Goal: Task Accomplishment & Management: Manage account settings

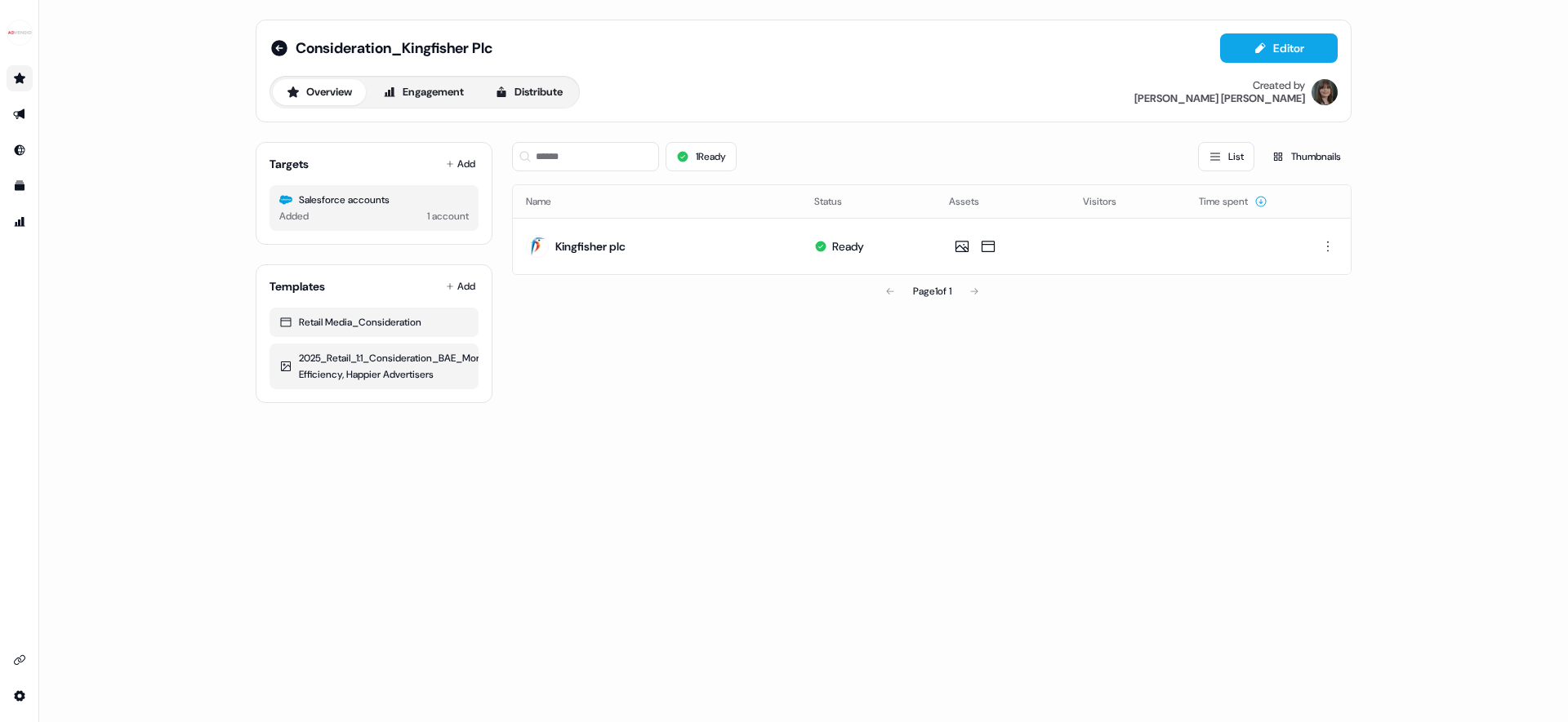
click at [17, 78] on icon "Go to prospects" at bounding box center [19, 78] width 11 height 11
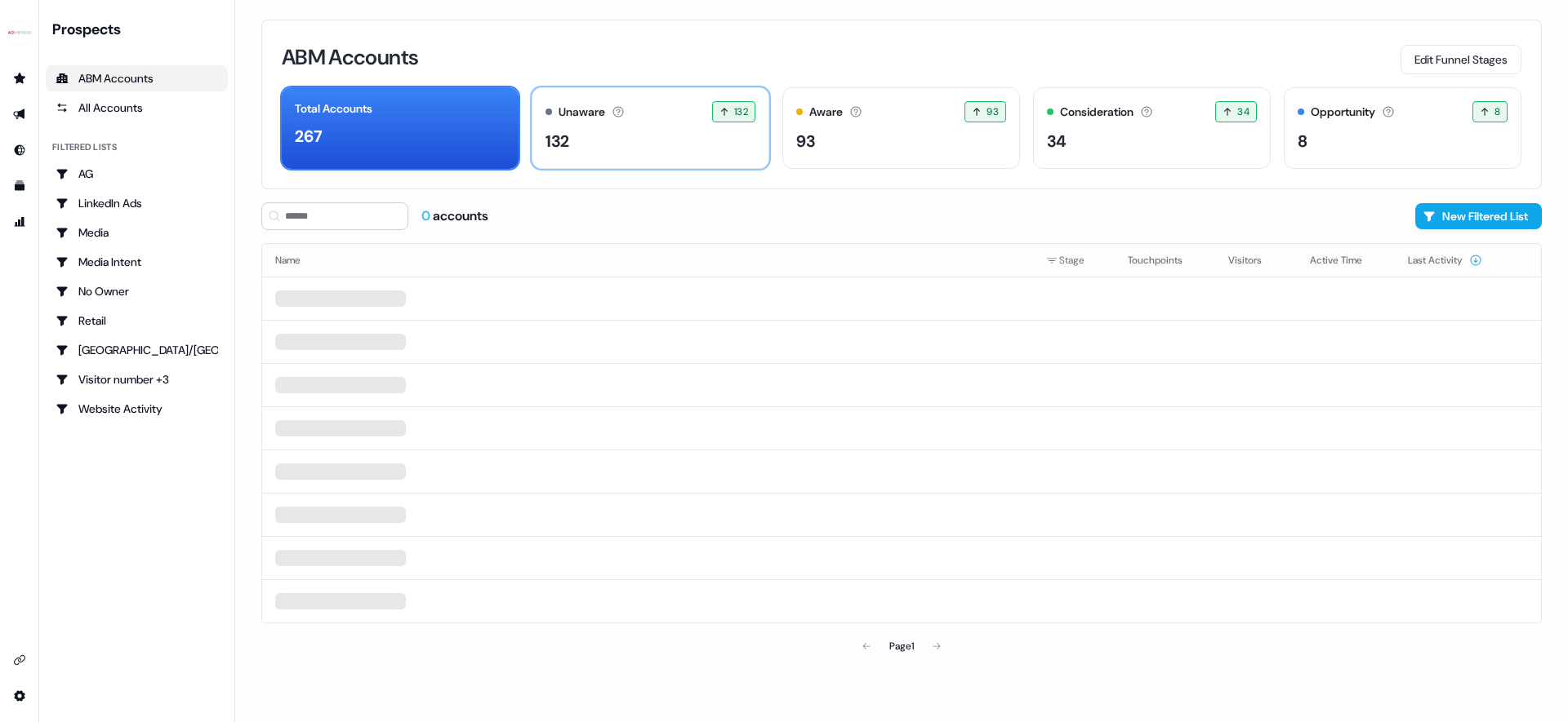
click at [586, 150] on div "132" at bounding box center [650, 141] width 210 height 25
click at [794, 158] on div "Aware The account has shown light engagement, but no buying signals yet. 93 93 …" at bounding box center [901, 127] width 237 height 82
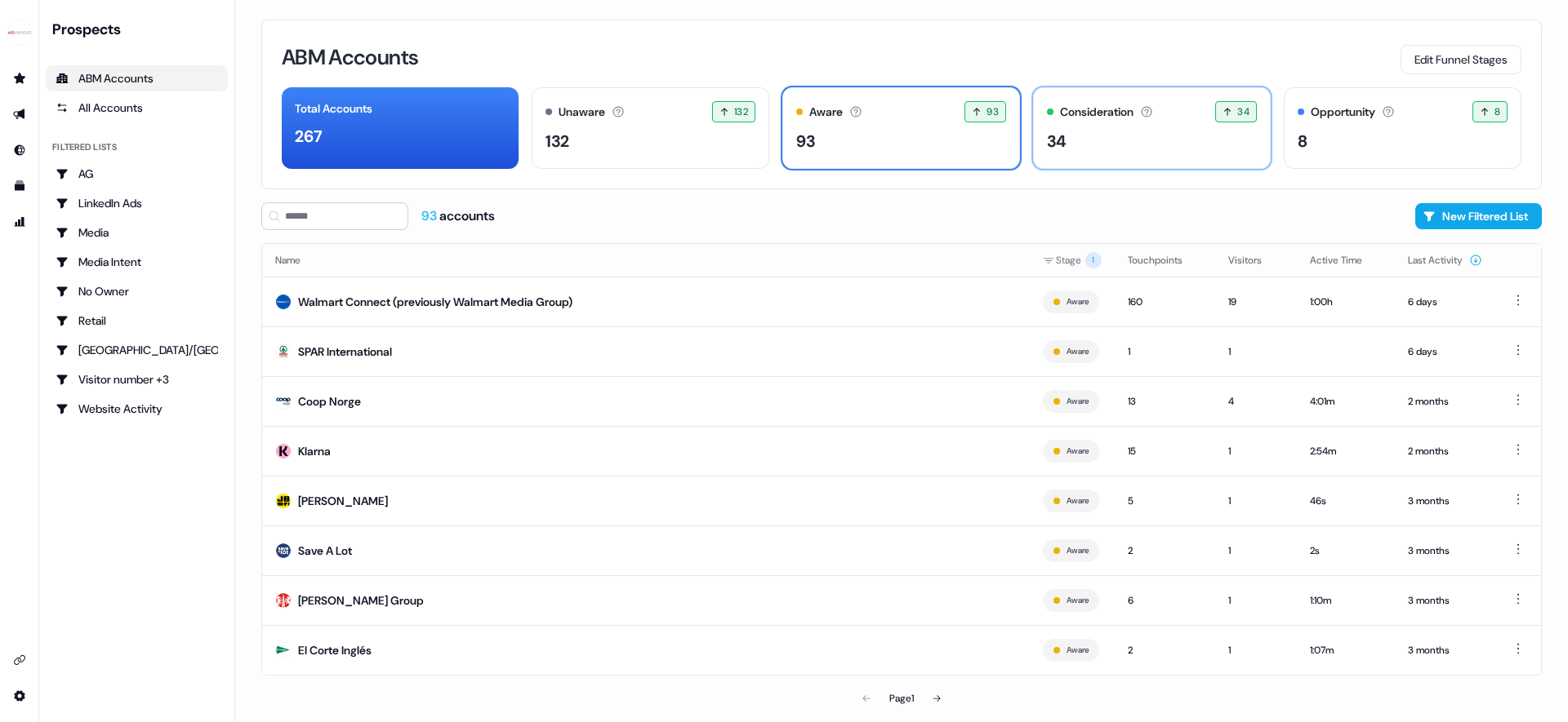
click at [1078, 138] on div "34" at bounding box center [1151, 141] width 210 height 25
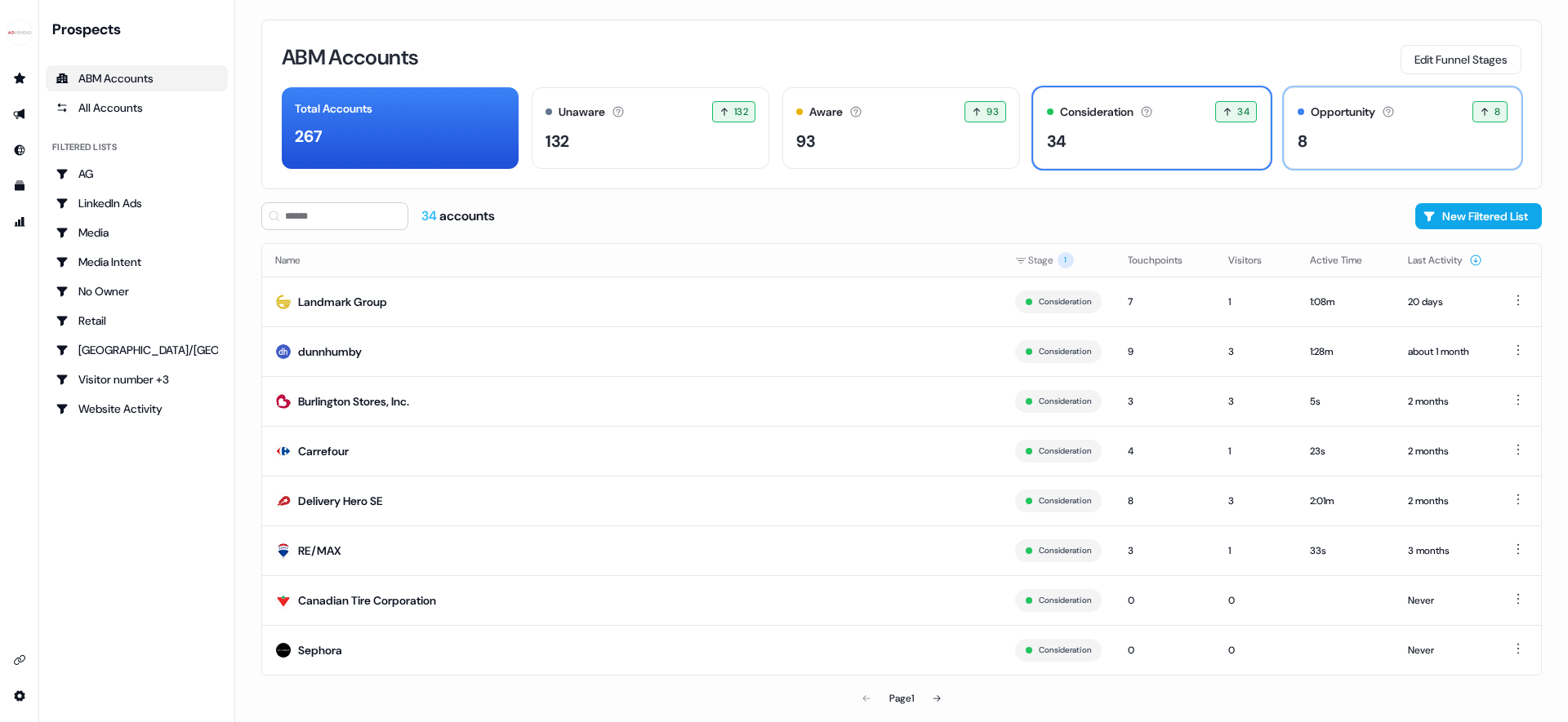
click at [1337, 154] on div "Opportunity The account has an open opportunity and is in the sales process. 8 …" at bounding box center [1403, 127] width 237 height 82
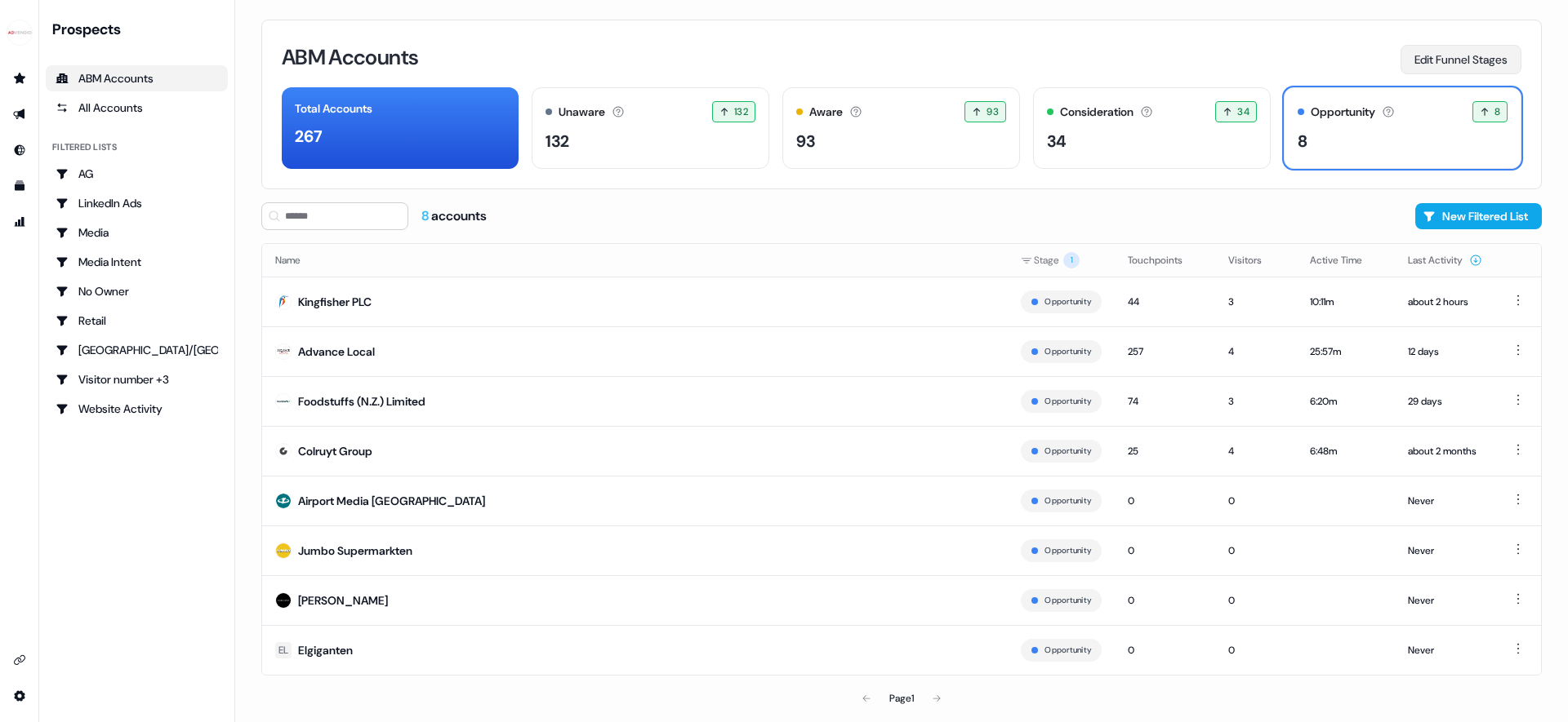
click at [1444, 68] on button "Edit Funnel Stages" at bounding box center [1462, 59] width 121 height 29
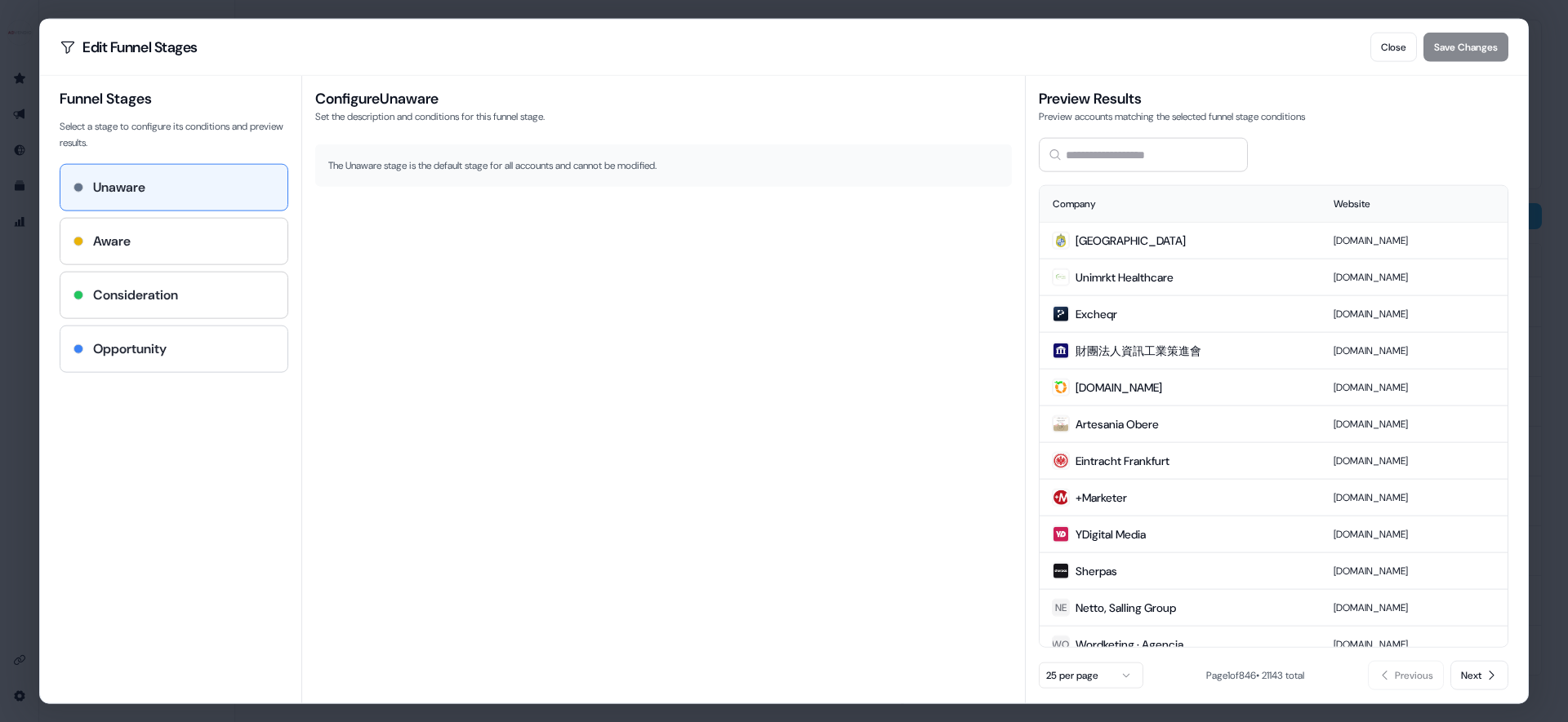
click at [249, 354] on div "Opportunity" at bounding box center [174, 349] width 201 height 19
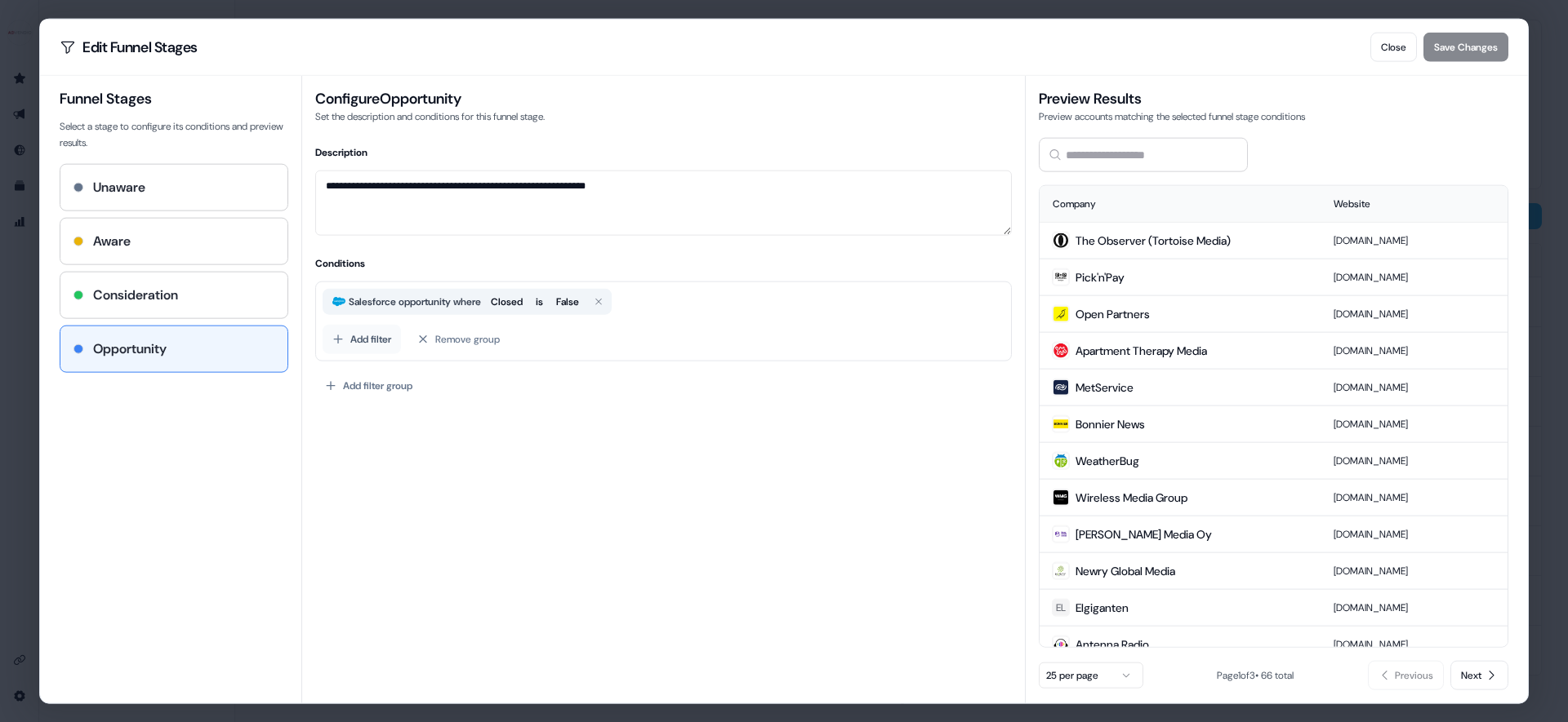
click at [392, 338] on button "Add filter" at bounding box center [361, 338] width 78 height 29
click at [429, 470] on div "Salesforce" at bounding box center [445, 464] width 236 height 29
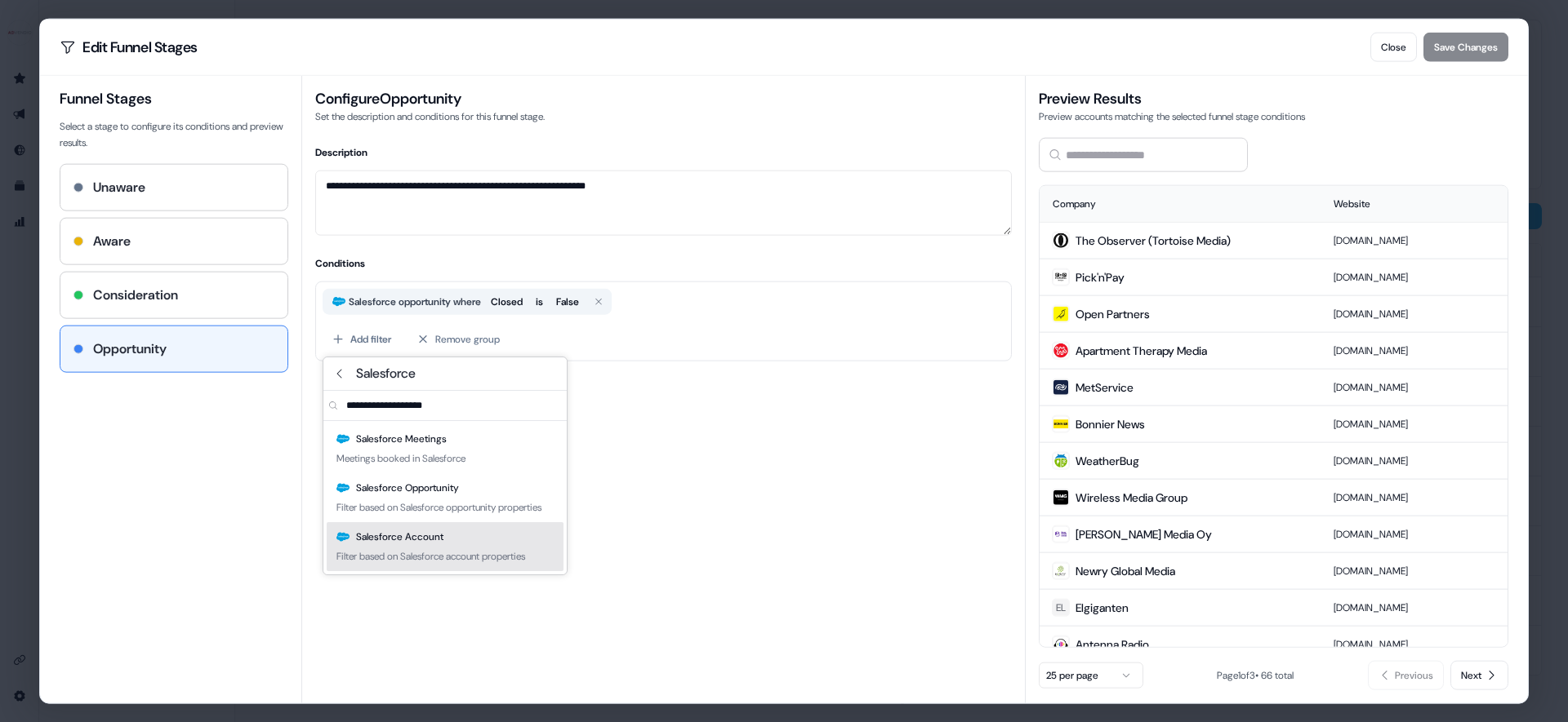
click at [489, 565] on div "Filter based on Salesforce account properties" at bounding box center [431, 556] width 189 height 17
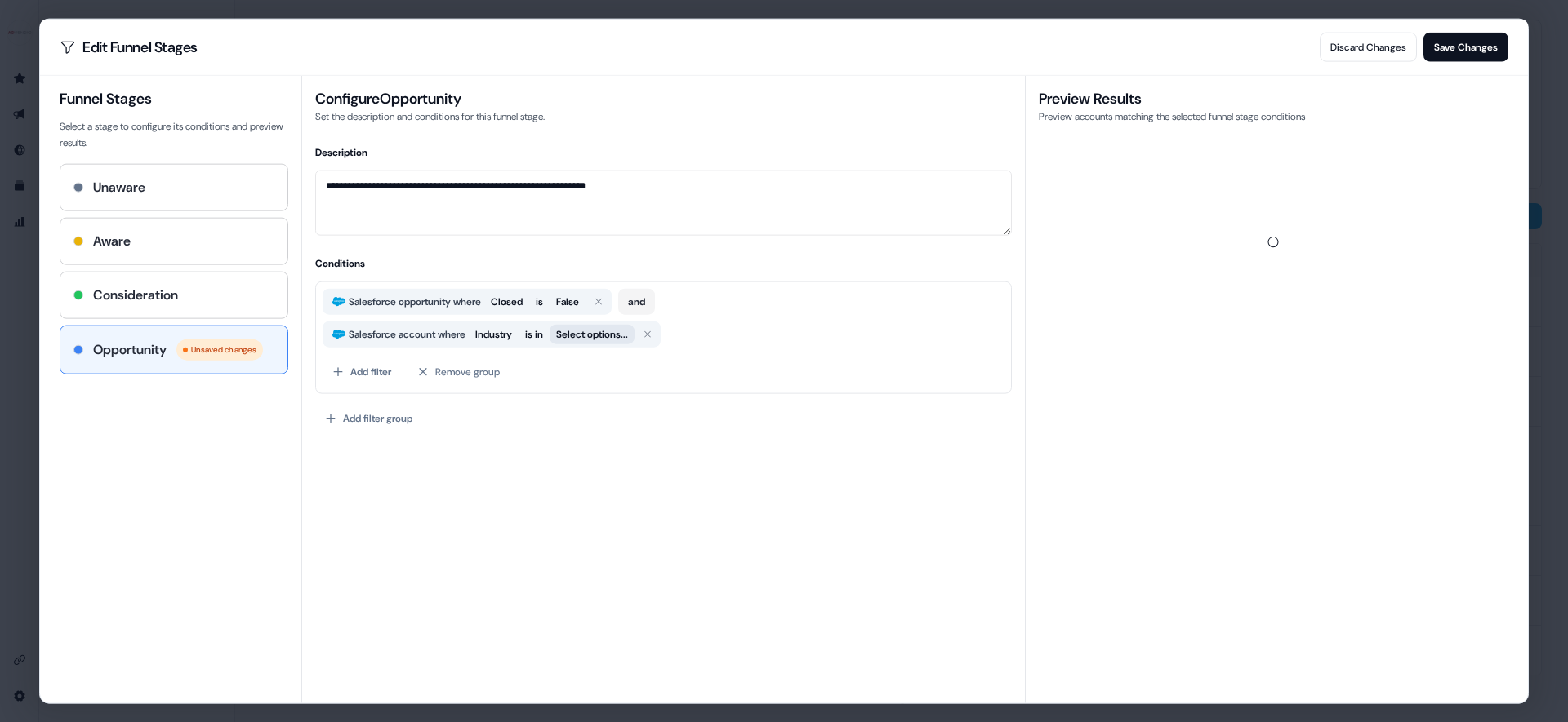
click at [596, 340] on button "Select options..." at bounding box center [592, 334] width 85 height 19
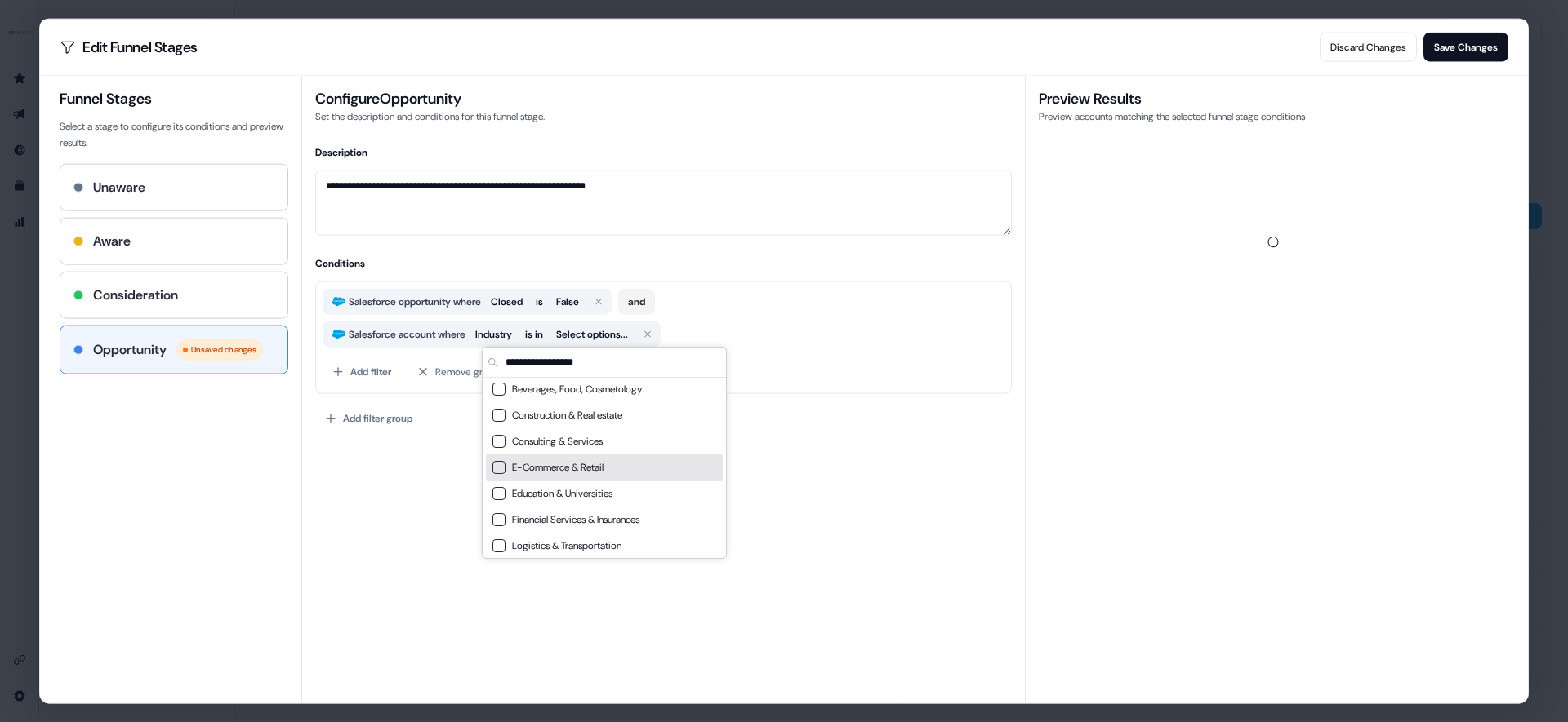
click at [589, 464] on span "E-Commerce & Retail" at bounding box center [614, 467] width 204 height 17
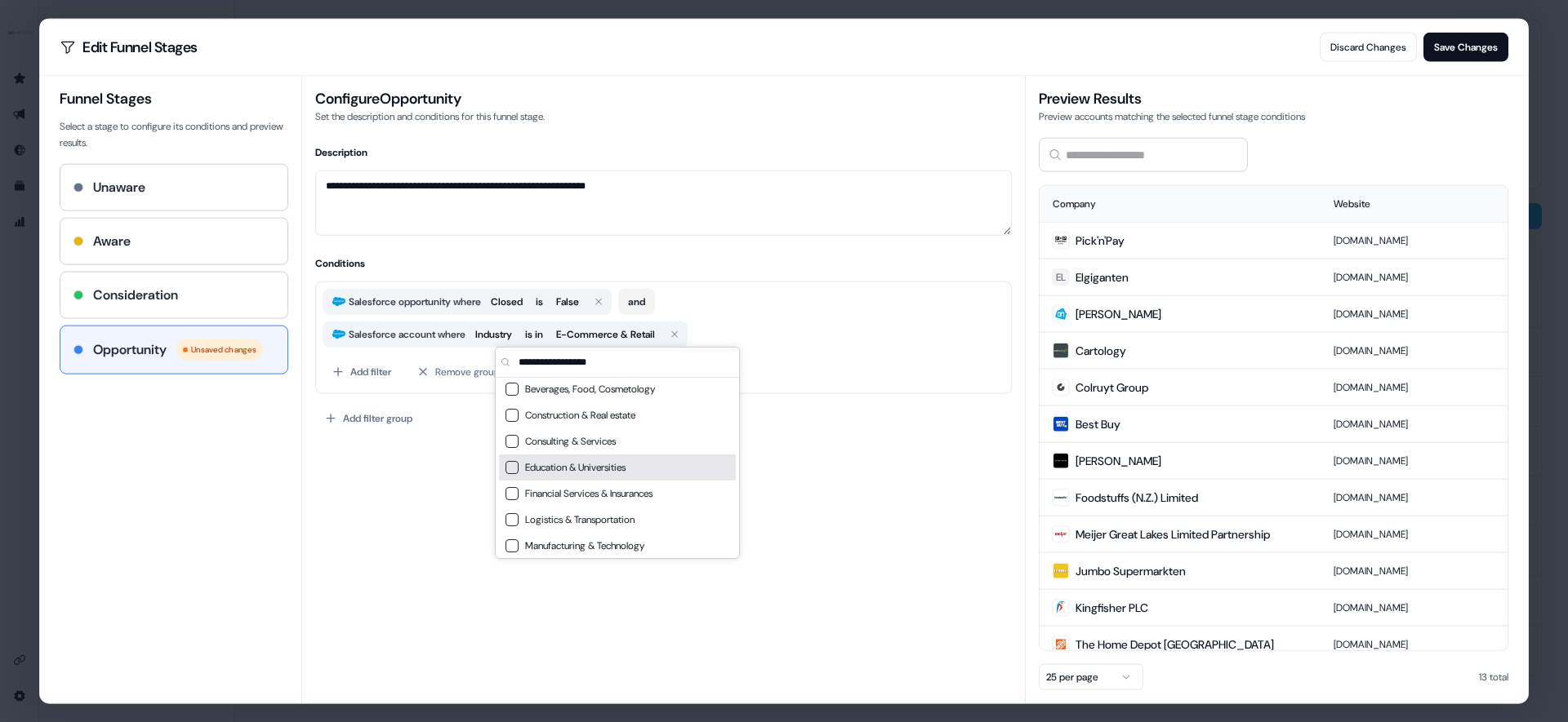
click at [785, 466] on div "**********" at bounding box center [664, 417] width 697 height 547
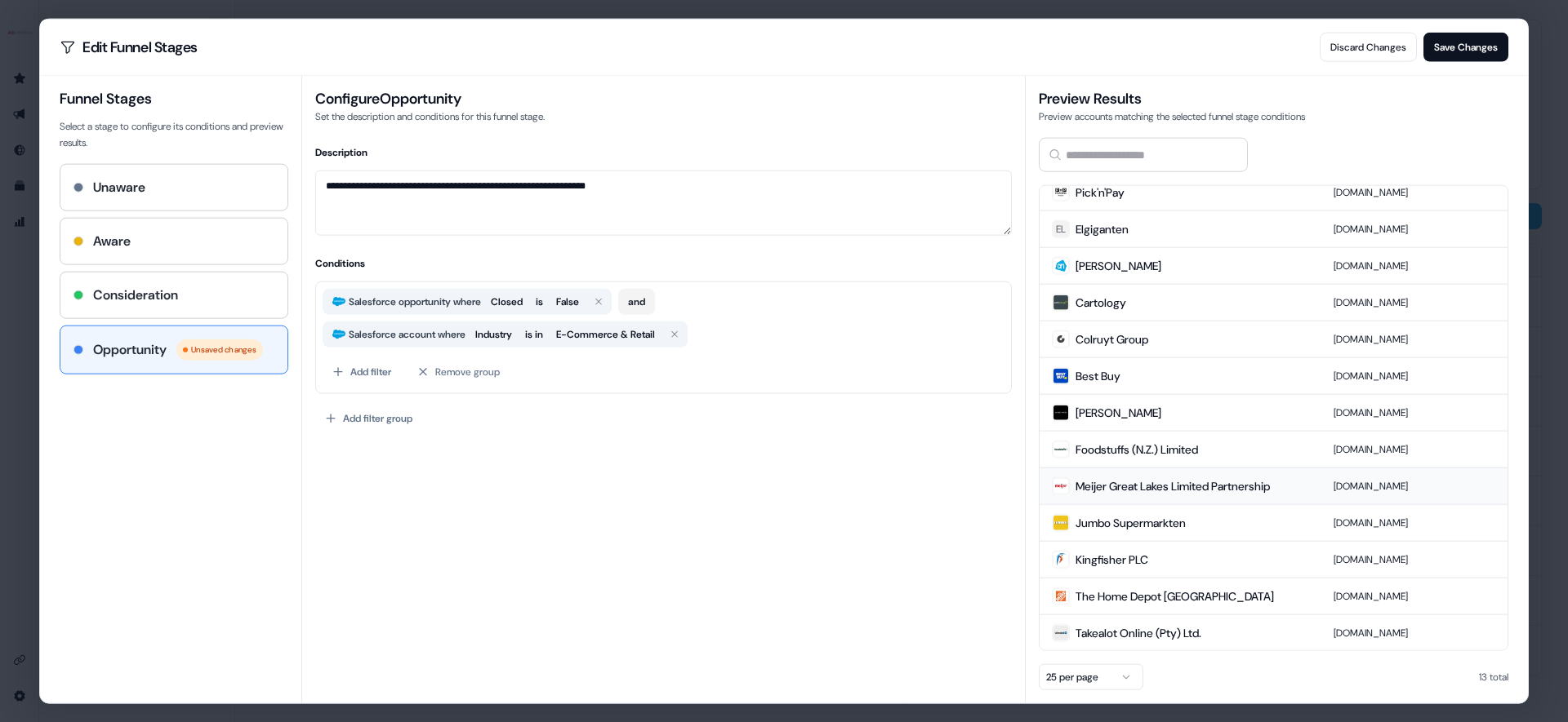
scroll to position [0, 0]
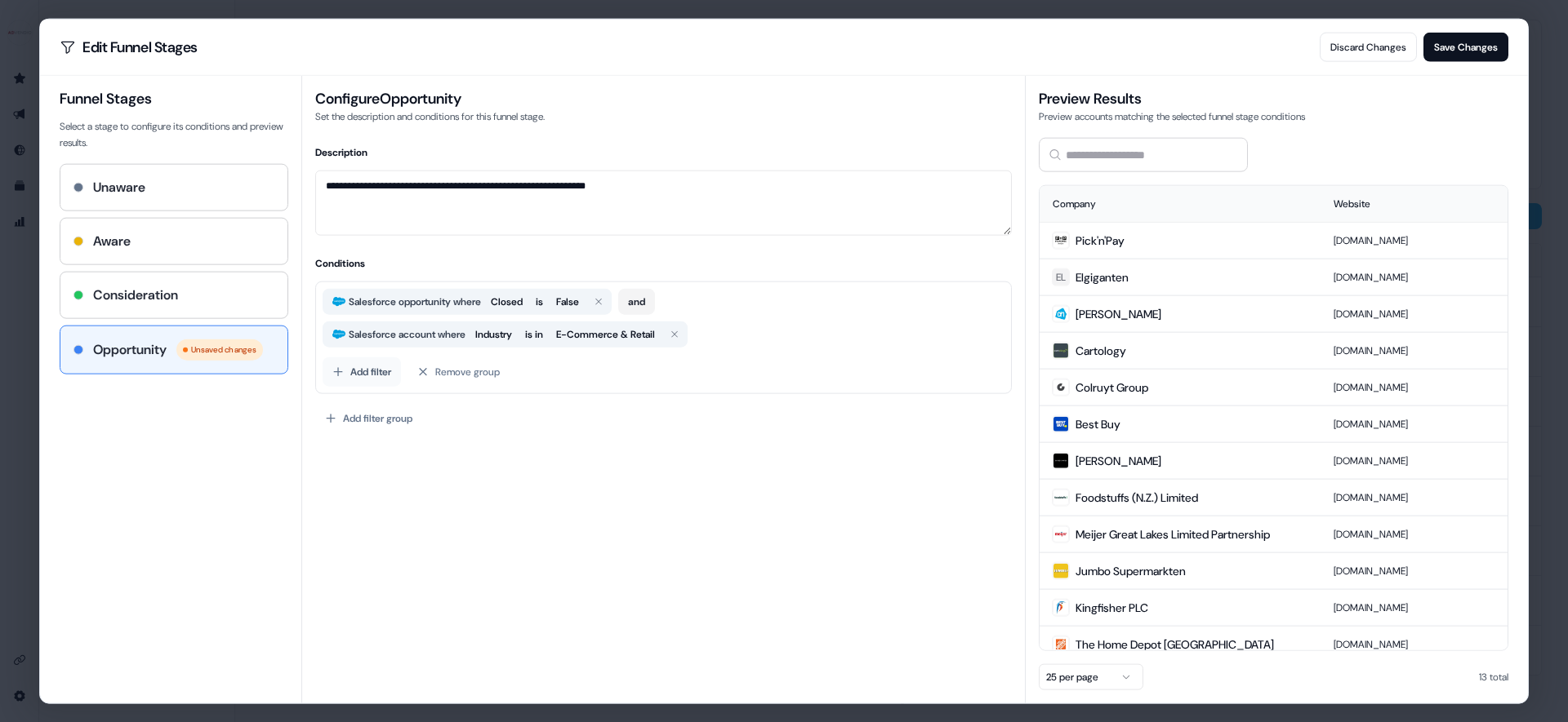
click at [373, 379] on button "Add filter" at bounding box center [361, 371] width 78 height 29
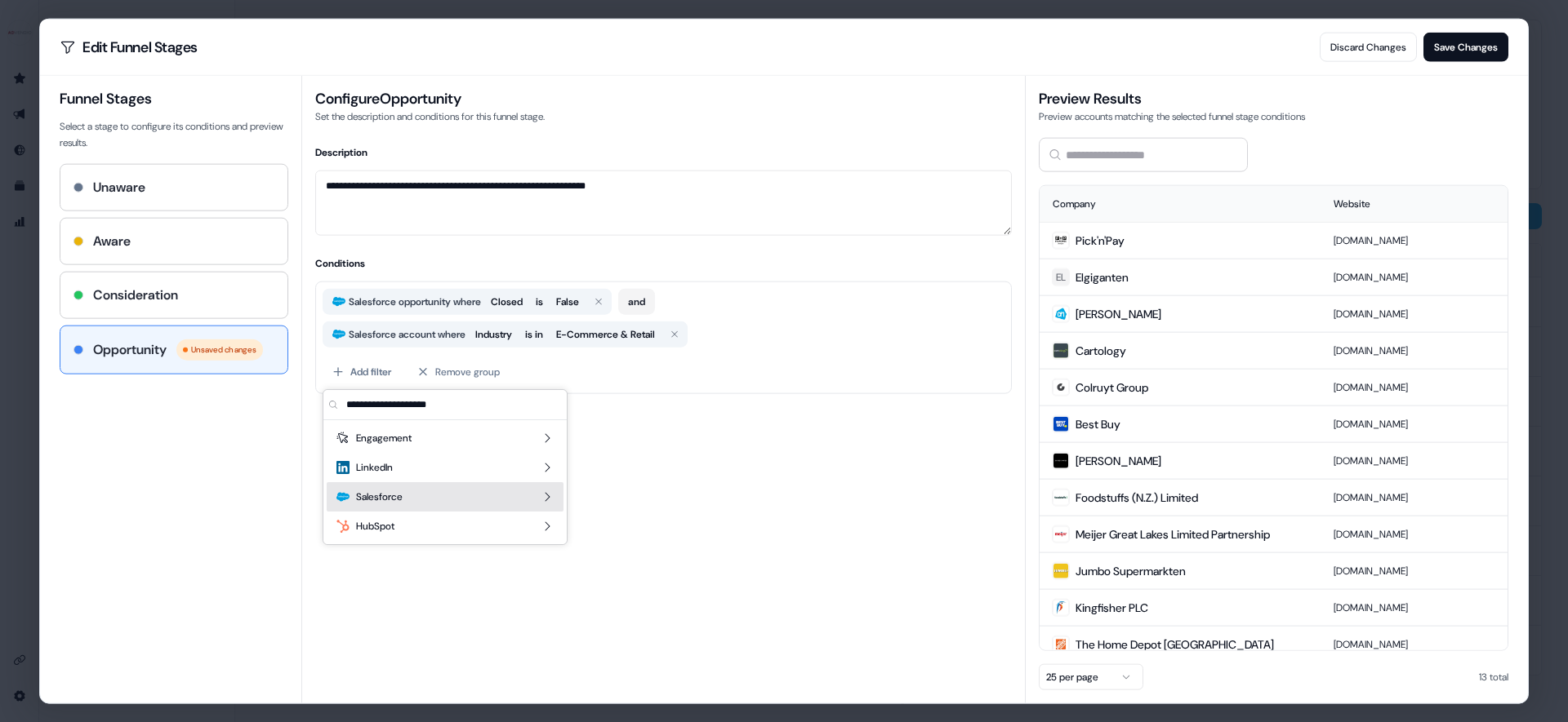
click at [432, 492] on div "Salesforce" at bounding box center [445, 496] width 236 height 29
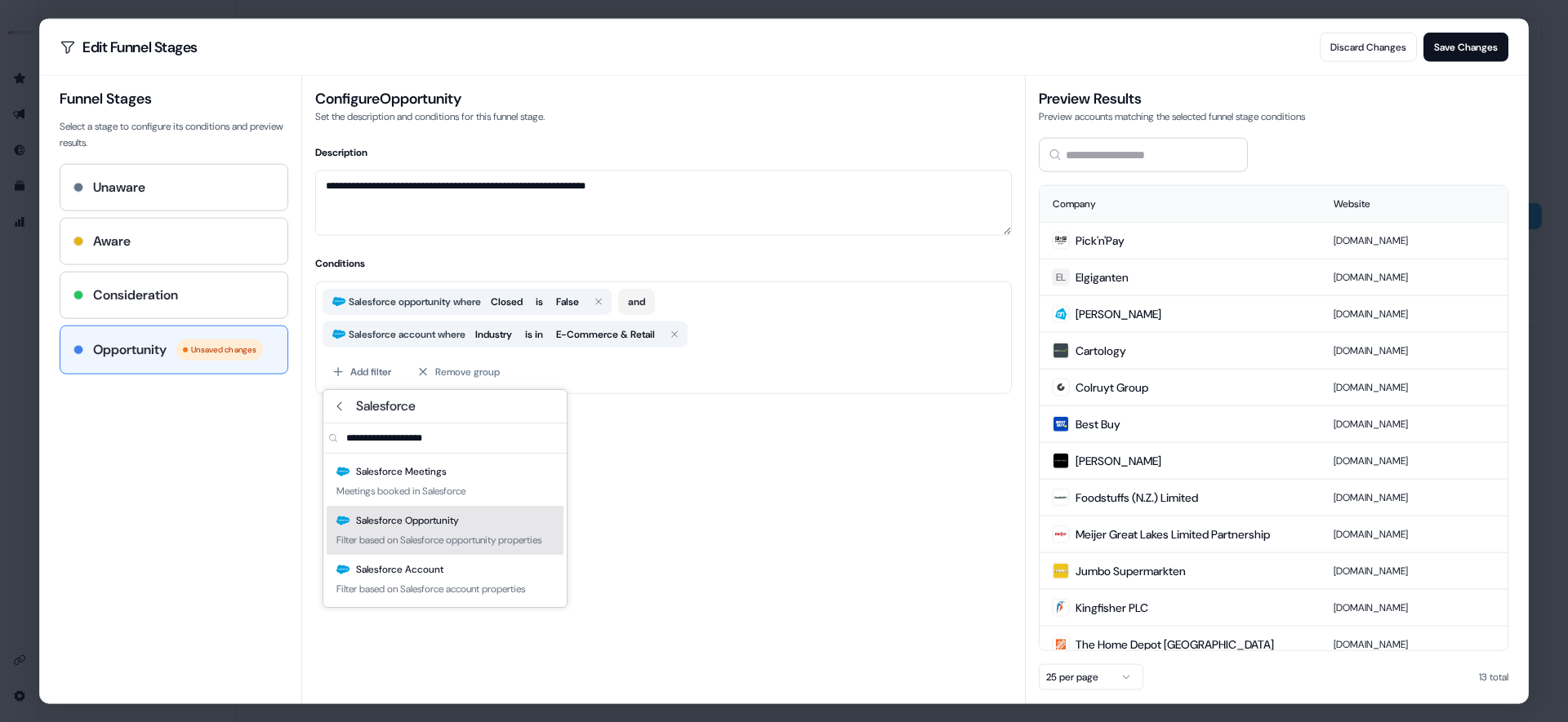
click at [502, 539] on div "Filter based on Salesforce opportunity properties" at bounding box center [439, 540] width 205 height 17
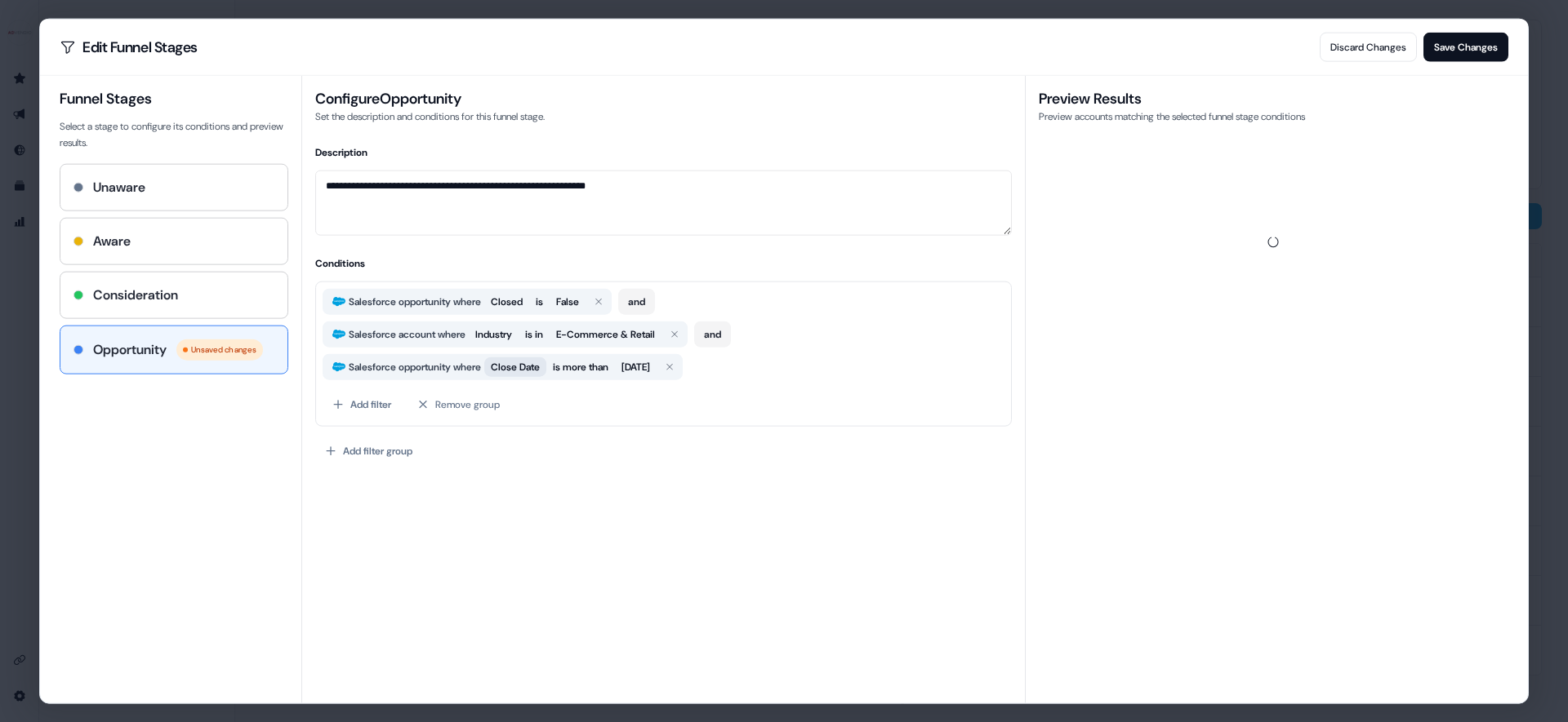
click at [528, 374] on button "Close Date" at bounding box center [515, 366] width 62 height 19
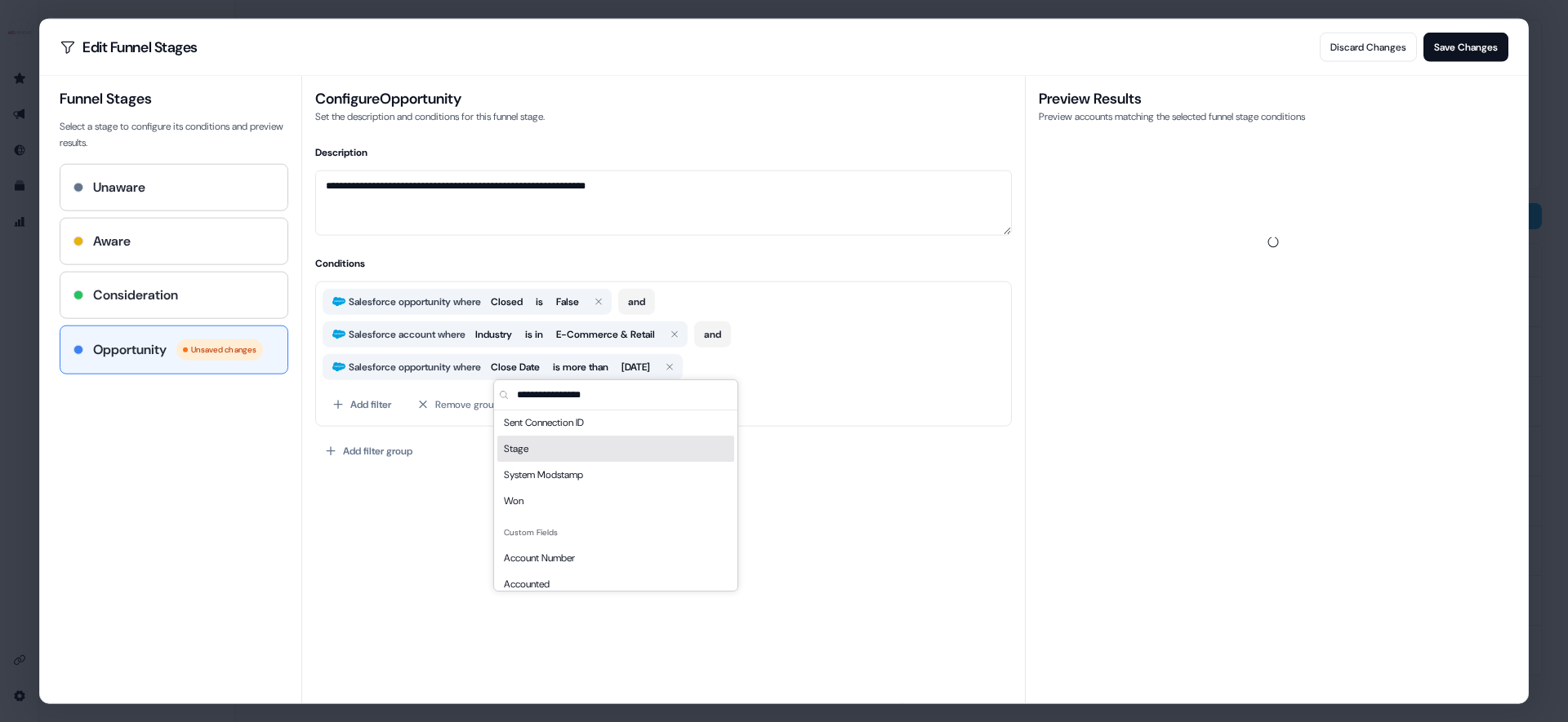
click at [548, 452] on div "Stage" at bounding box center [615, 449] width 236 height 26
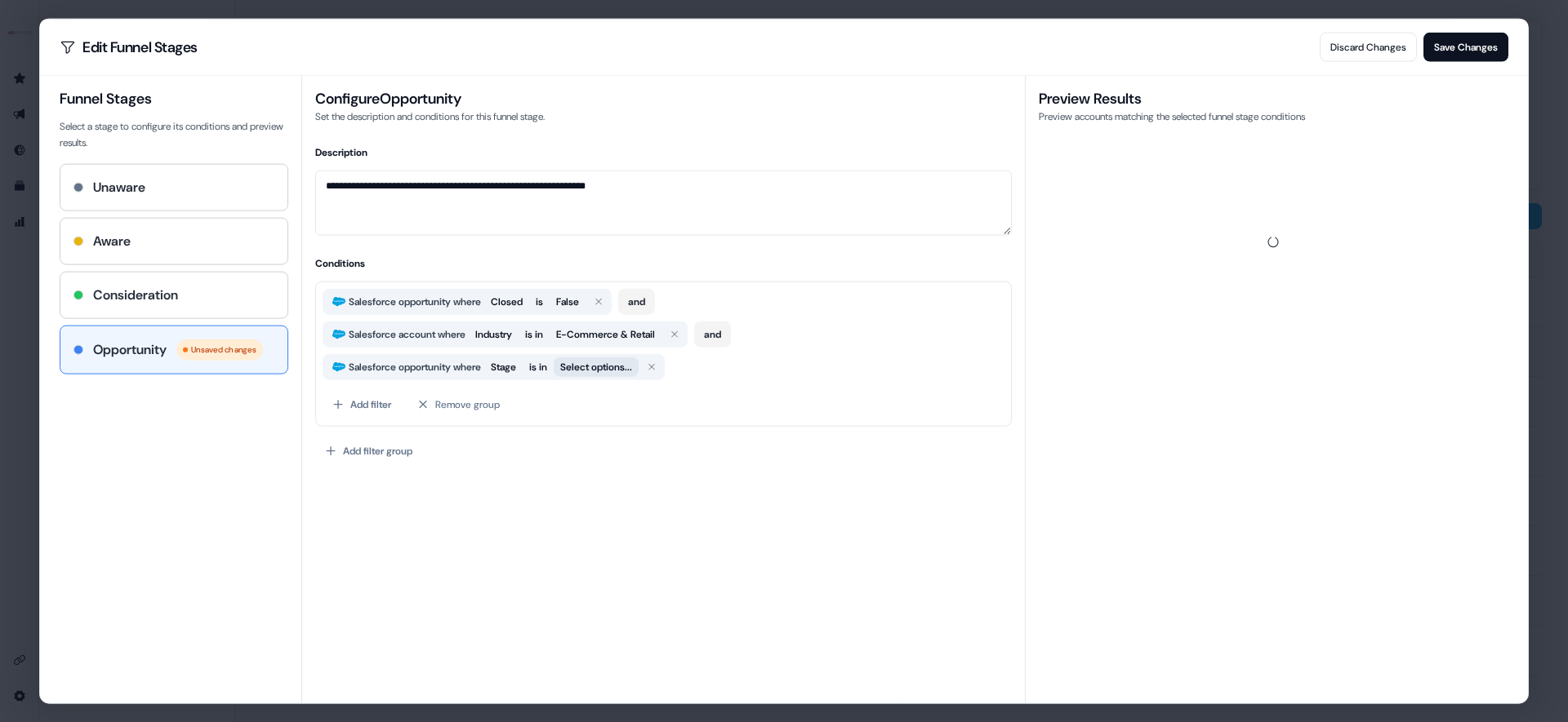
click at [619, 370] on button "Select options..." at bounding box center [596, 366] width 85 height 19
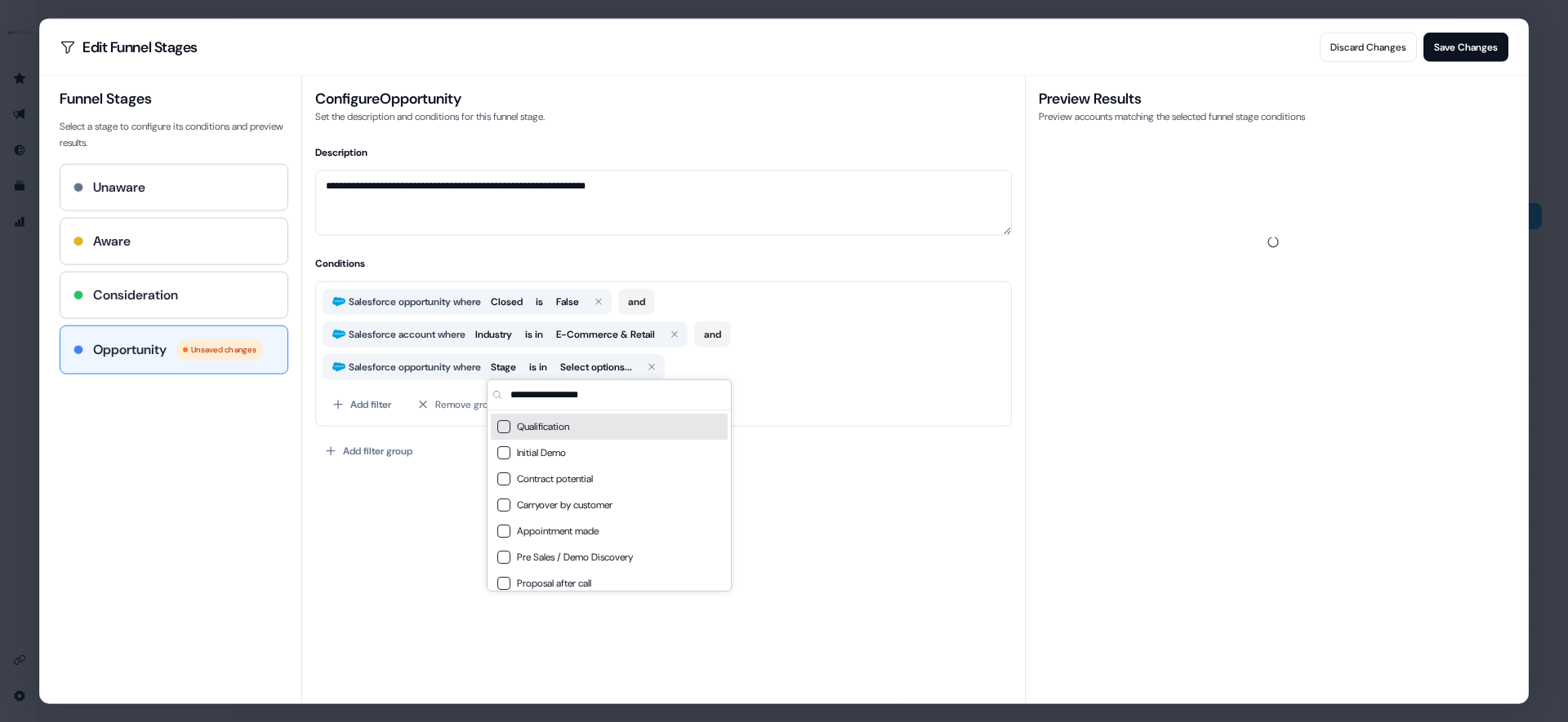
click at [583, 432] on span "Qualification" at bounding box center [619, 427] width 204 height 17
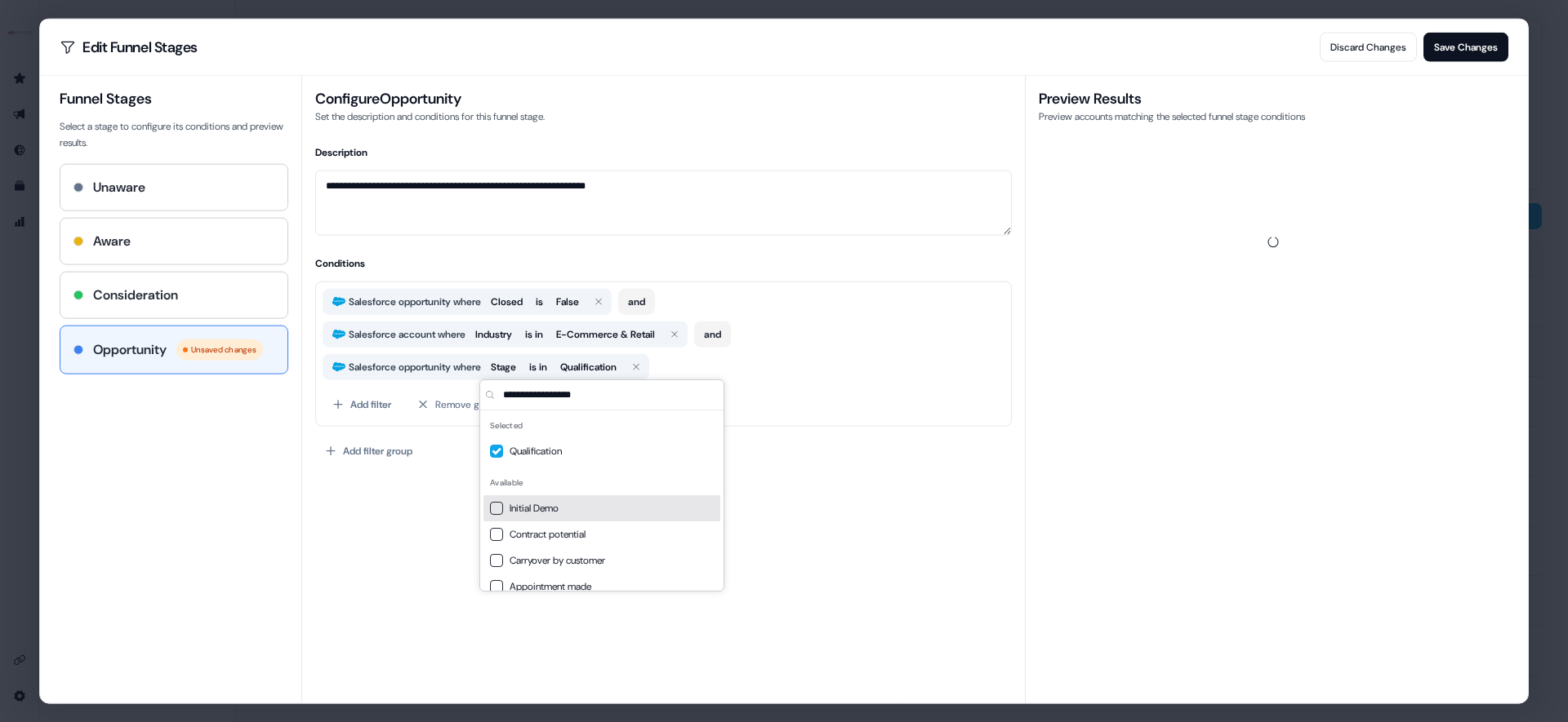
click at [565, 508] on span "Initial Demo" at bounding box center [612, 509] width 204 height 17
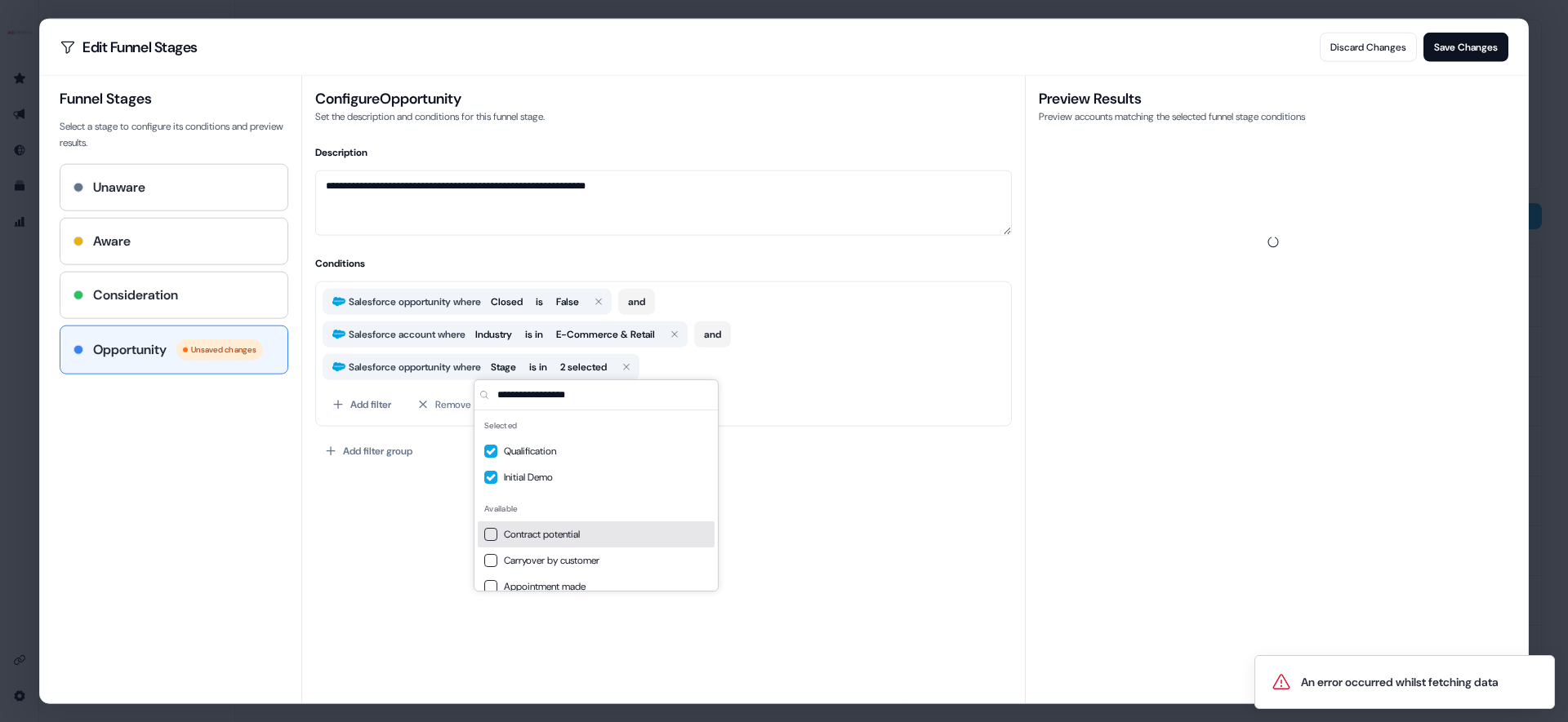
click at [574, 536] on span "Contract potential" at bounding box center [606, 534] width 204 height 17
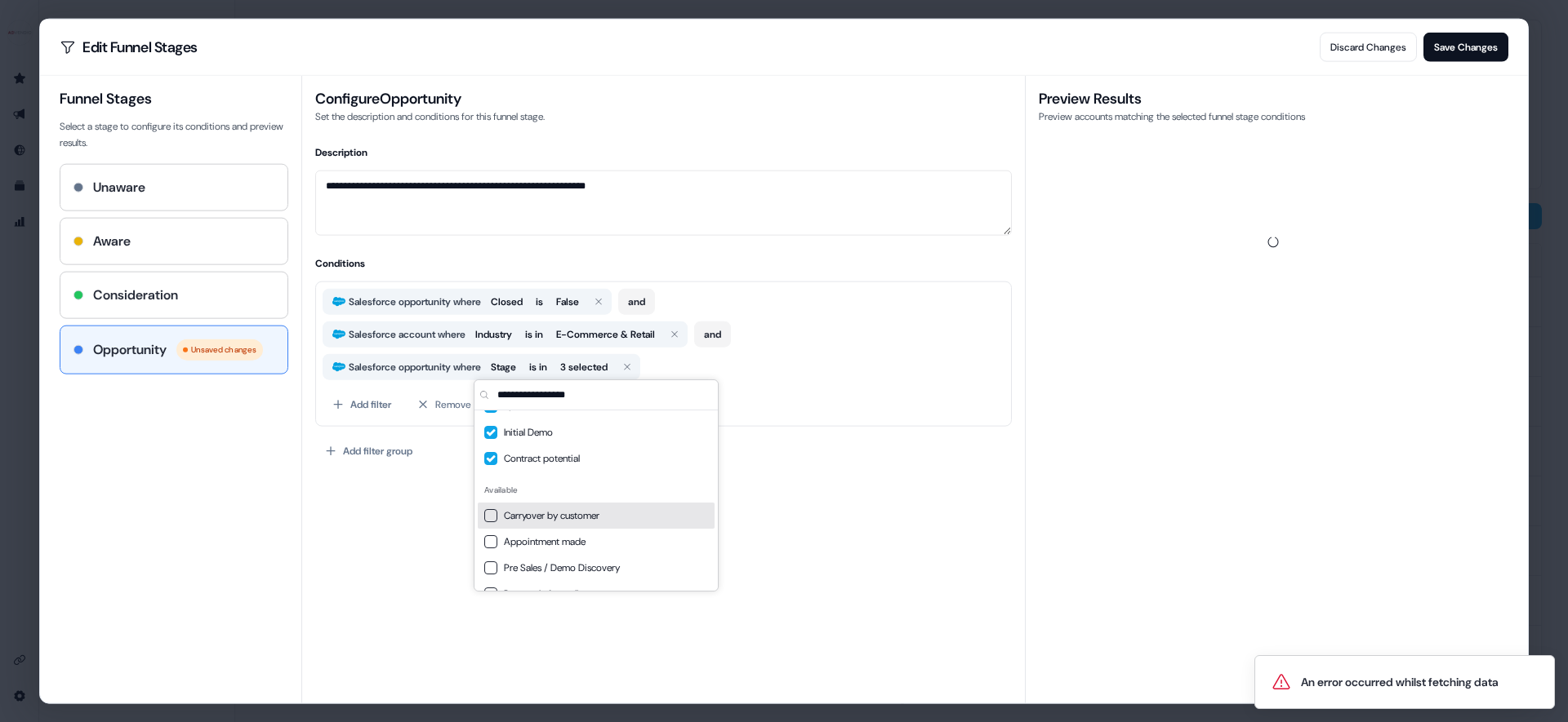
click at [568, 523] on span "Carryover by customer" at bounding box center [606, 516] width 204 height 17
click at [563, 536] on span "Appointment made" at bounding box center [606, 542] width 204 height 17
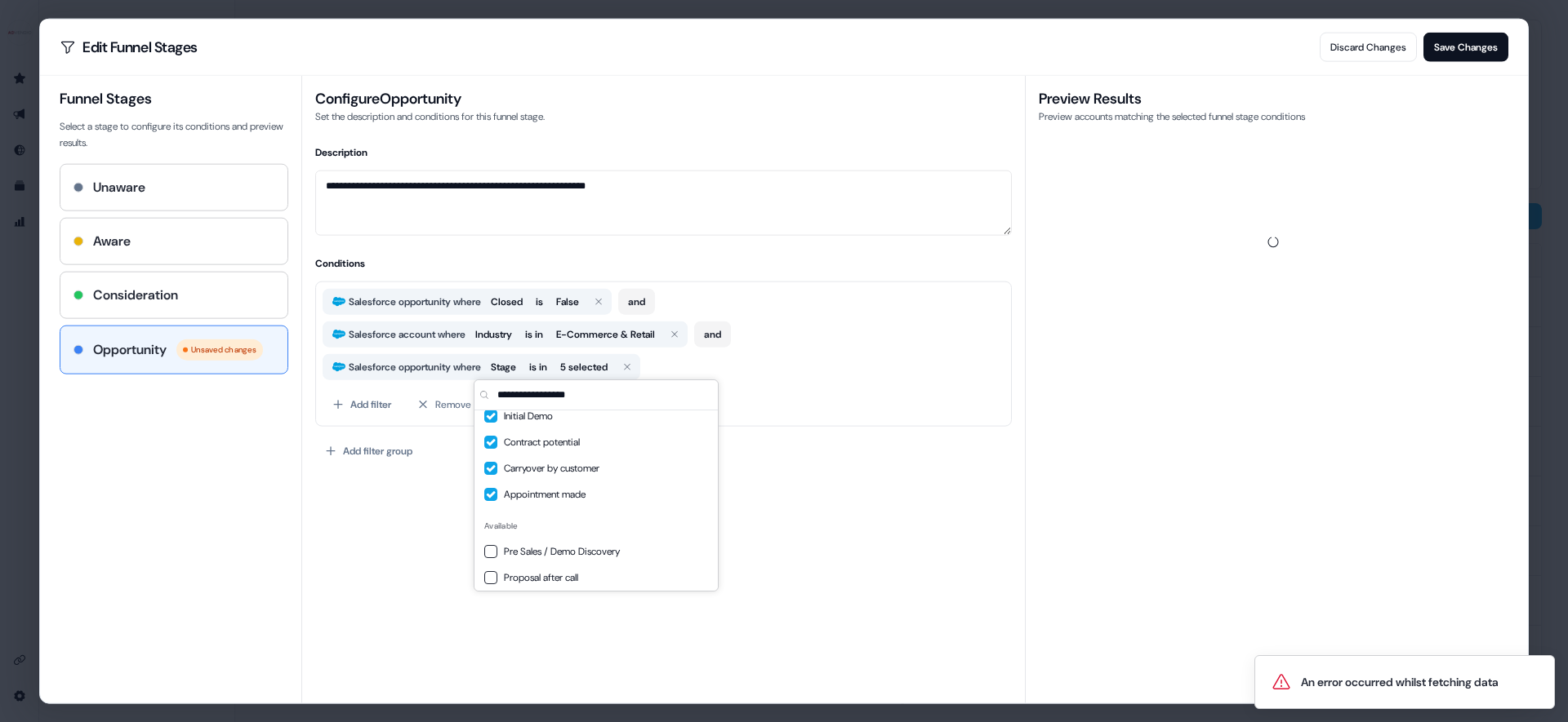
scroll to position [63, 0]
click at [556, 547] on span "Pre Sales / Demo Discovery" at bounding box center [606, 549] width 204 height 17
click at [556, 547] on span "Proposal after call" at bounding box center [606, 545] width 204 height 17
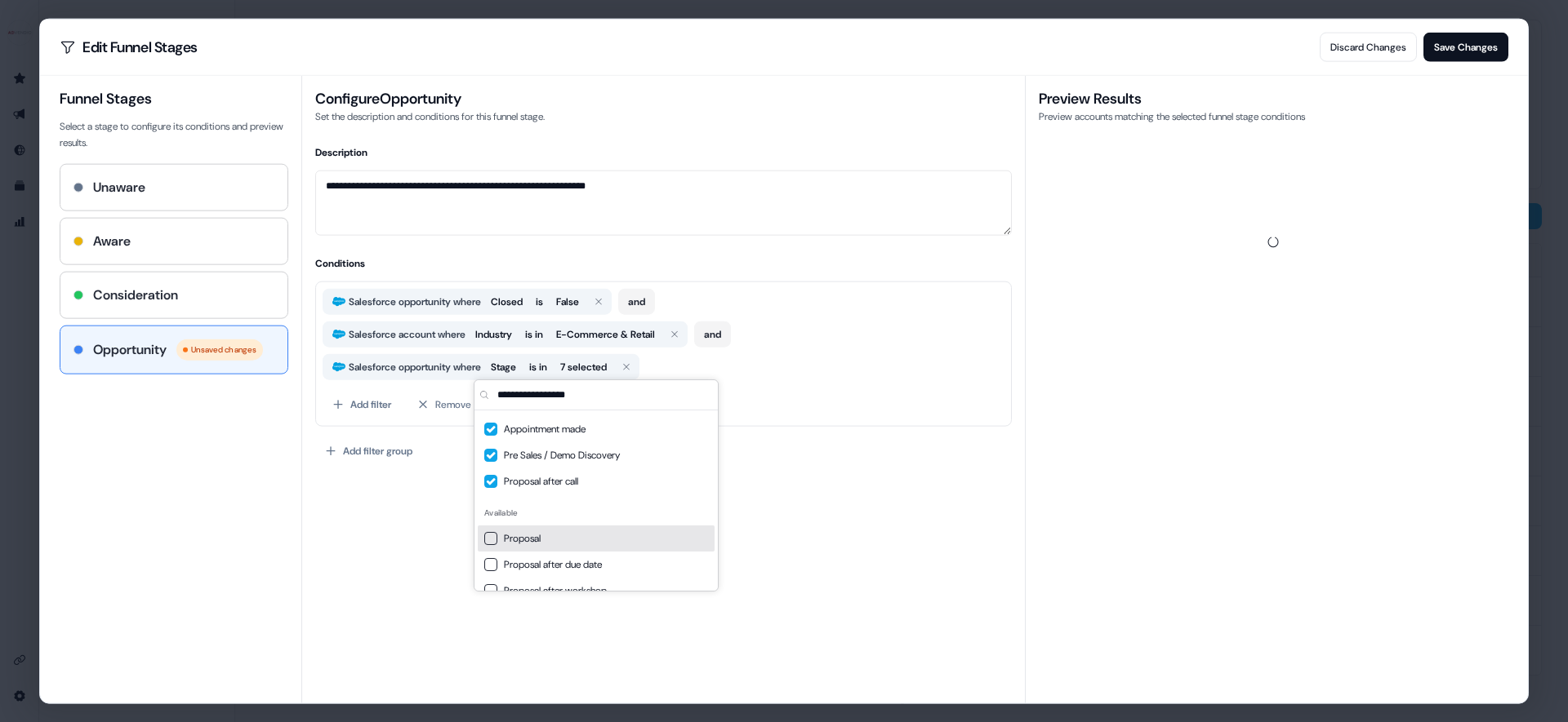
click at [556, 545] on span "Proposal" at bounding box center [606, 538] width 204 height 17
click at [552, 557] on span "Proposal after due date" at bounding box center [606, 565] width 204 height 17
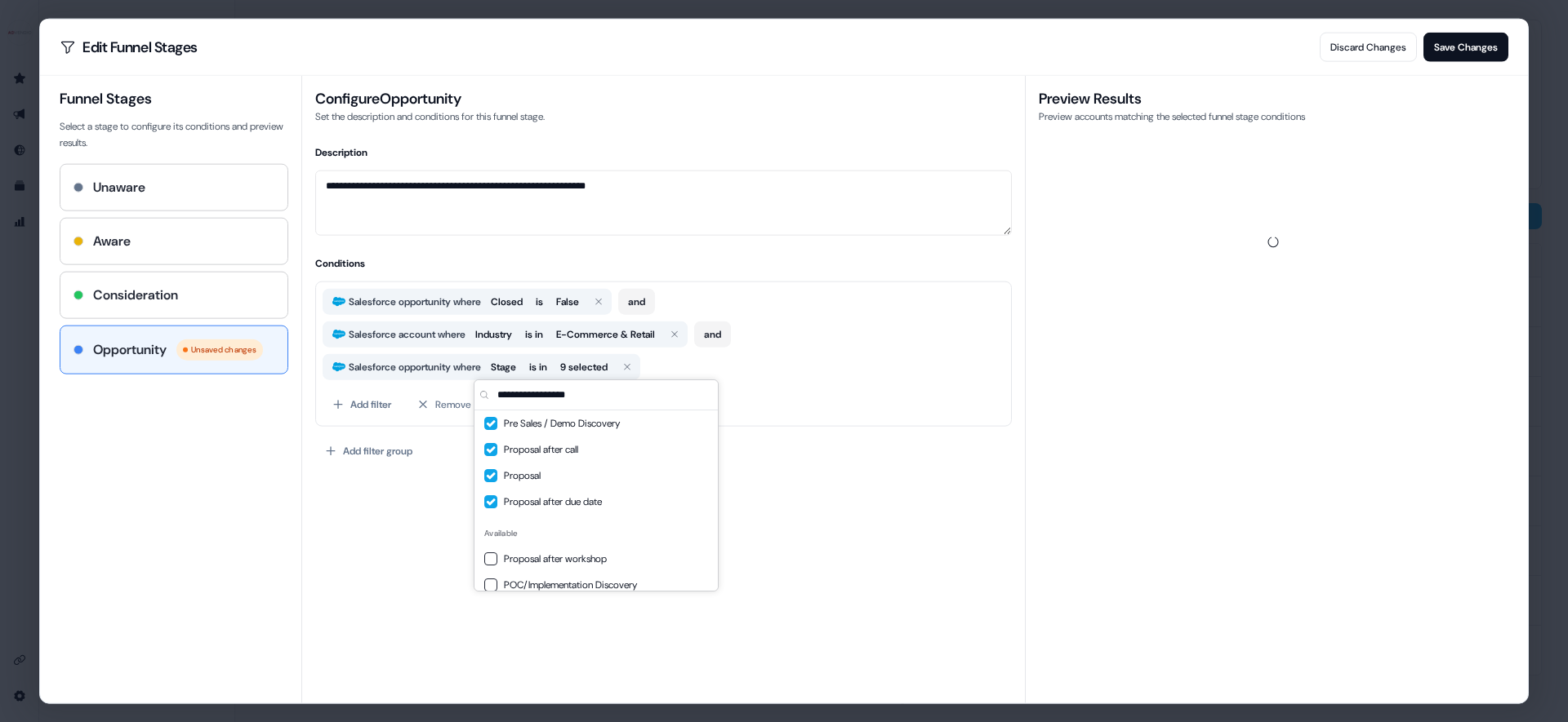
scroll to position [160, 0]
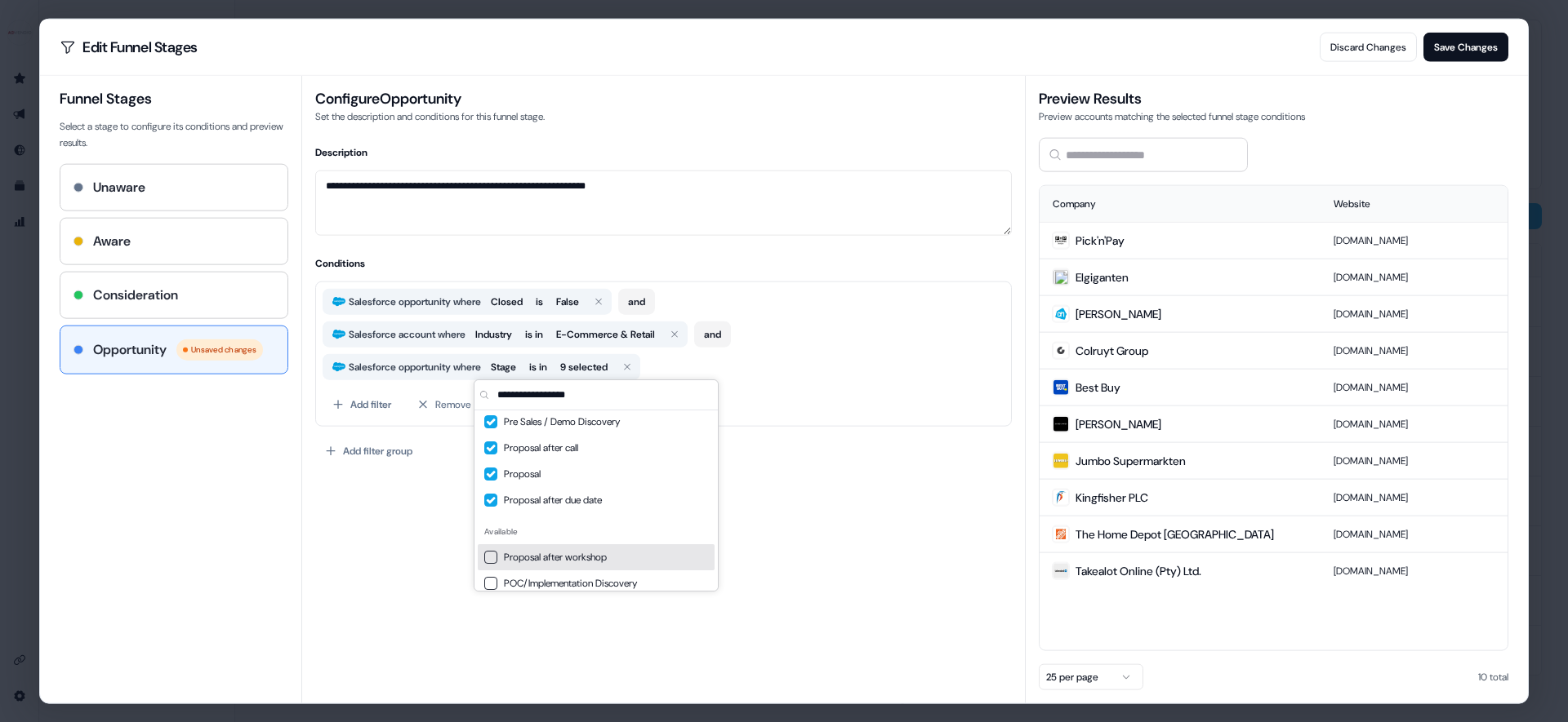
click at [552, 556] on span "Proposal after workshop" at bounding box center [606, 557] width 204 height 17
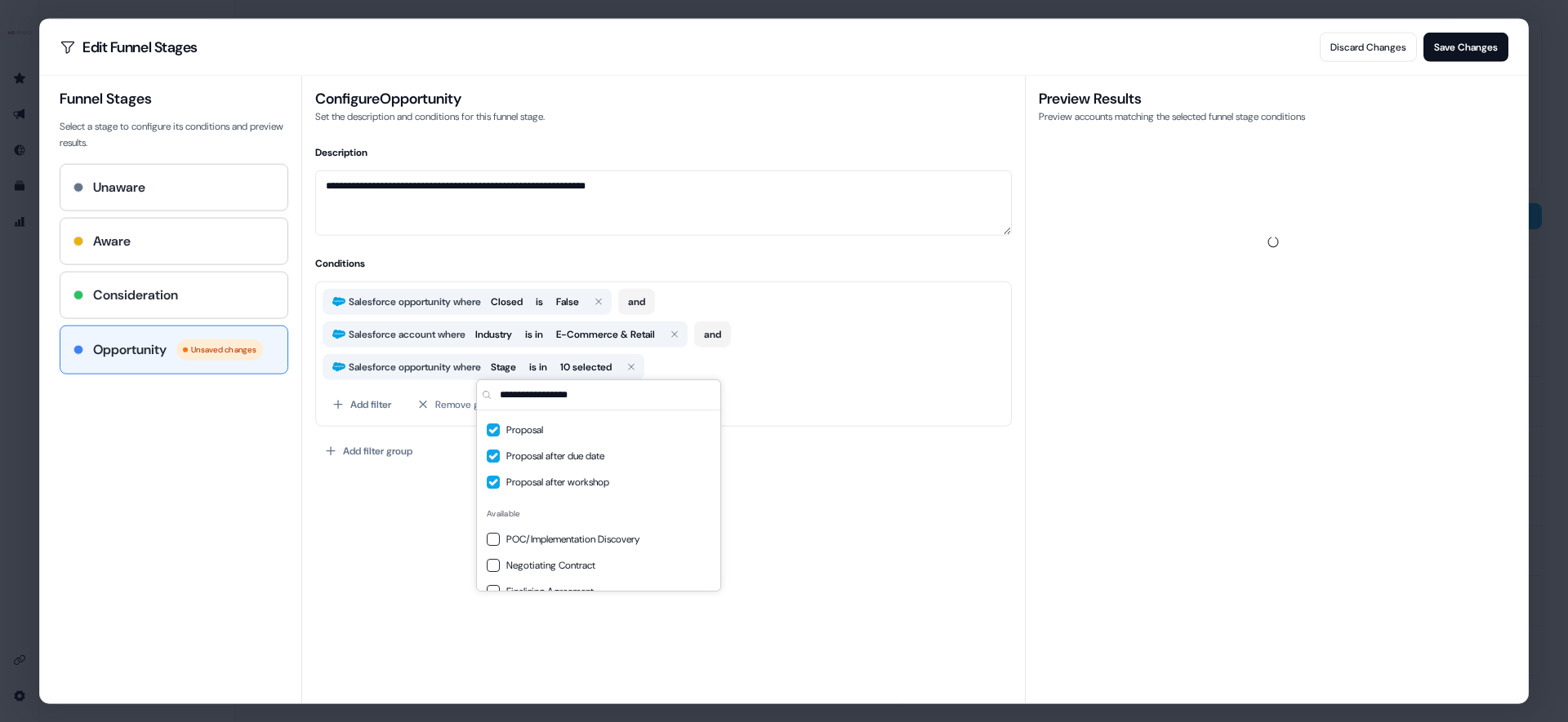
scroll to position [206, 0]
click at [555, 544] on span "POC/Implementation Discovery" at bounding box center [608, 538] width 204 height 17
click at [551, 509] on div "Negotiating Contract" at bounding box center [596, 518] width 236 height 26
click at [549, 514] on span "Negotiating Contract" at bounding box center [606, 518] width 204 height 17
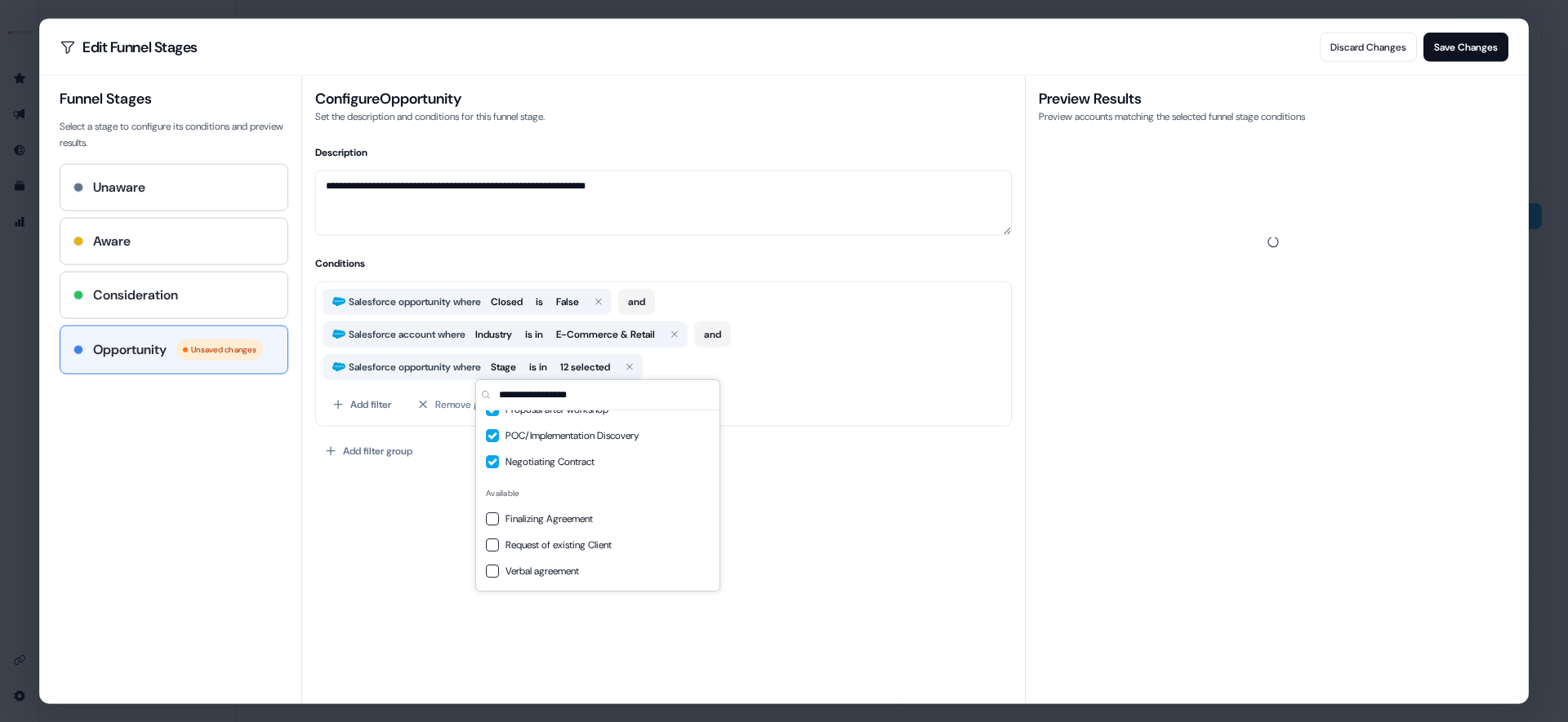
scroll to position [278, 0]
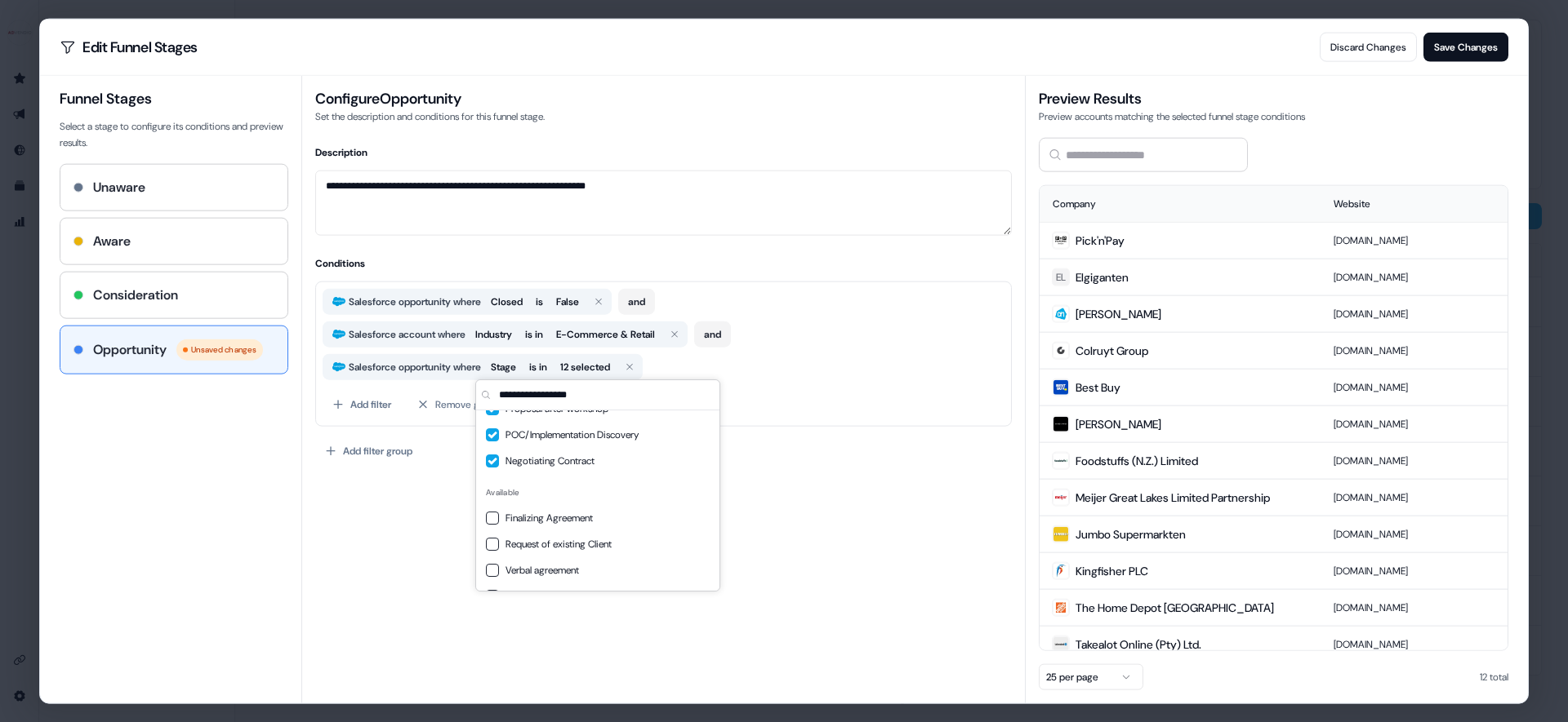
click at [551, 523] on span "Finalizing Agreement" at bounding box center [607, 518] width 204 height 17
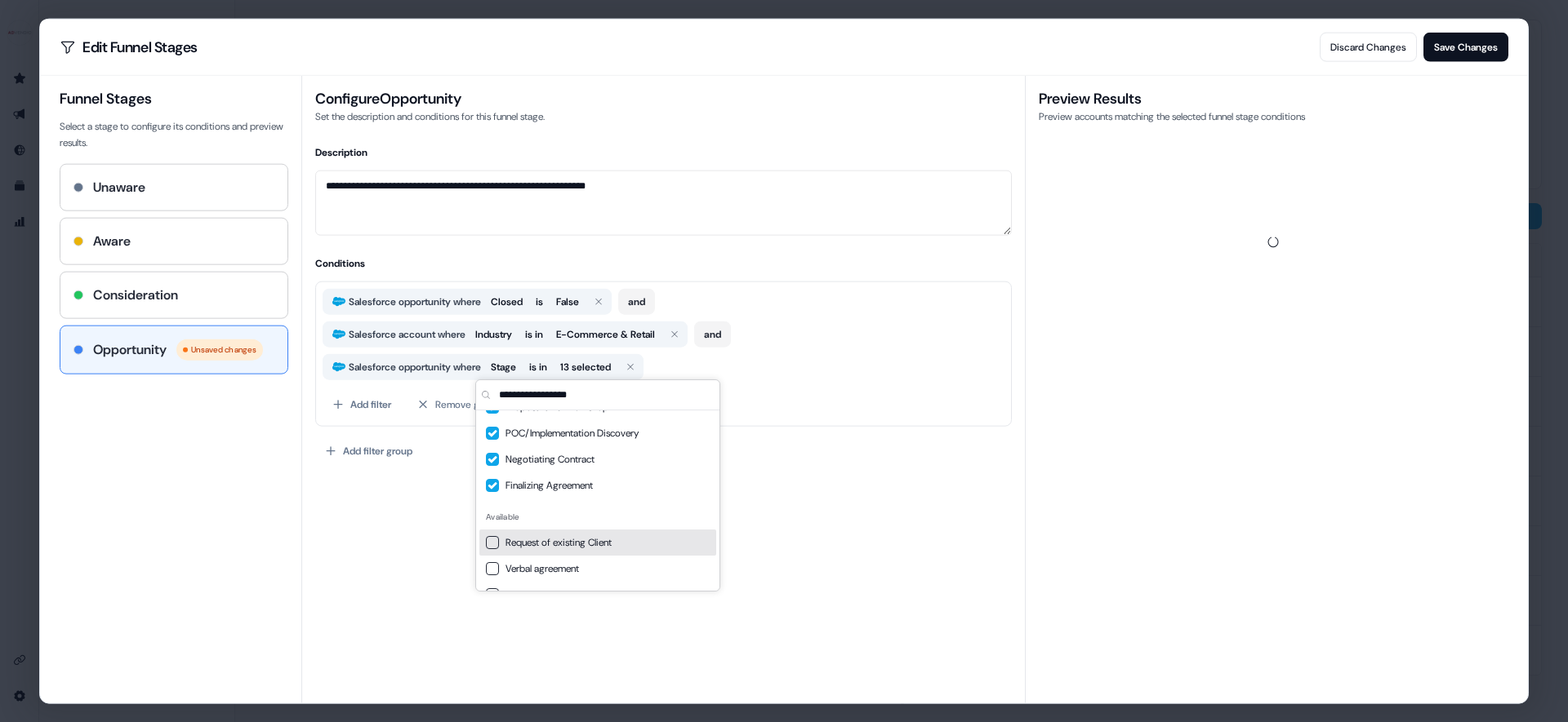
click at [553, 547] on span "Request of existing Client" at bounding box center [607, 543] width 204 height 17
click at [551, 534] on span "Verbal agreement" at bounding box center [608, 538] width 204 height 17
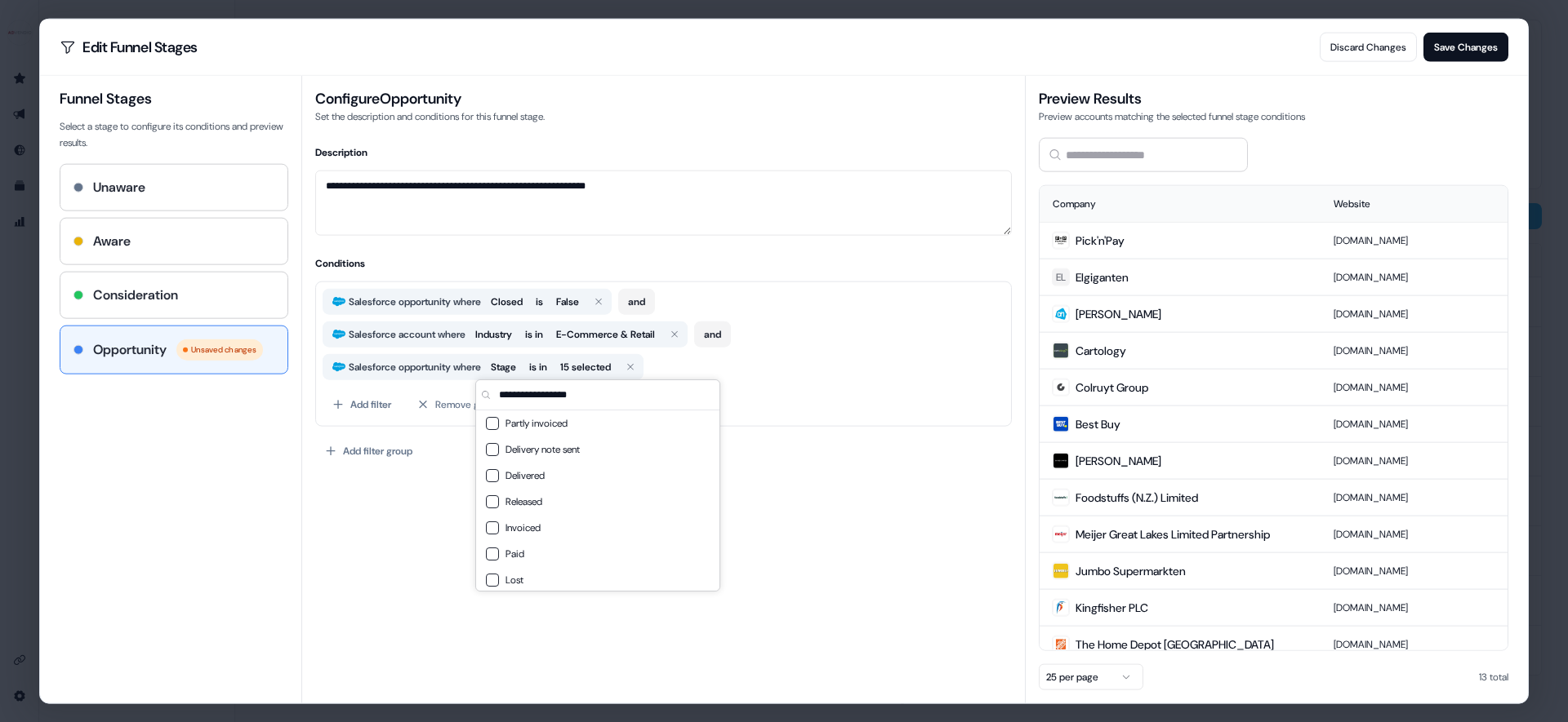
scroll to position [535, 0]
click at [818, 552] on div "**********" at bounding box center [664, 417] width 697 height 547
click at [604, 304] on icon "button" at bounding box center [599, 300] width 10 height 10
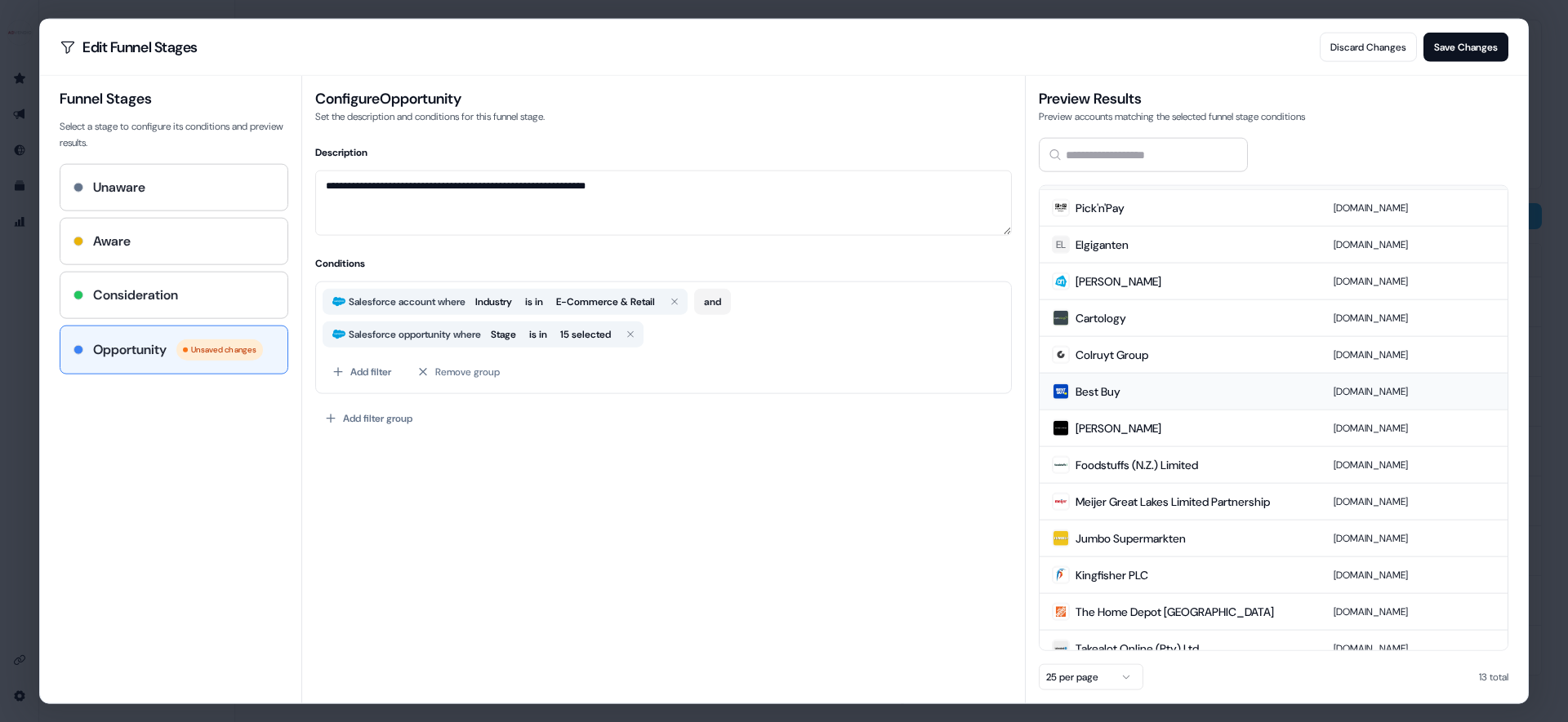
scroll to position [48, 0]
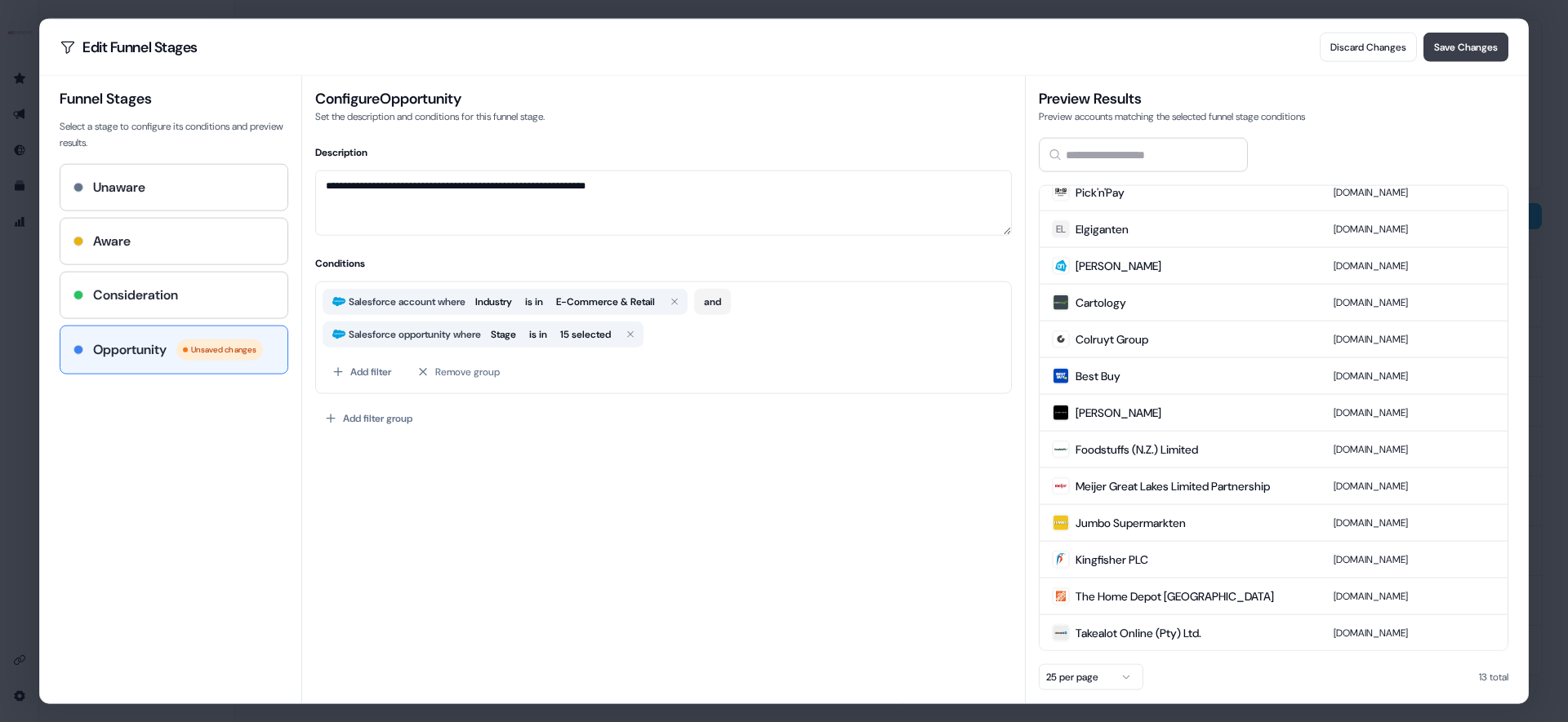
click at [1470, 48] on button "Save Changes" at bounding box center [1466, 46] width 85 height 29
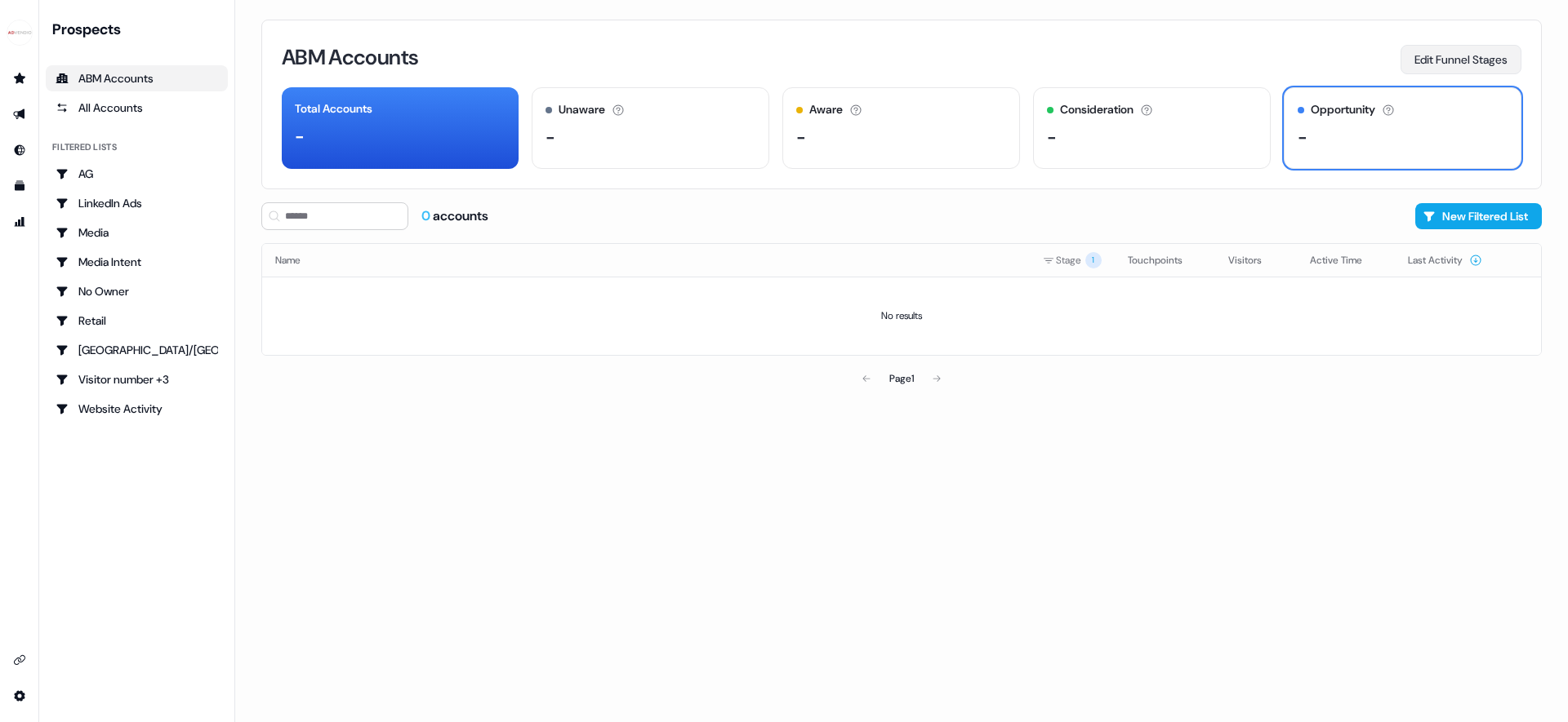
click at [1422, 54] on button "Edit Funnel Stages" at bounding box center [1462, 59] width 121 height 29
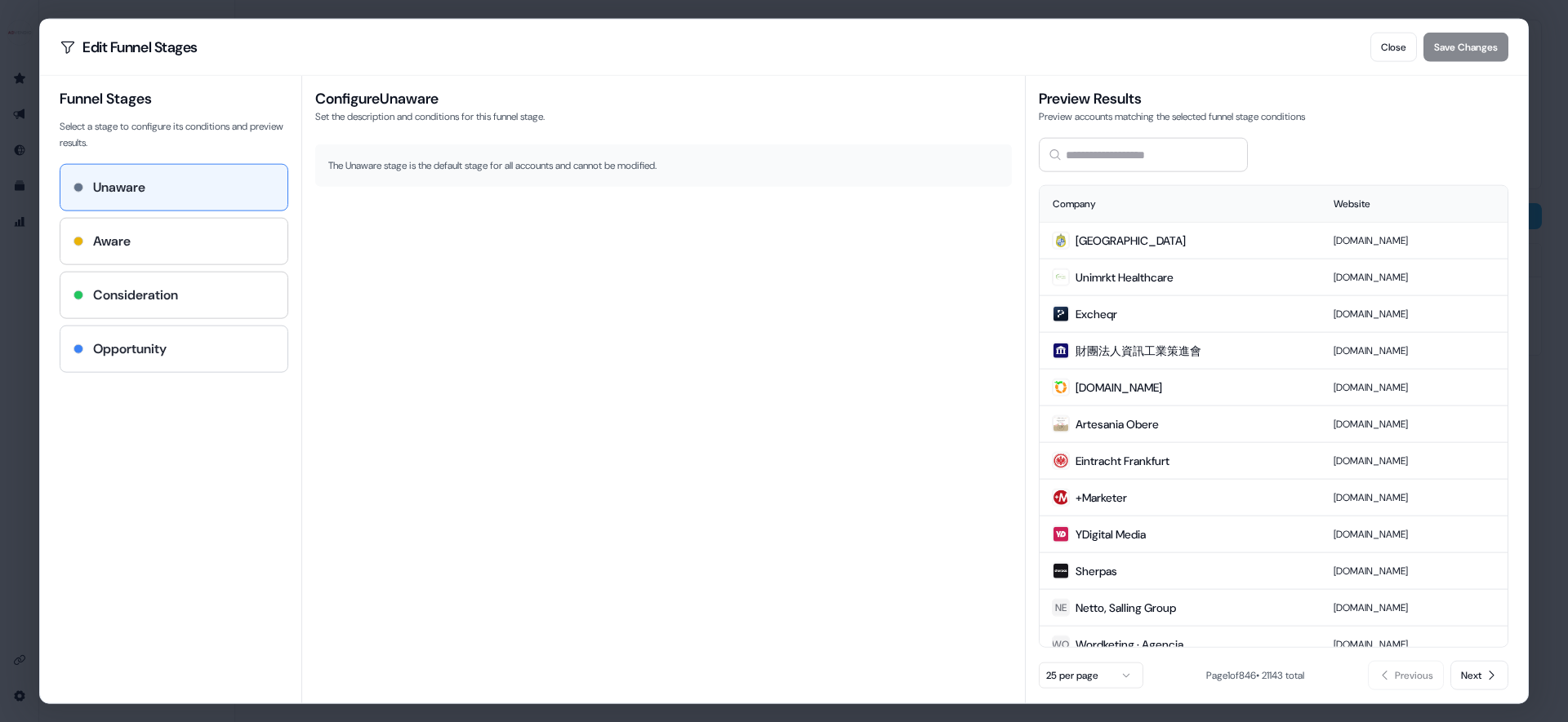
click at [181, 339] on div "Opportunity" at bounding box center [174, 349] width 201 height 19
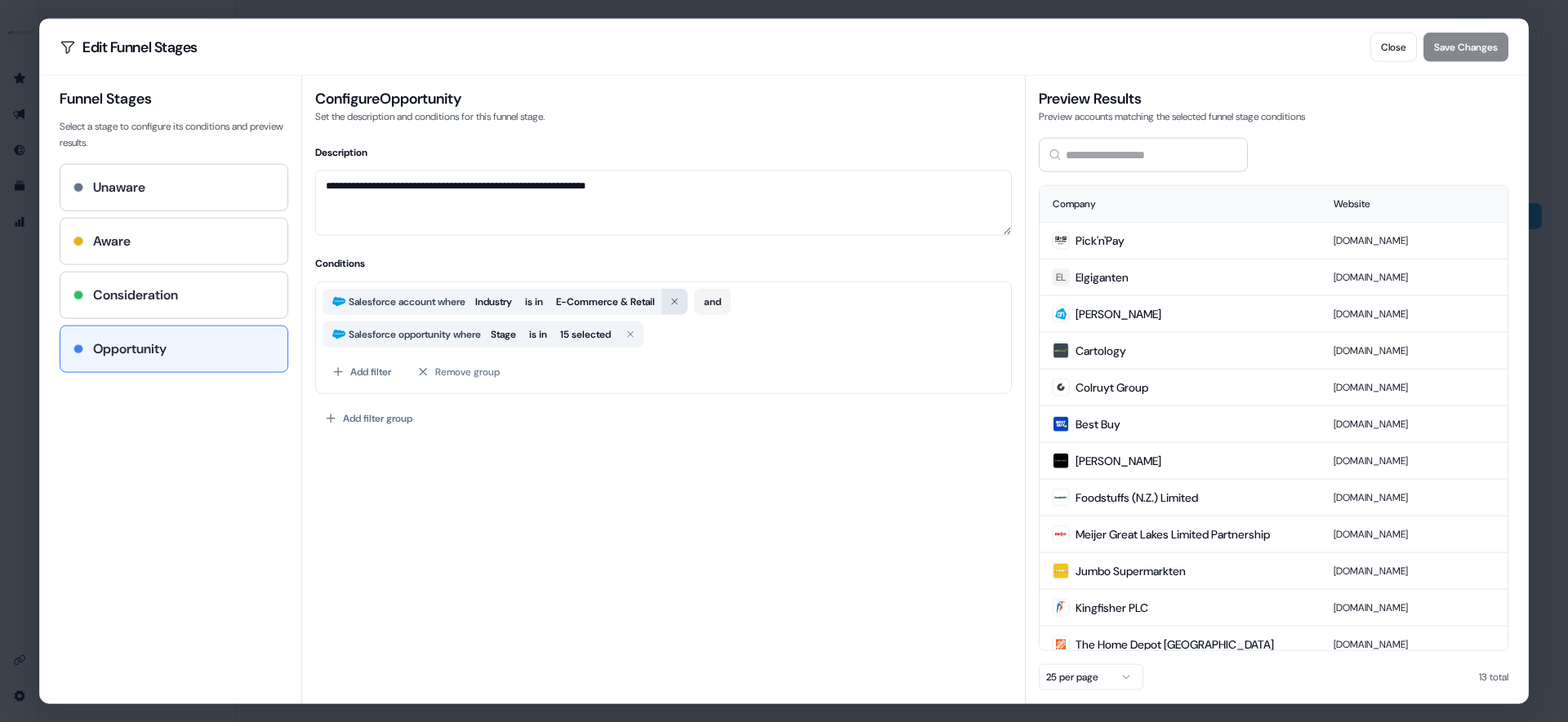
click at [679, 301] on icon "button" at bounding box center [674, 300] width 10 height 10
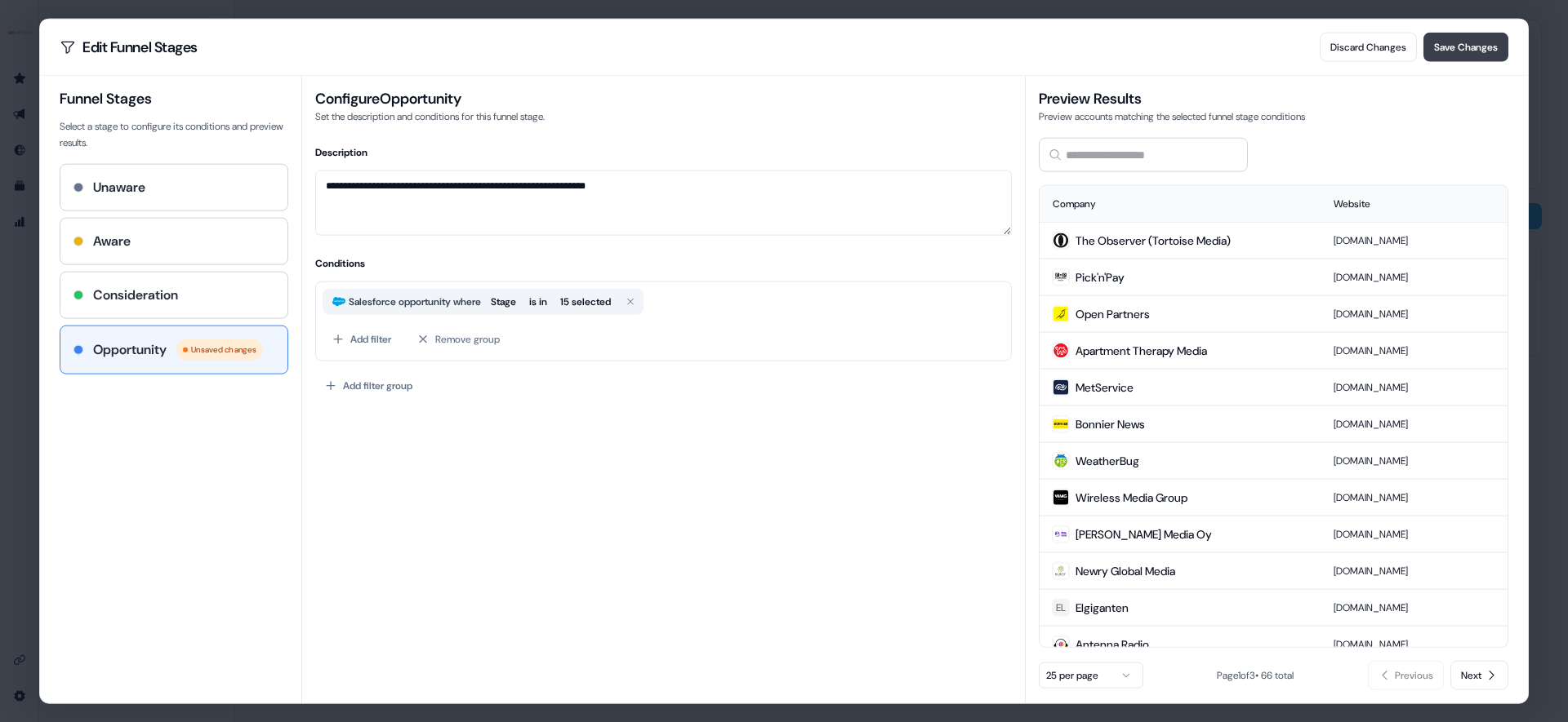
click at [1447, 43] on button "Save Changes" at bounding box center [1466, 46] width 85 height 29
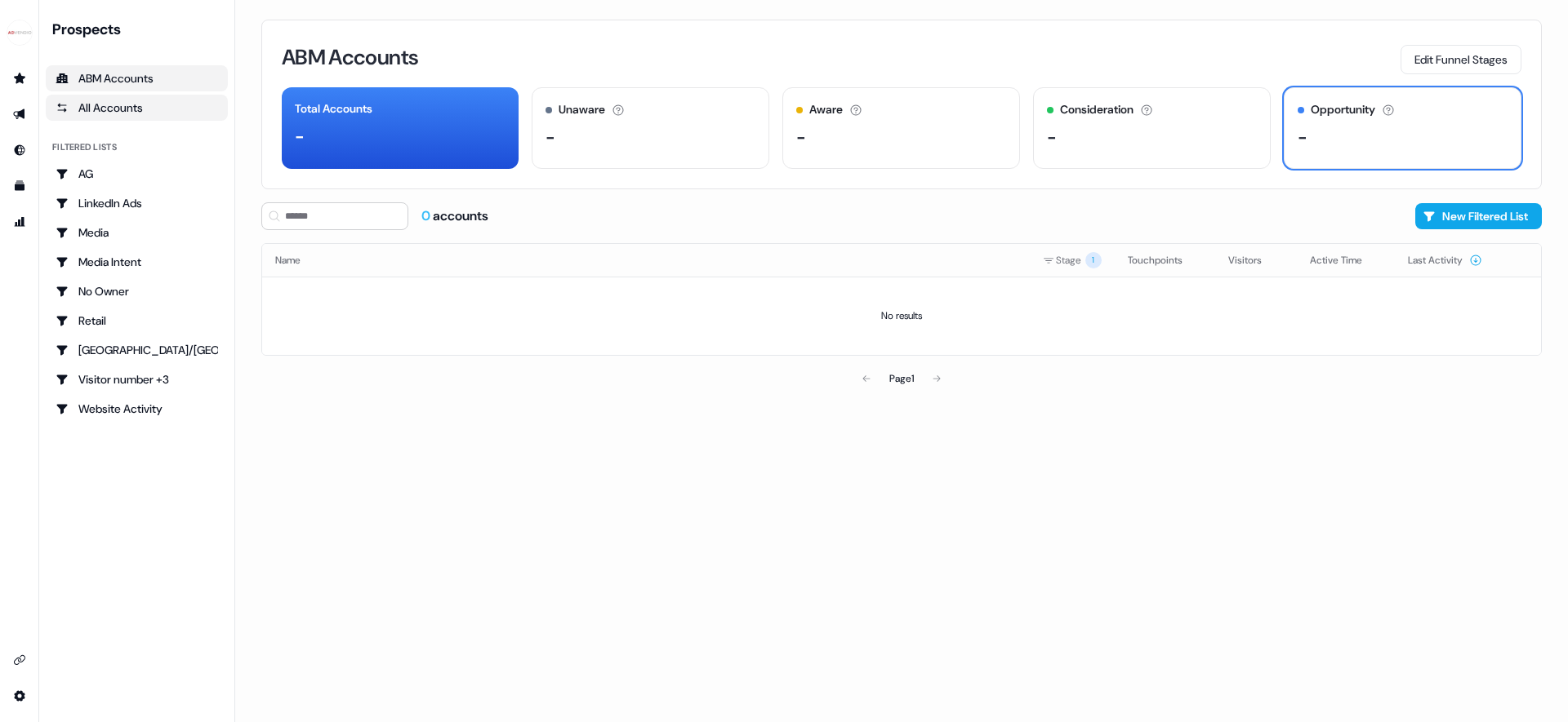
click at [113, 102] on div "All Accounts" at bounding box center [136, 107] width 163 height 17
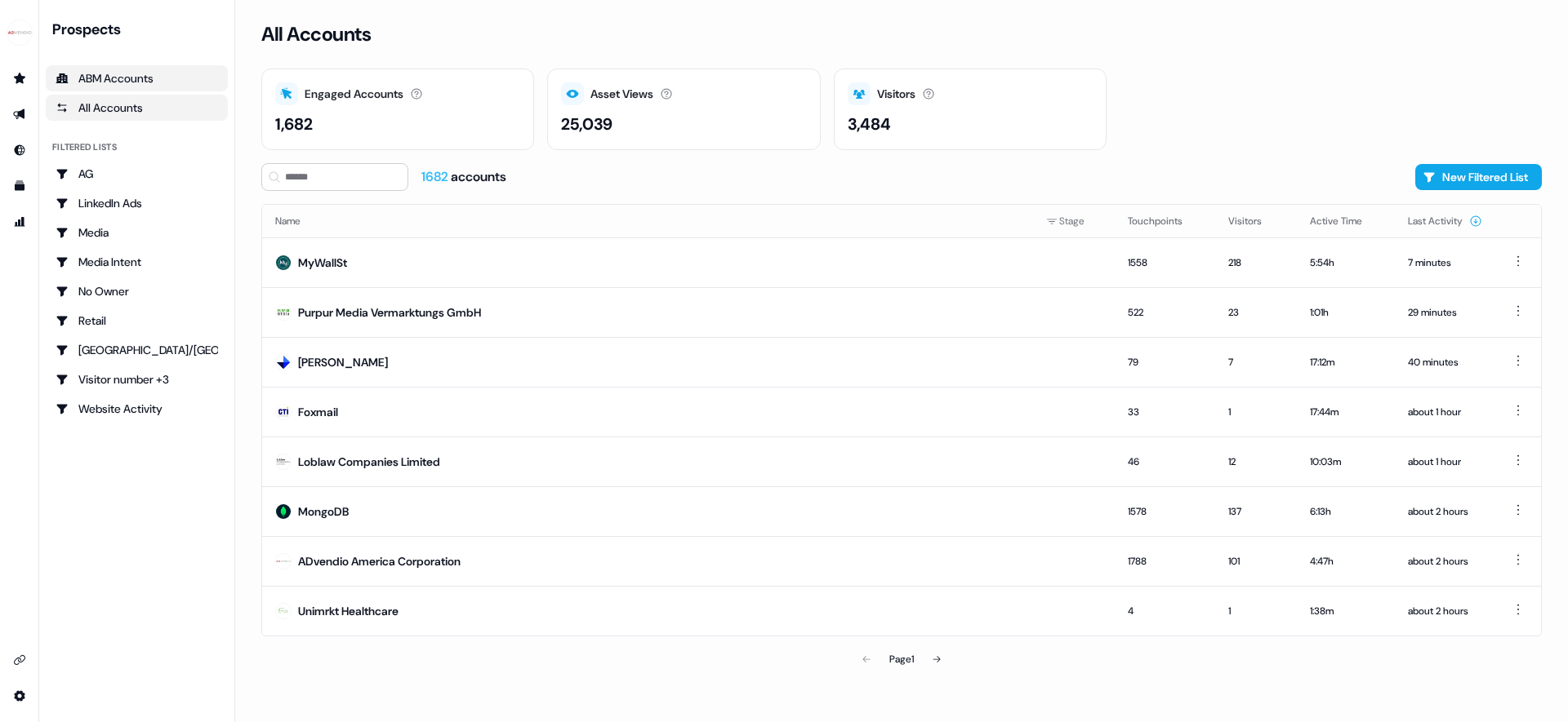
click at [111, 85] on div "ABM Accounts" at bounding box center [136, 78] width 163 height 17
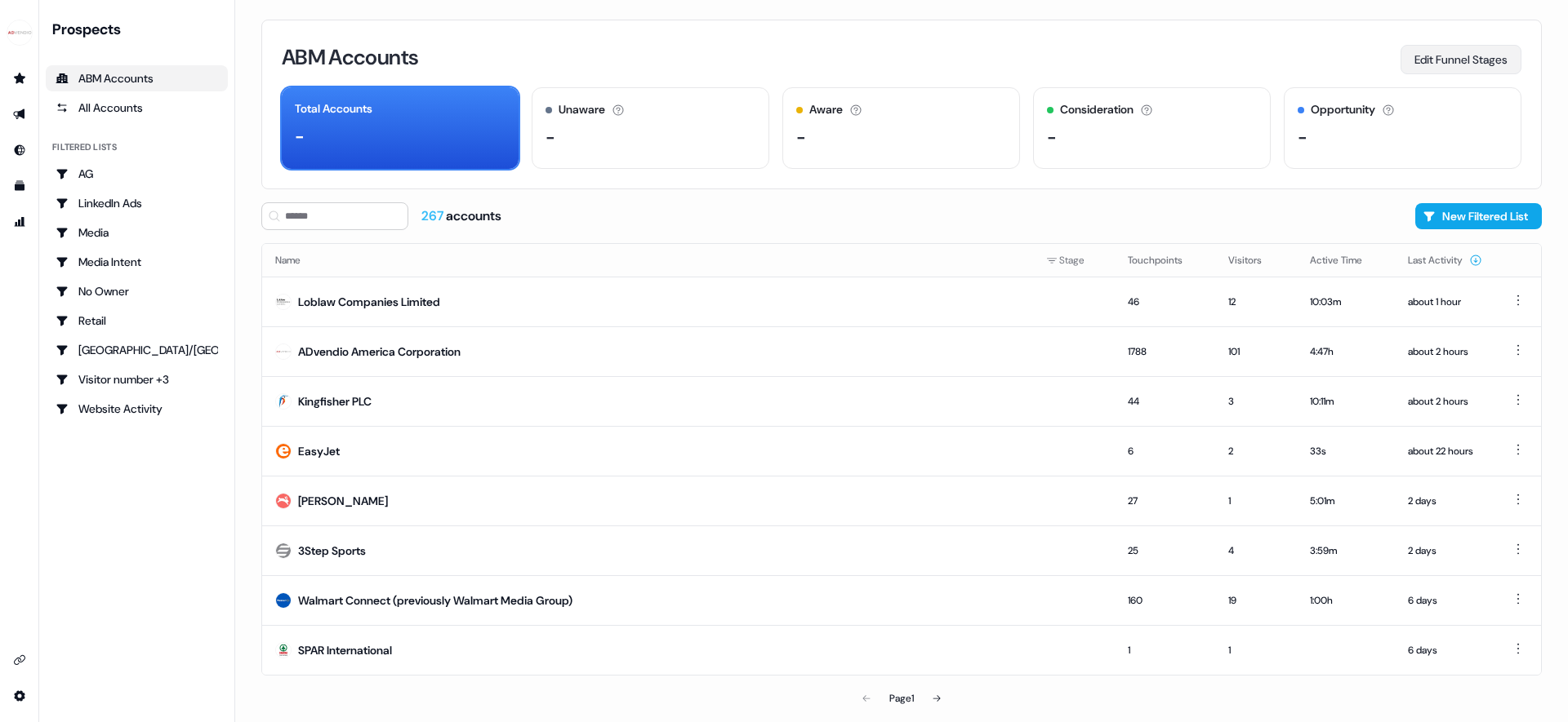
click at [1436, 51] on button "Edit Funnel Stages" at bounding box center [1462, 59] width 121 height 29
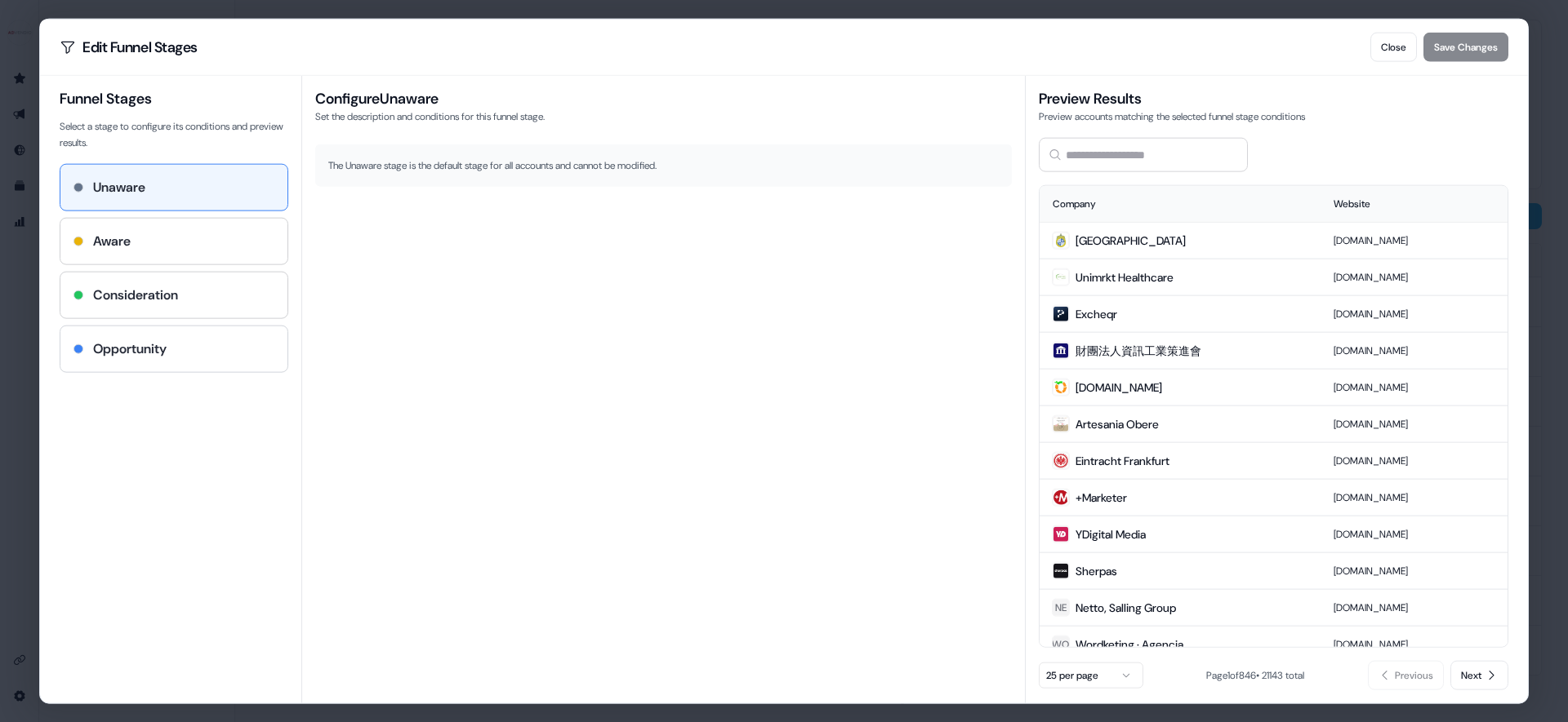
click at [122, 337] on div "Opportunity" at bounding box center [174, 349] width 227 height 46
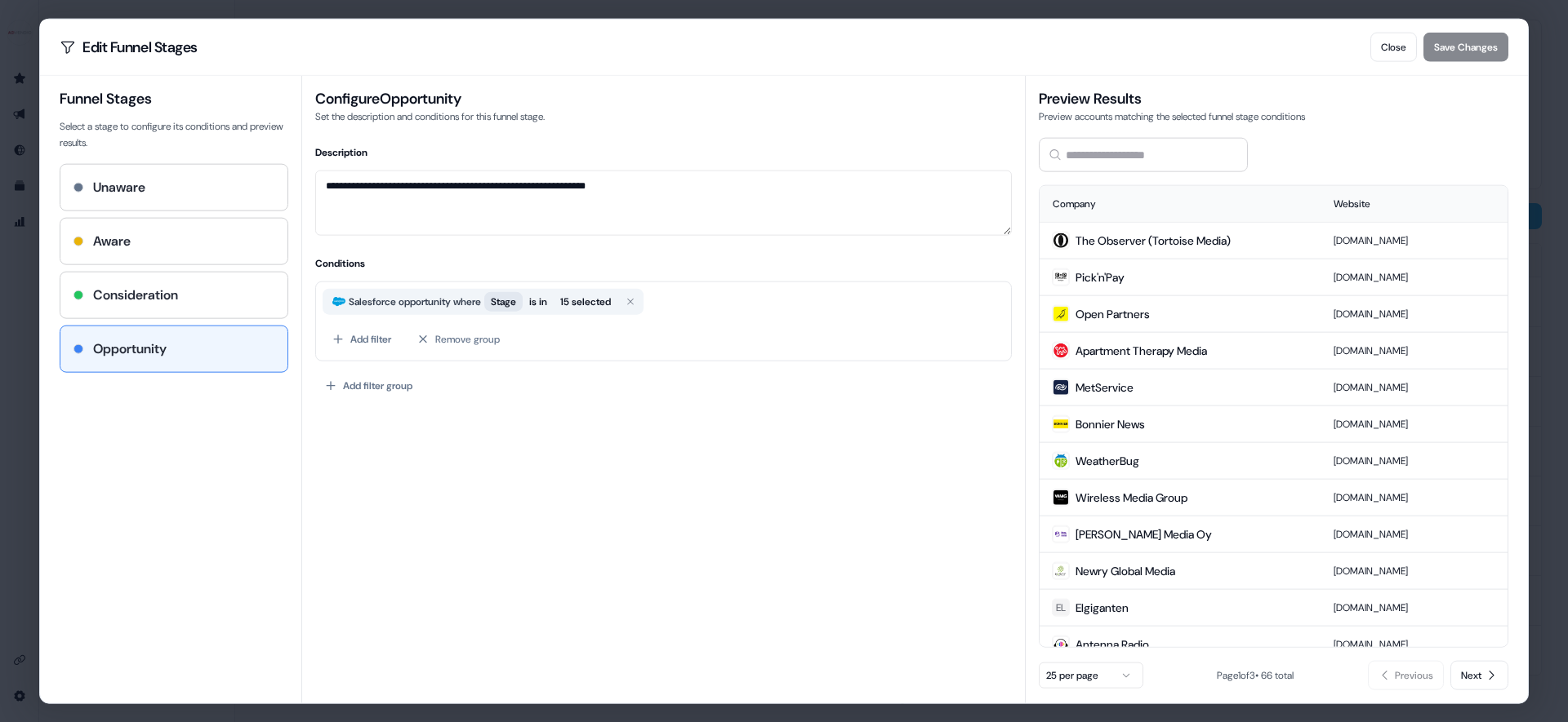
click at [516, 303] on span "Stage" at bounding box center [503, 301] width 25 height 17
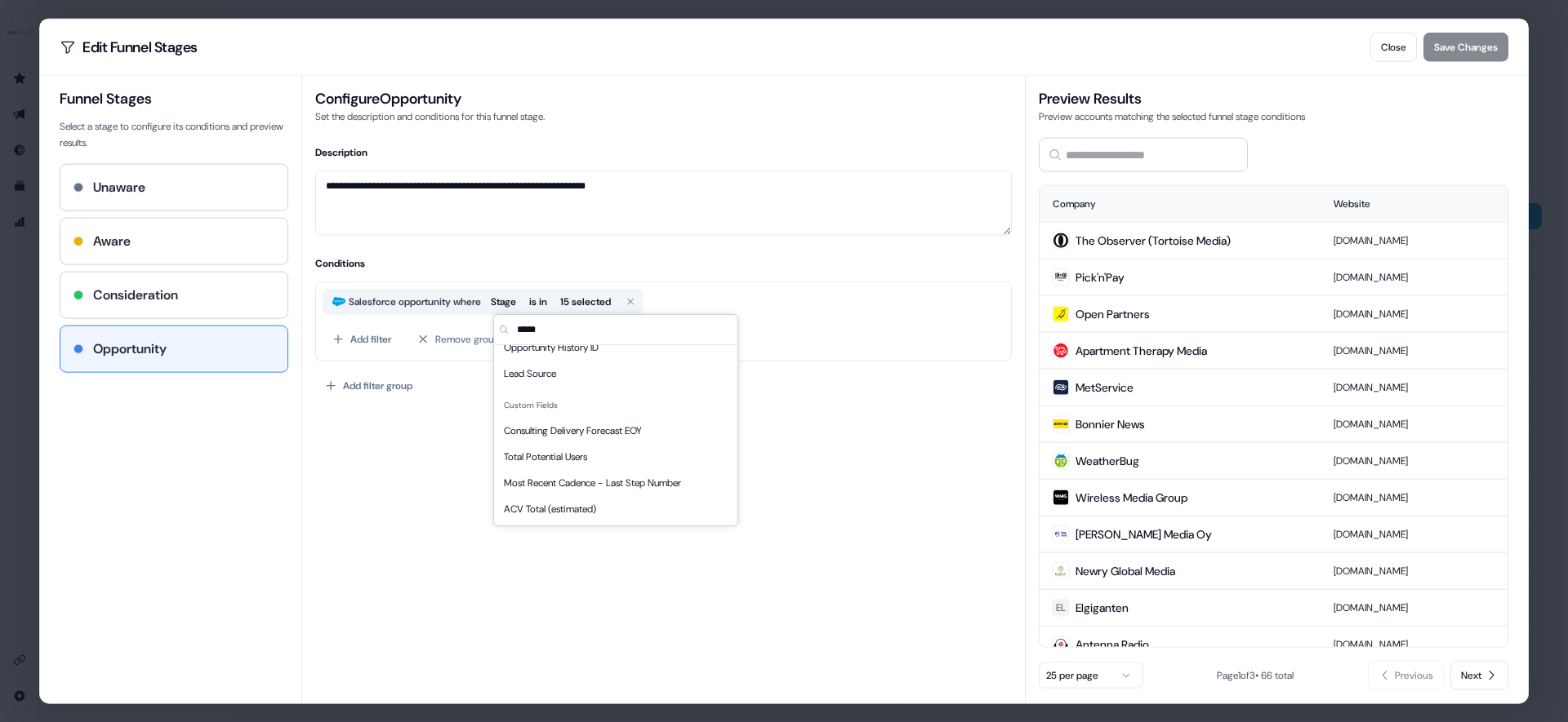
scroll to position [39, 0]
type input "******"
click at [549, 363] on div "Closed" at bounding box center [615, 374] width 236 height 26
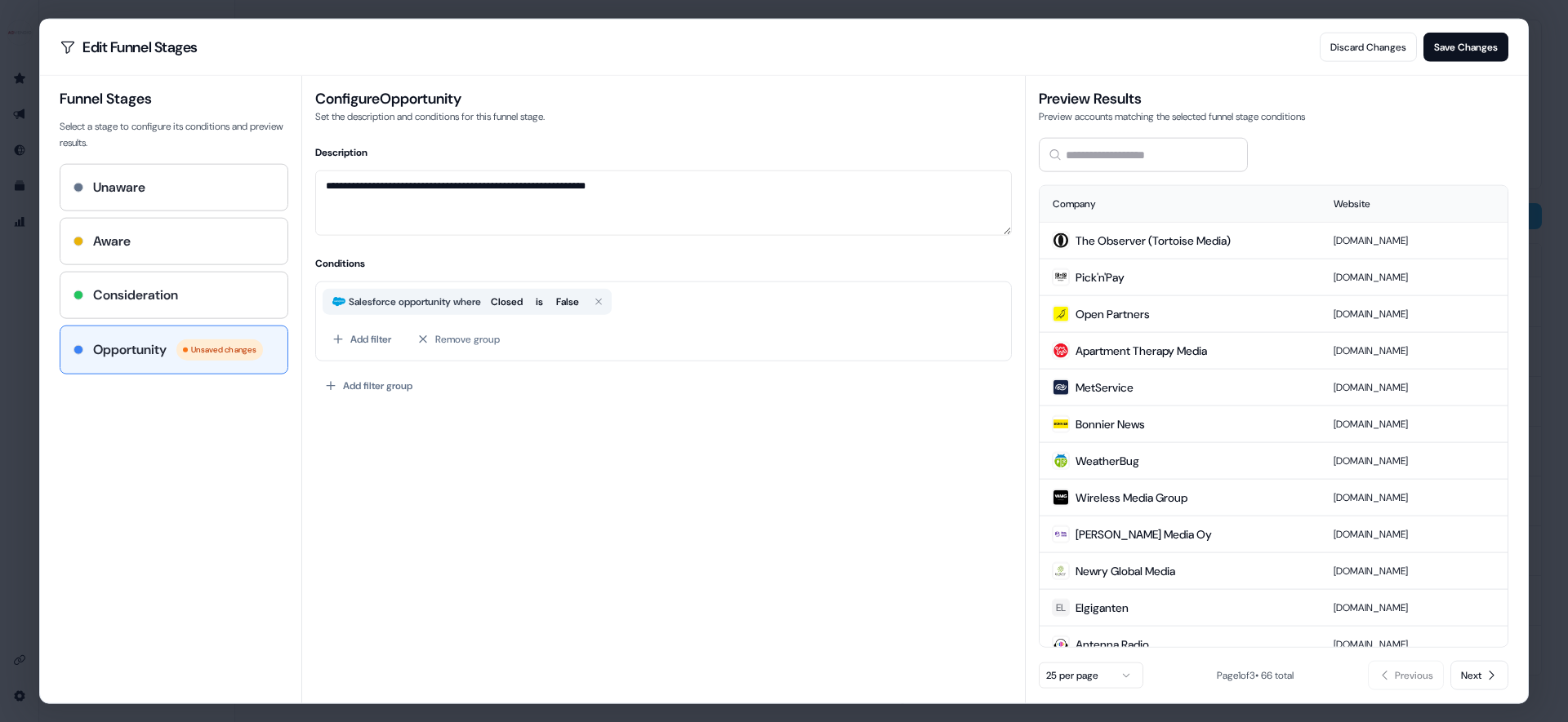
click at [572, 442] on div "**********" at bounding box center [664, 417] width 697 height 547
click at [1452, 55] on button "Save Changes" at bounding box center [1466, 46] width 85 height 29
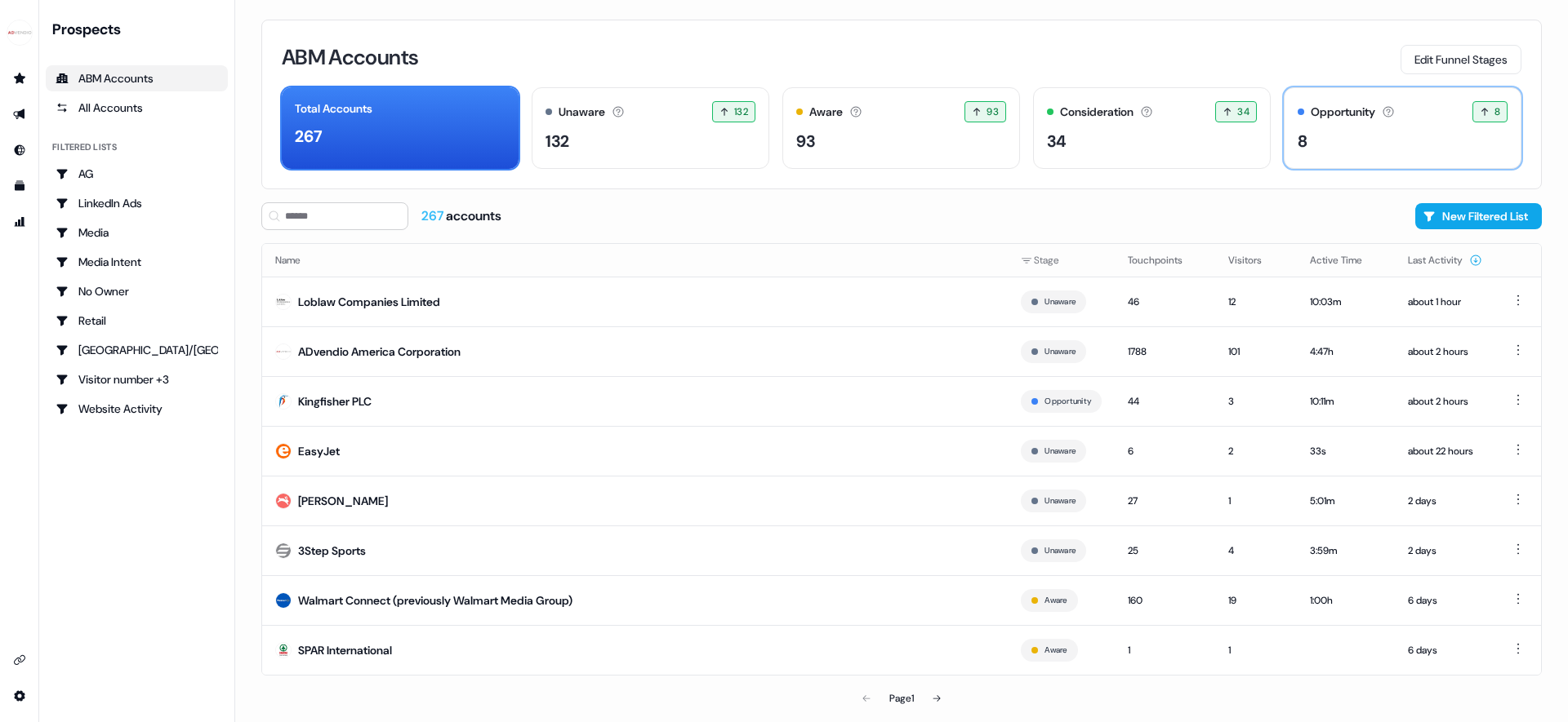
click at [1339, 141] on div "8" at bounding box center [1402, 141] width 210 height 25
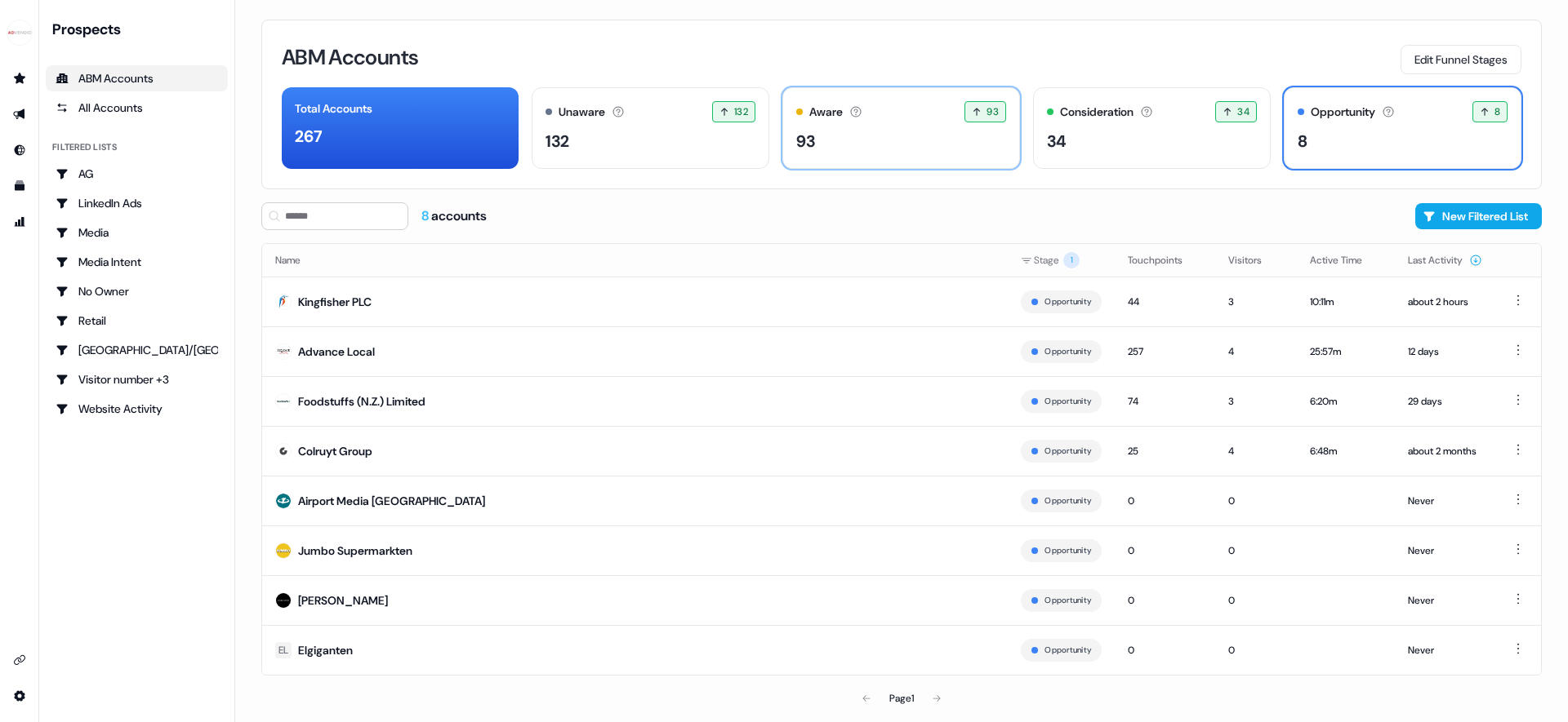
click at [847, 160] on div "Aware The account has shown light engagement, but no buying signals yet. 93 93 …" at bounding box center [901, 127] width 237 height 82
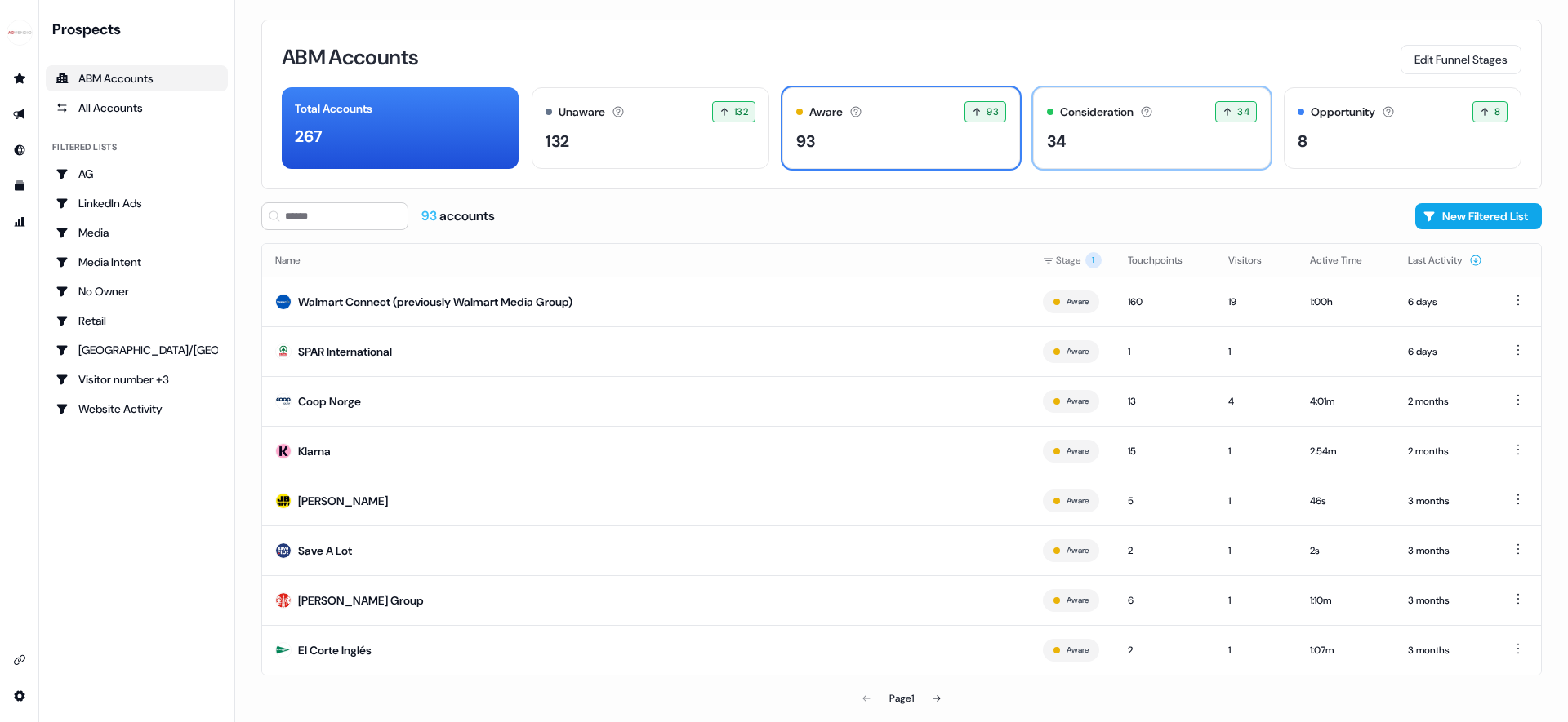
click at [1064, 164] on div "Consideration The account is actively engaging or showing buying intent. 34 34 …" at bounding box center [1151, 127] width 237 height 82
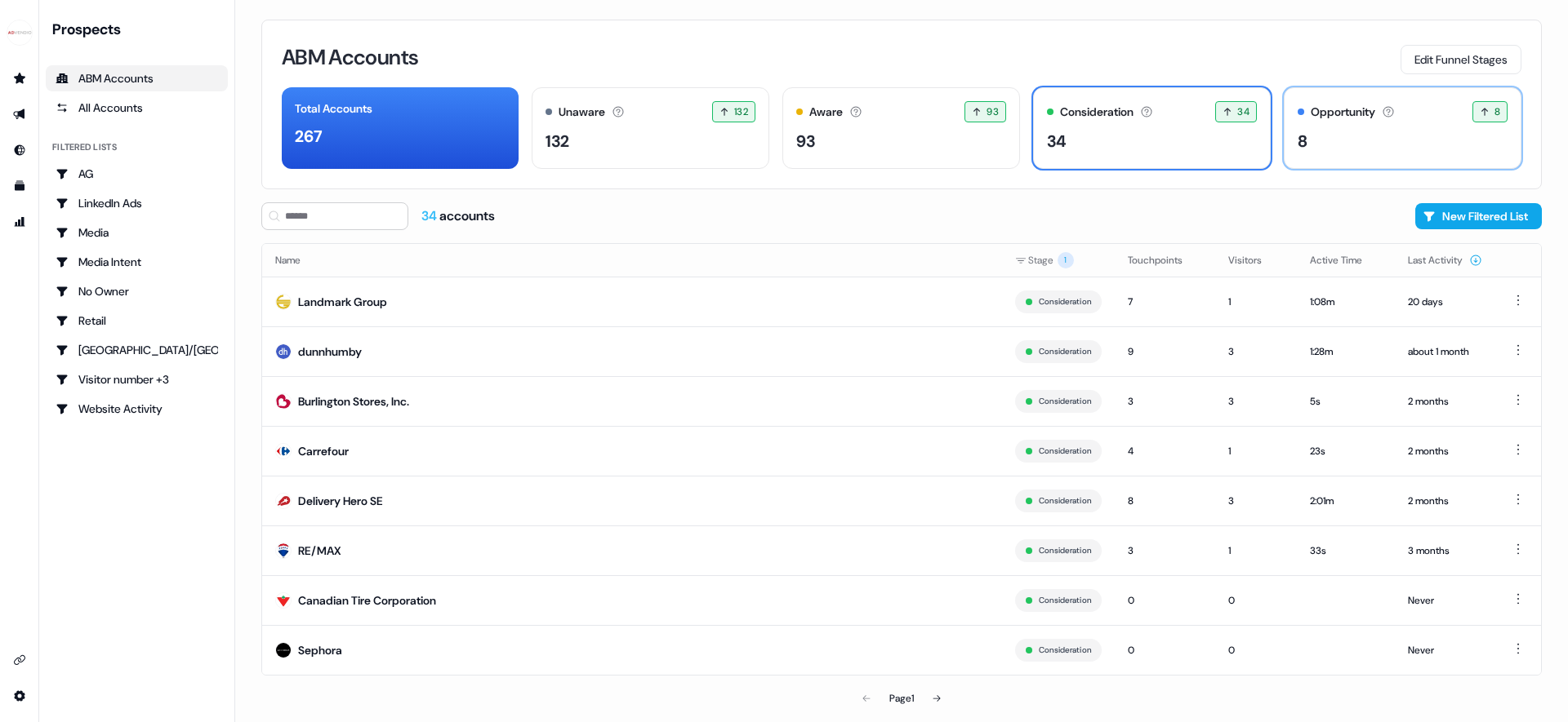
click at [1405, 125] on div "Opportunity The account has an open opportunity and is in the sales process. 8 …" at bounding box center [1403, 127] width 237 height 82
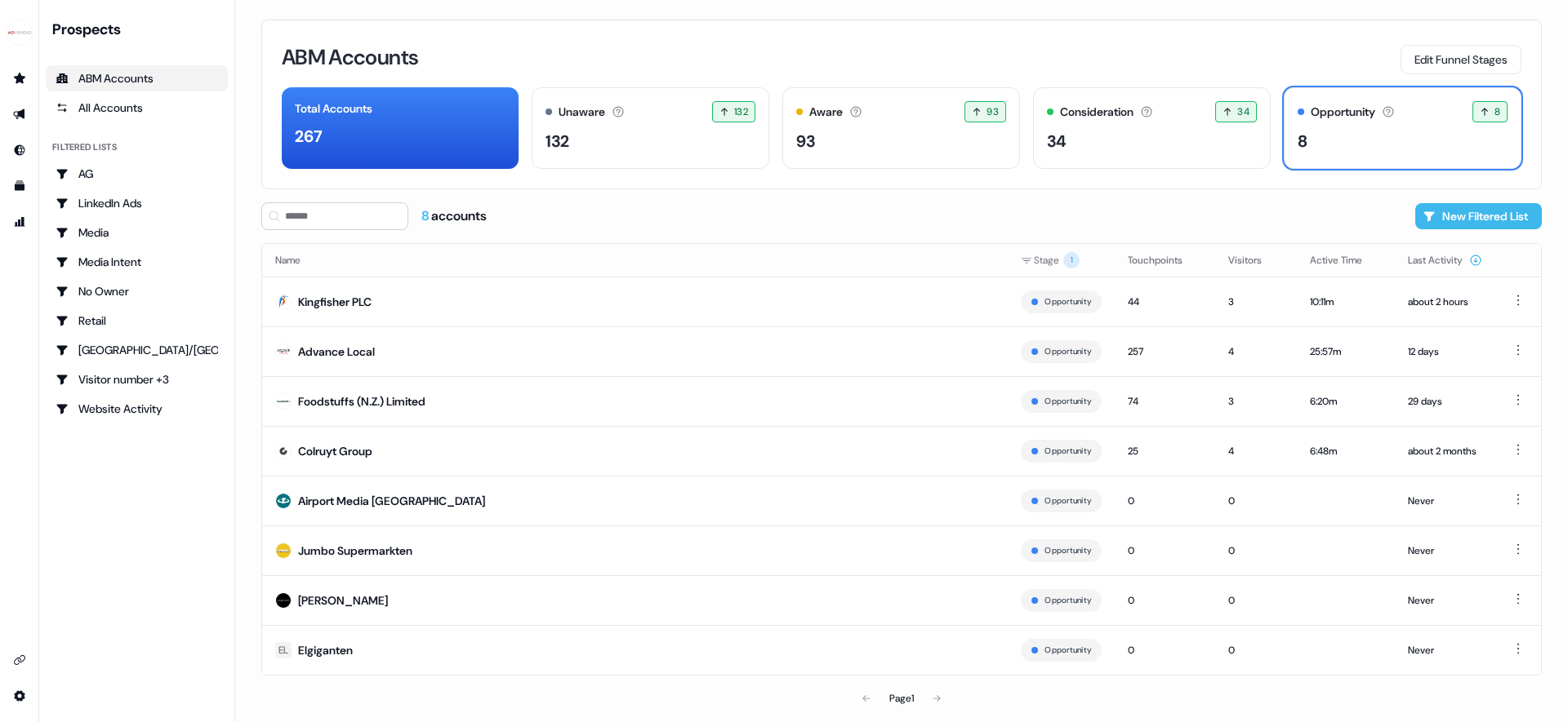
click at [1486, 220] on button "New Filtered List" at bounding box center [1478, 216] width 127 height 26
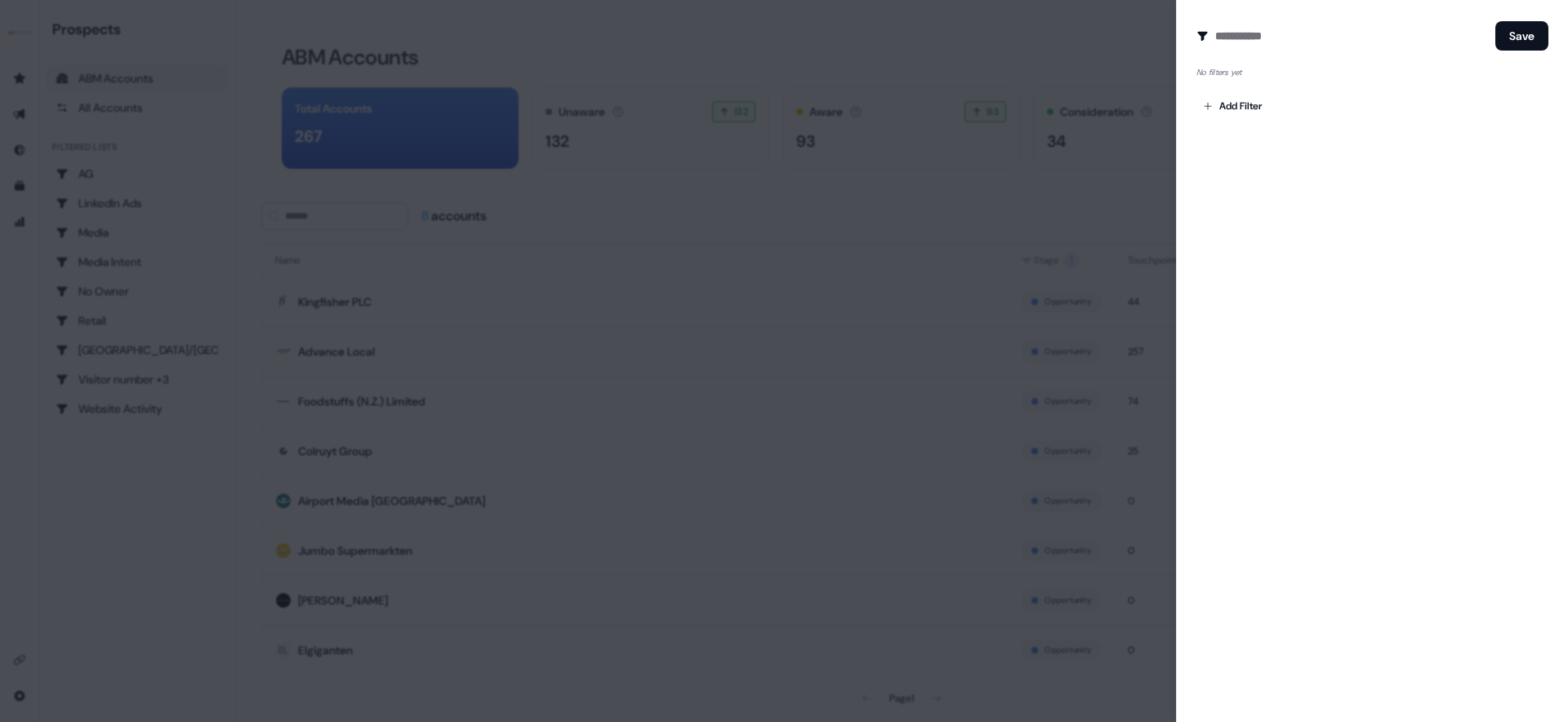
click at [1259, 90] on div "Add Filter" at bounding box center [1372, 102] width 352 height 32
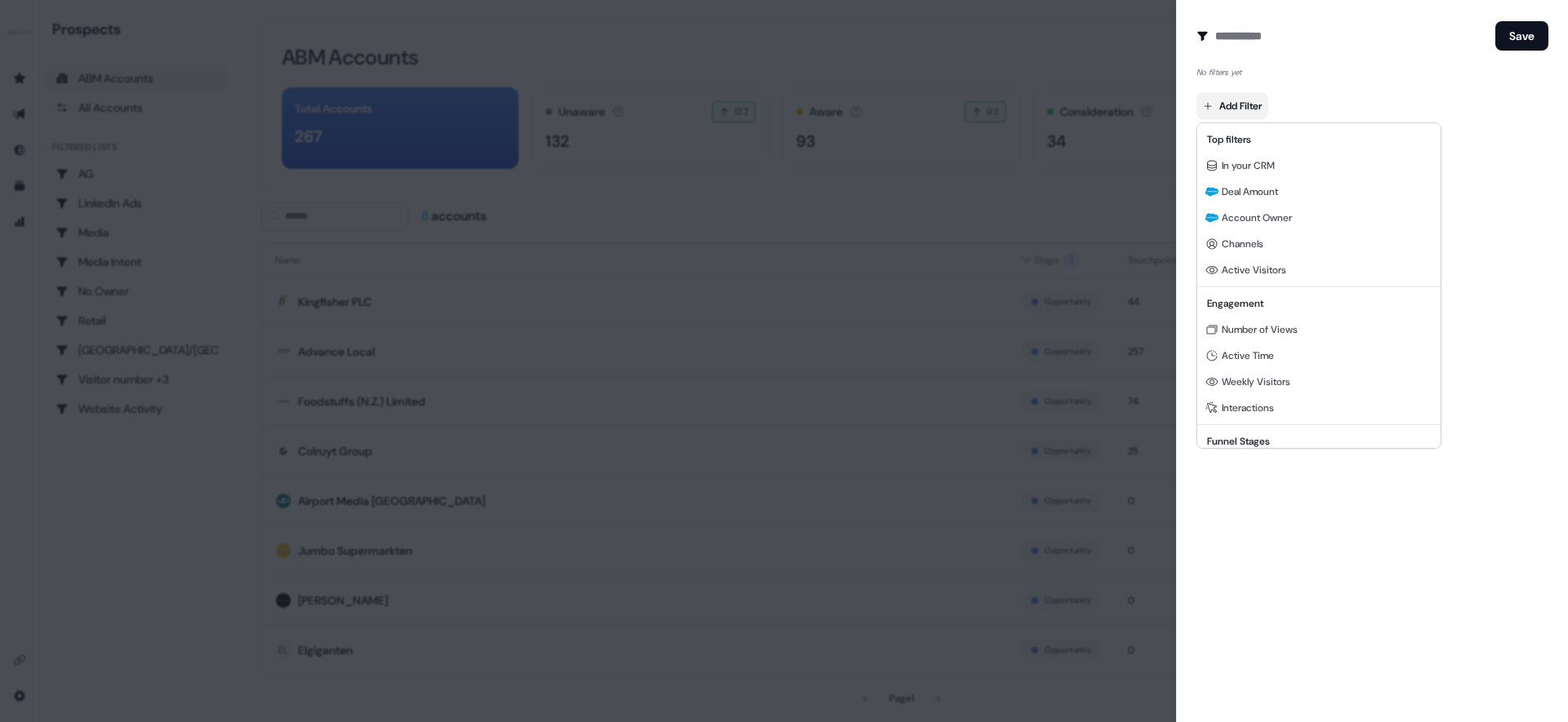
click at [1252, 99] on body "For the best experience switch devices to a bigger screen. Go to [DOMAIN_NAME] …" at bounding box center [784, 361] width 1568 height 722
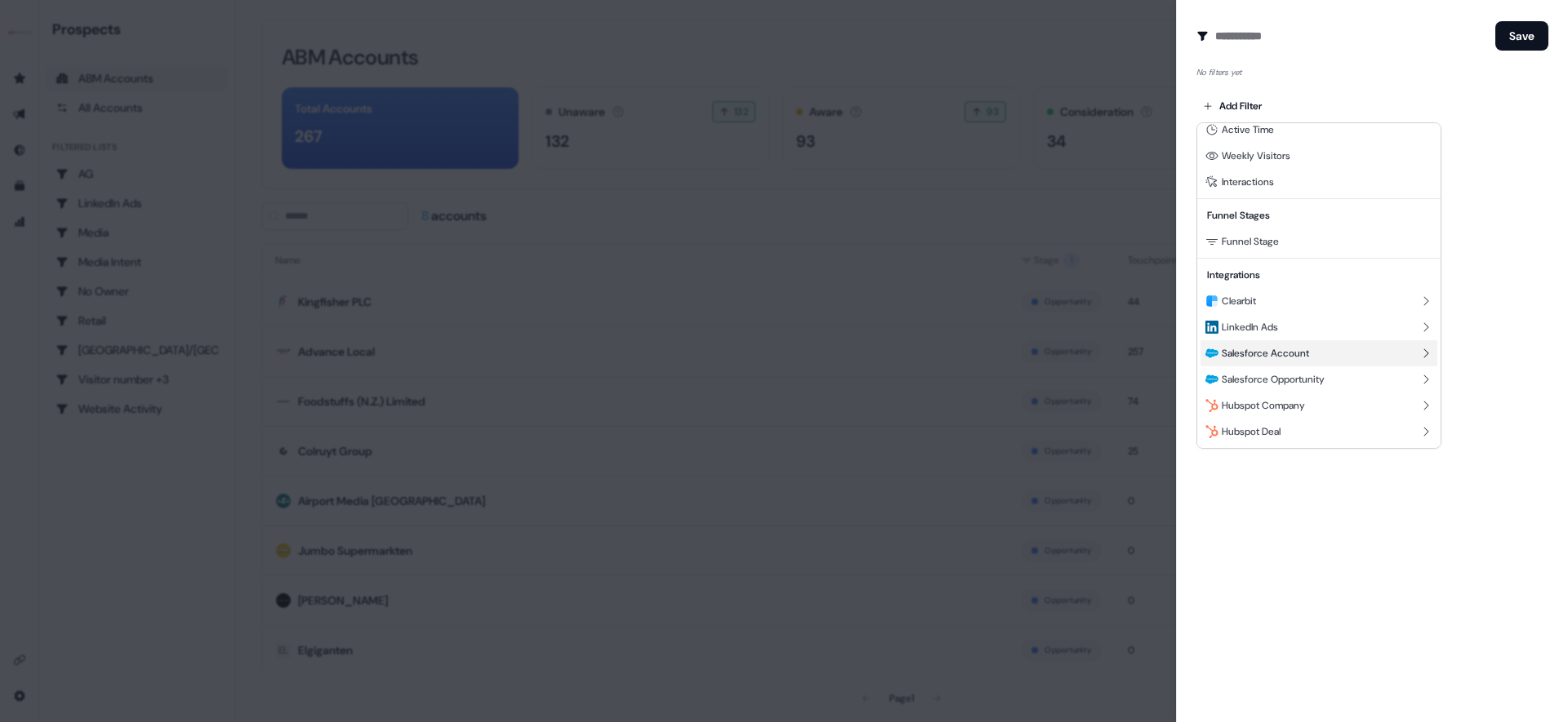
click at [1423, 353] on icon at bounding box center [1426, 353] width 13 height 13
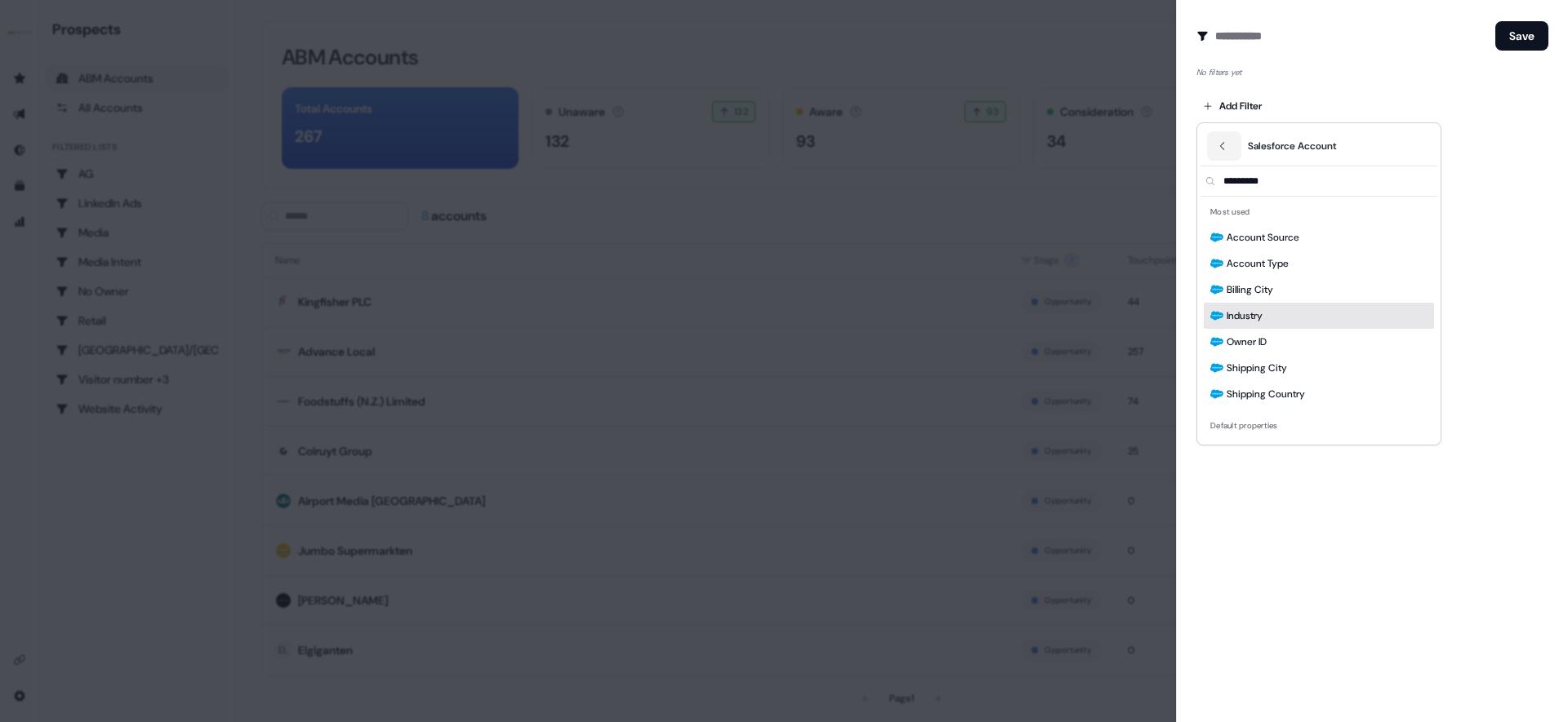
click at [1272, 312] on div "Industry" at bounding box center [1319, 316] width 230 height 26
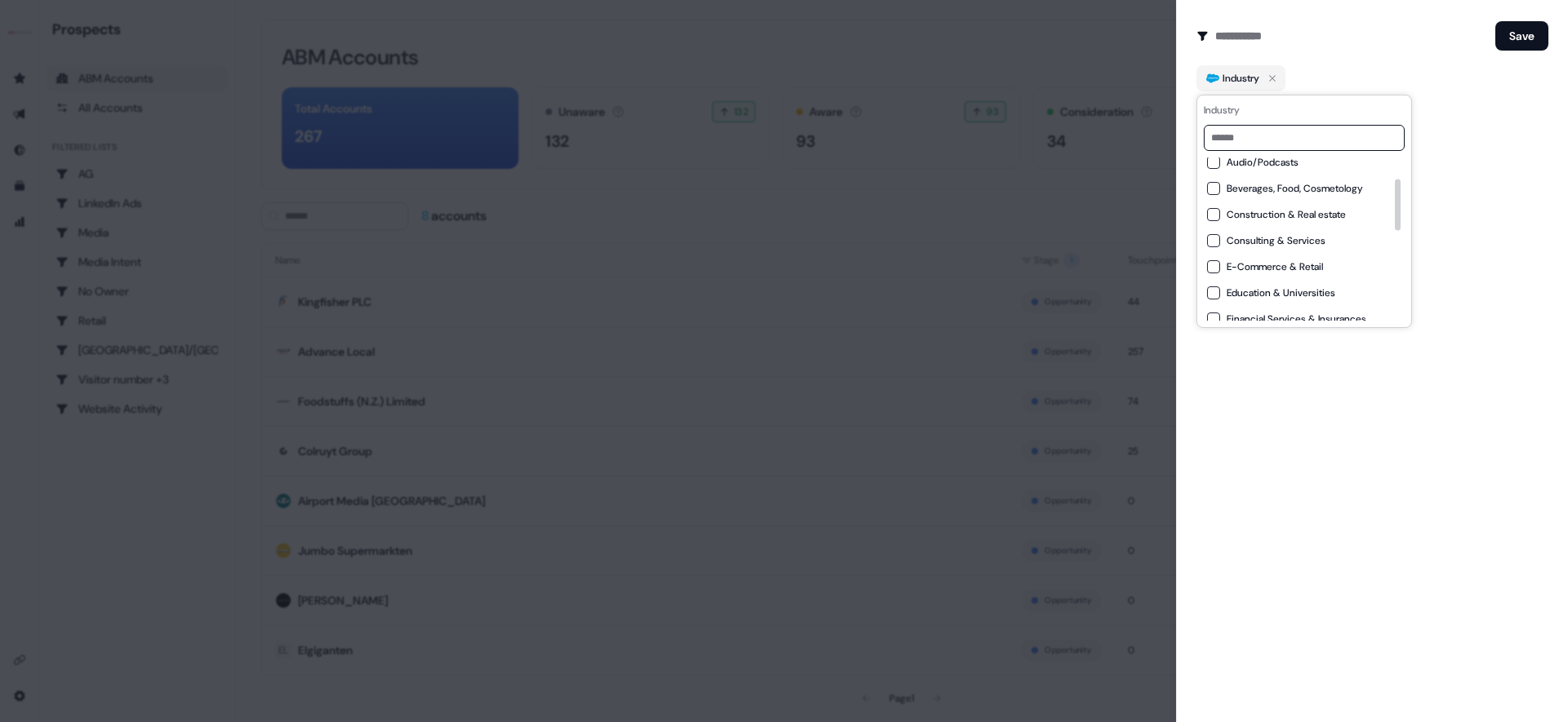
scroll to position [73, 0]
click at [1218, 255] on Retail "E-Commerce & Retail" at bounding box center [1213, 251] width 13 height 13
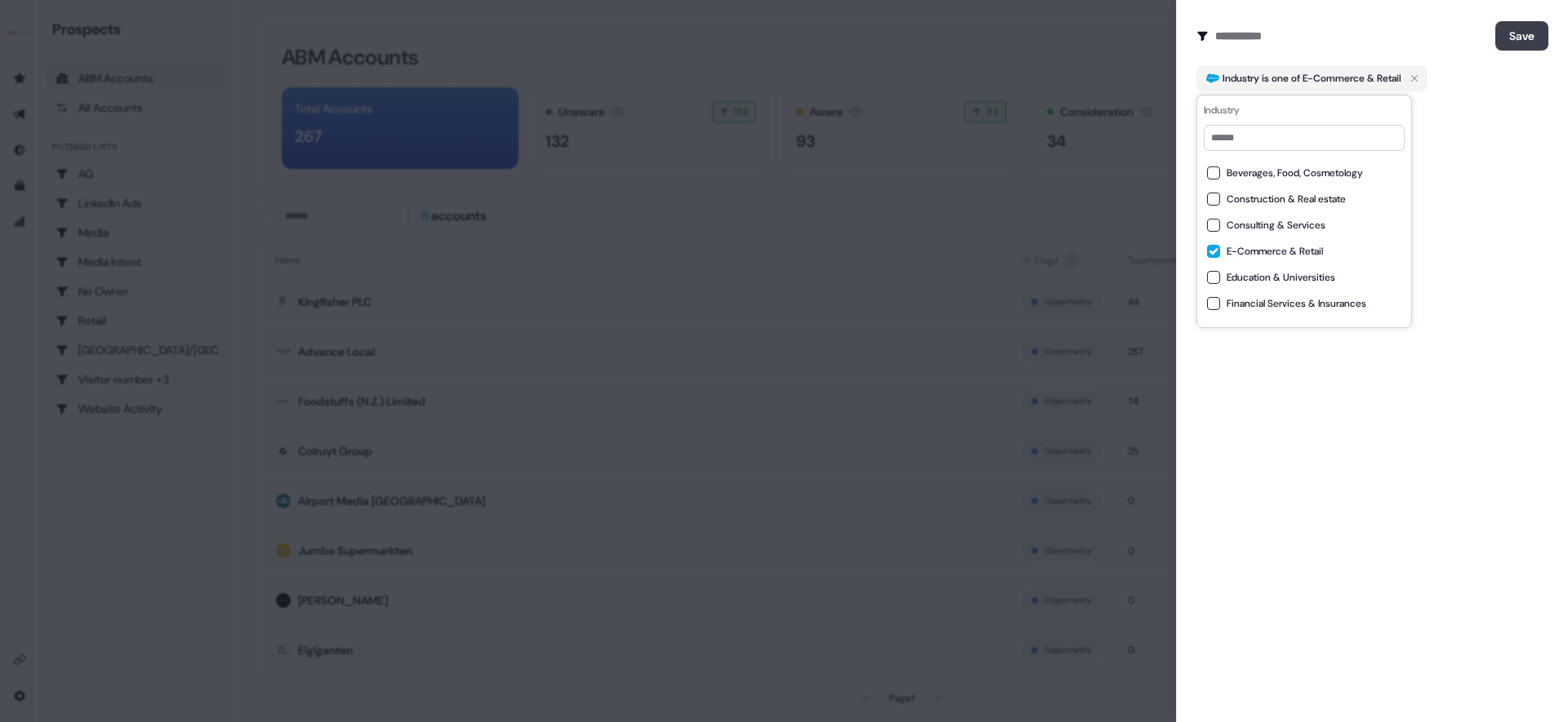
click at [1540, 46] on button "Save" at bounding box center [1521, 35] width 53 height 29
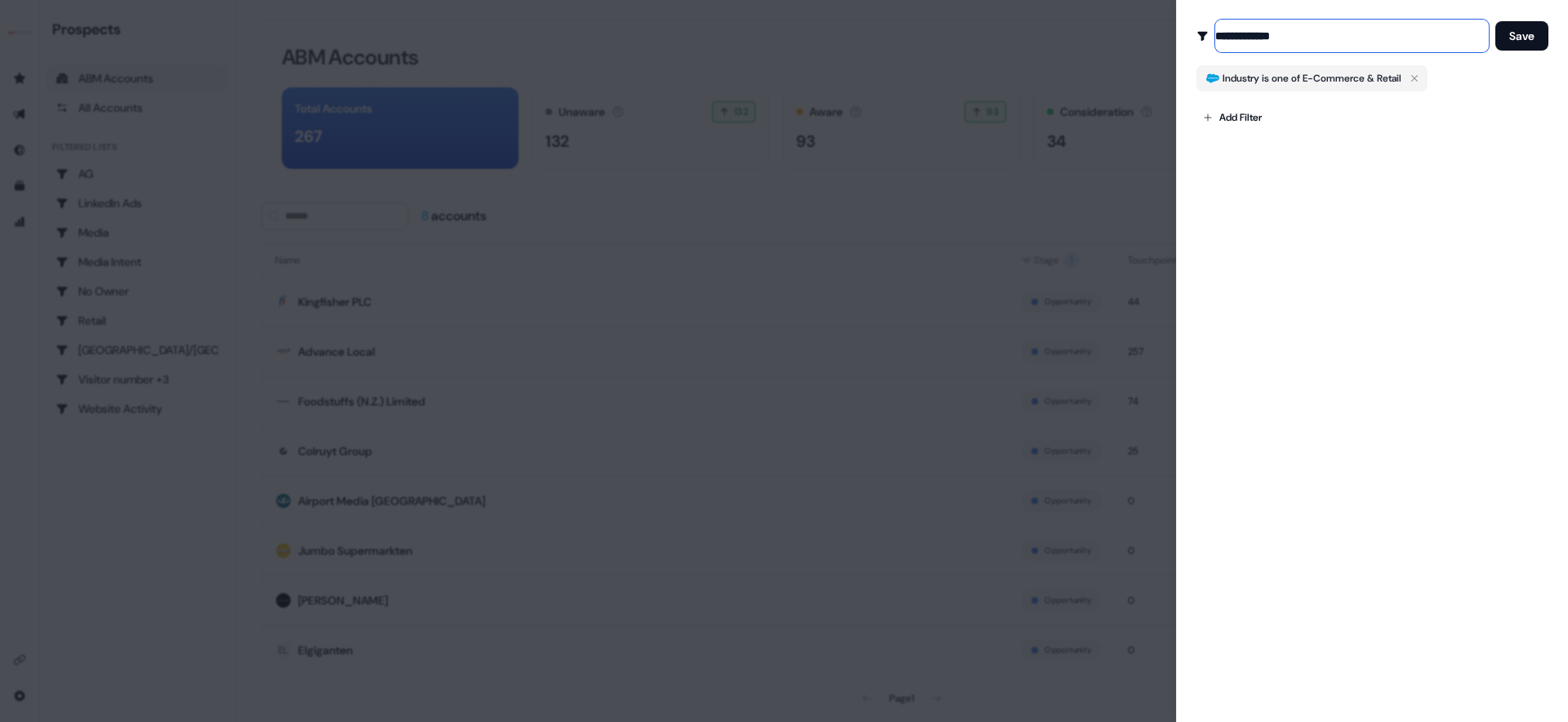
type input "**********"
click at [1495, 21] on button "Save" at bounding box center [1521, 35] width 53 height 29
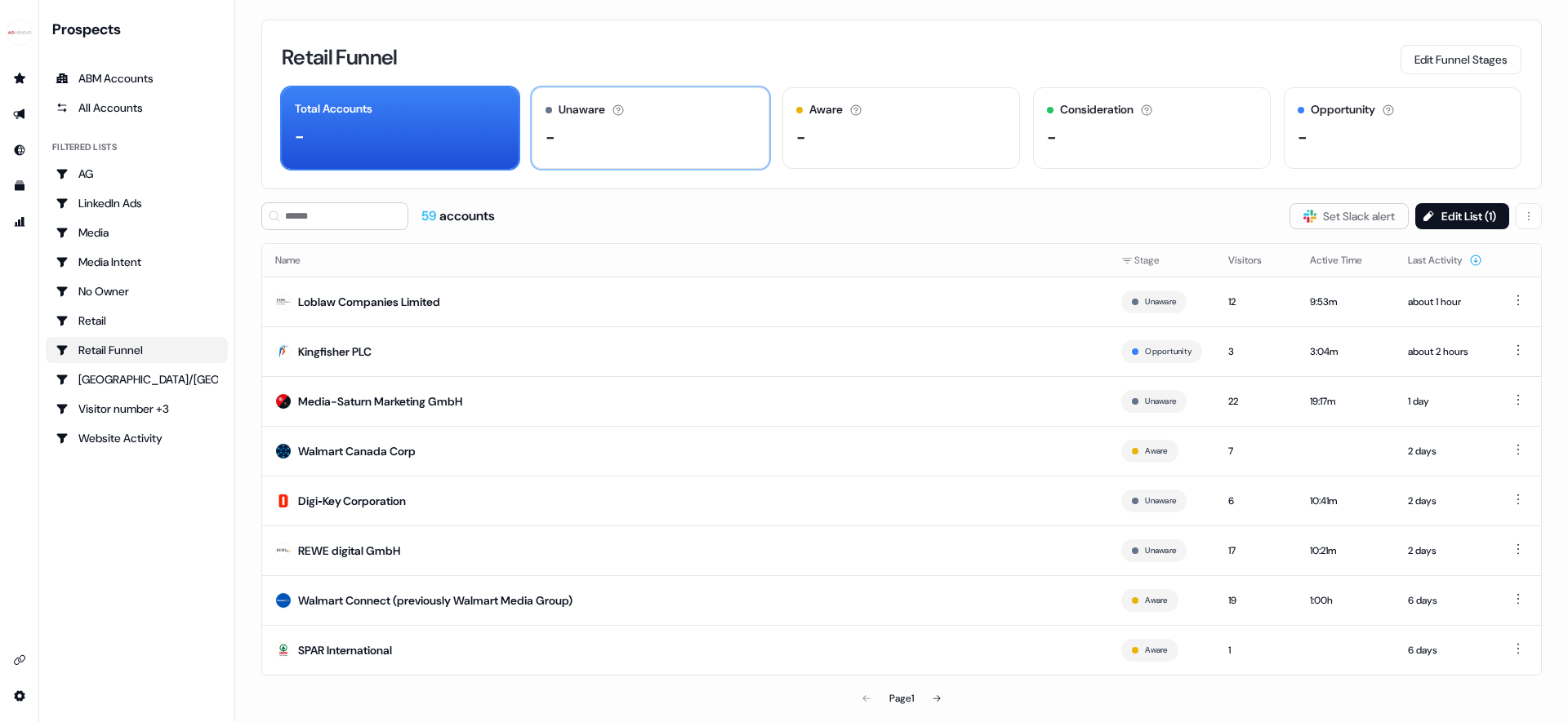
click at [620, 153] on div "Unaware The default stage all accounts start in. -" at bounding box center [650, 127] width 237 height 82
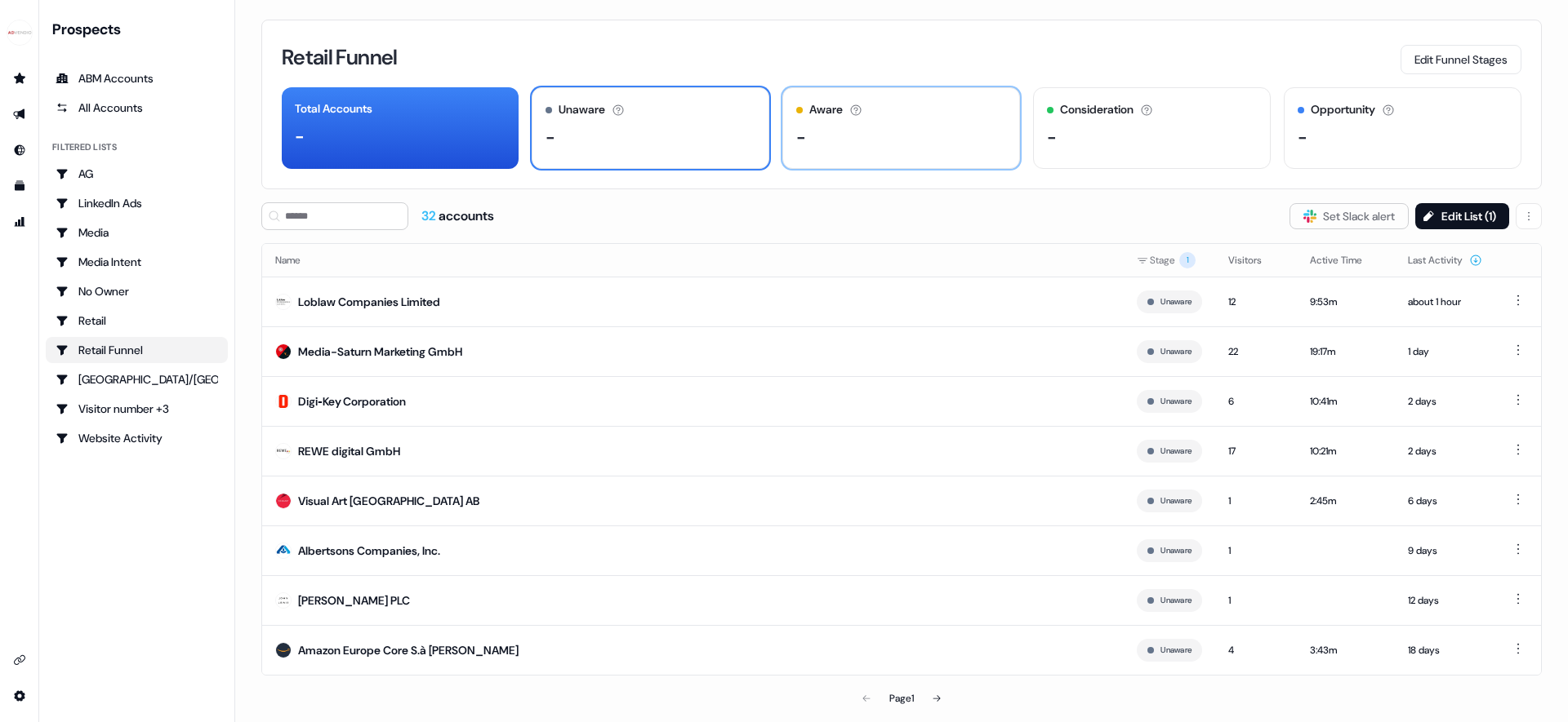
click at [828, 137] on div "-" at bounding box center [901, 137] width 210 height 25
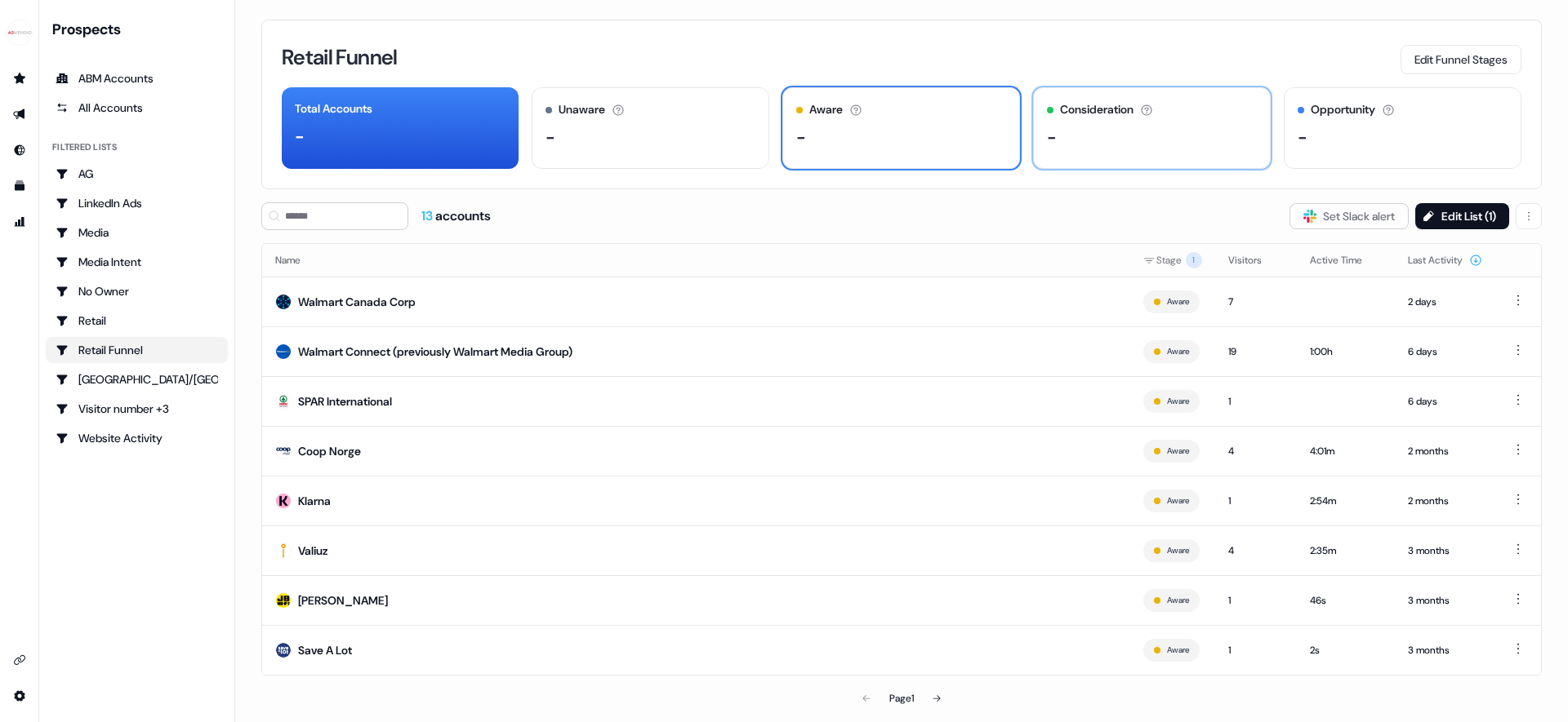
click at [1122, 134] on div "-" at bounding box center [1151, 137] width 210 height 25
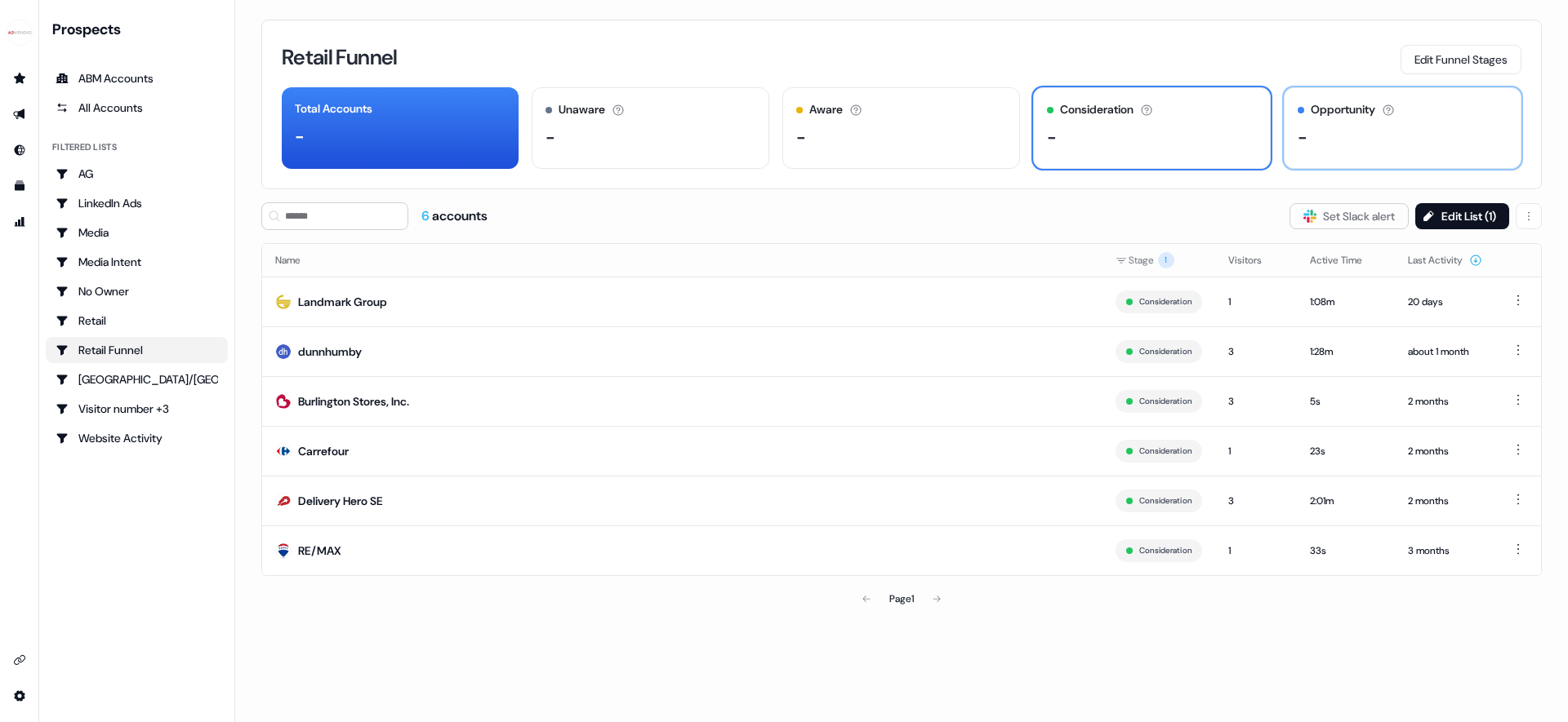
click at [1354, 123] on div "Opportunity The account has an open opportunity and is in the sales process. -" at bounding box center [1403, 127] width 237 height 82
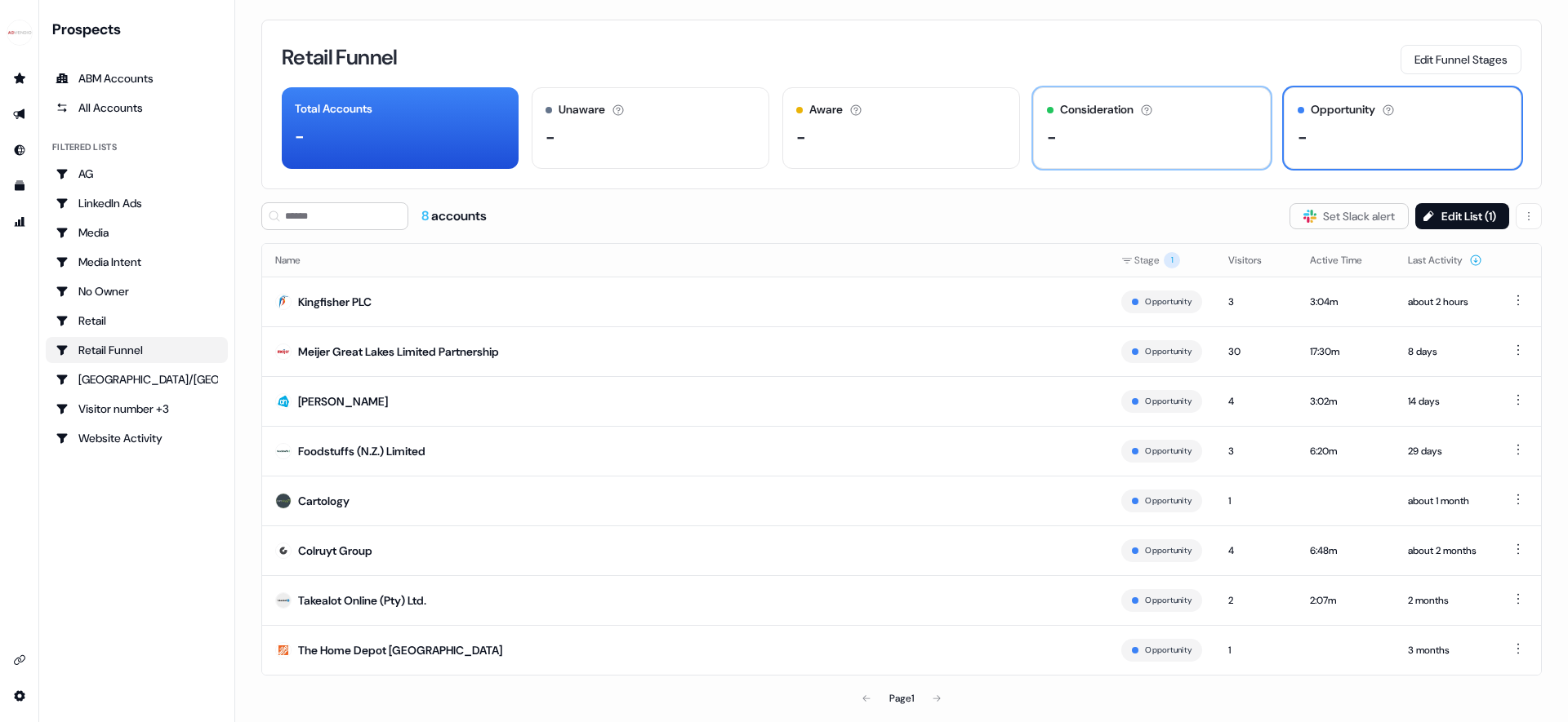
click at [1078, 139] on div "-" at bounding box center [1151, 137] width 210 height 25
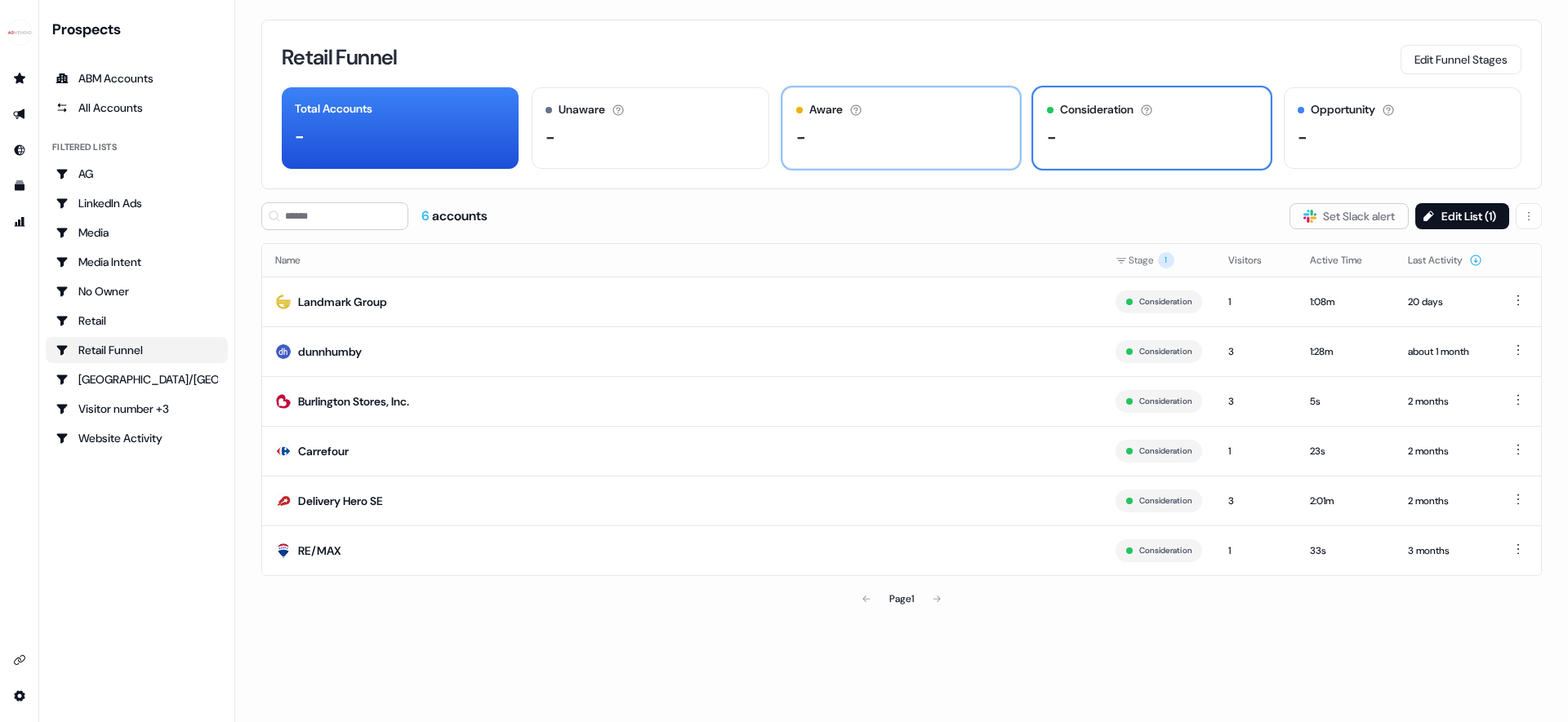
click at [954, 155] on div "Aware The account has shown light engagement, but no buying signals yet. -" at bounding box center [901, 127] width 237 height 82
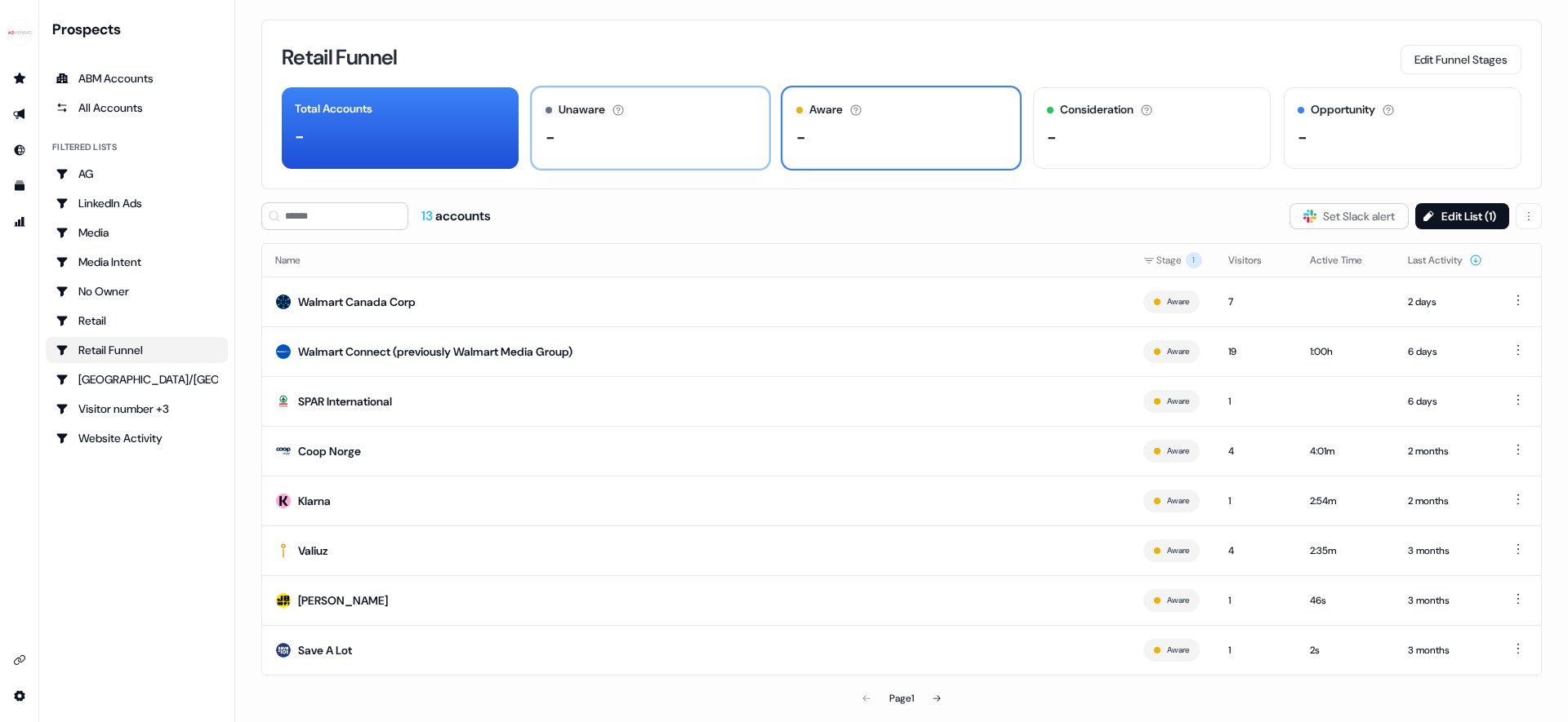
click at [613, 147] on div "-" at bounding box center [650, 137] width 210 height 25
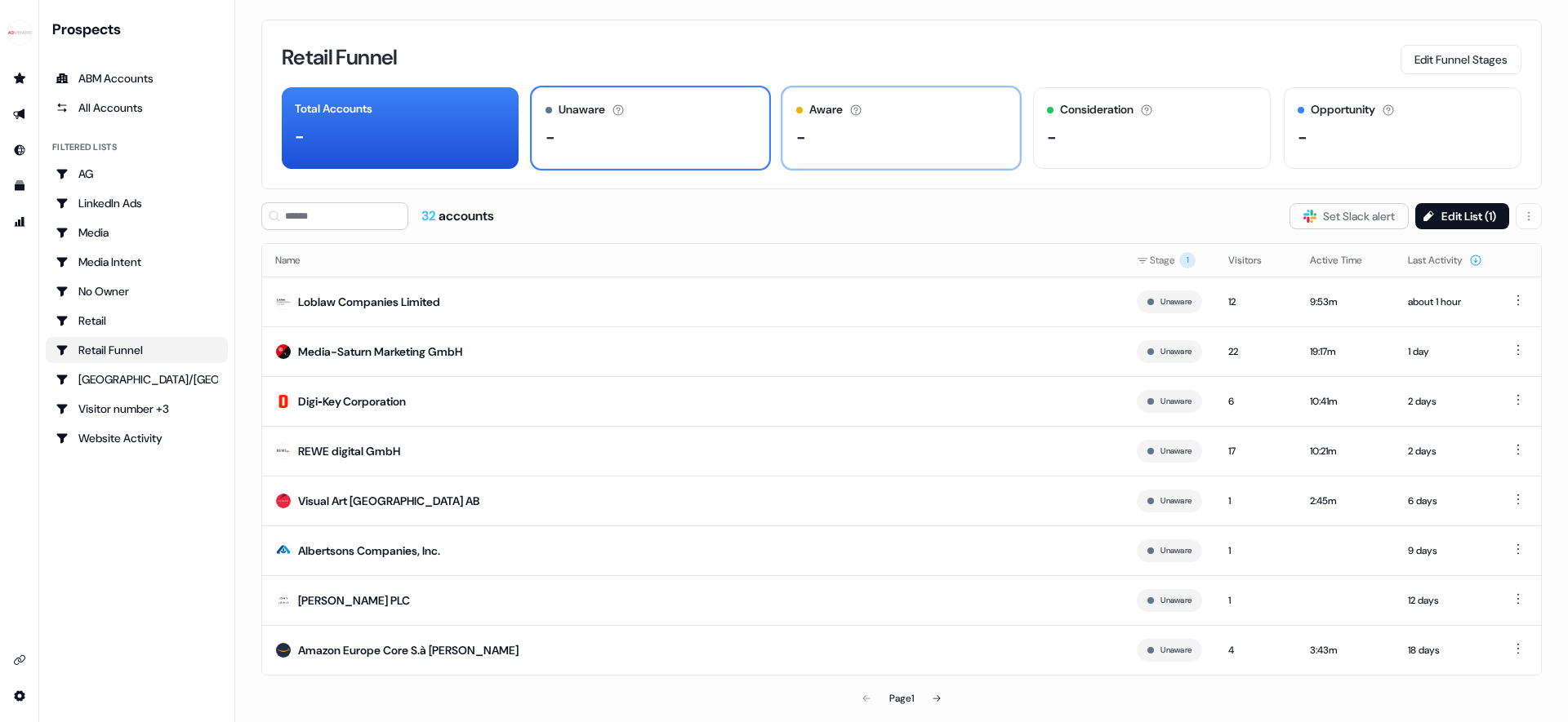
click at [859, 149] on div "Aware The account has shown light engagement, but no buying signals yet. -" at bounding box center [901, 127] width 237 height 82
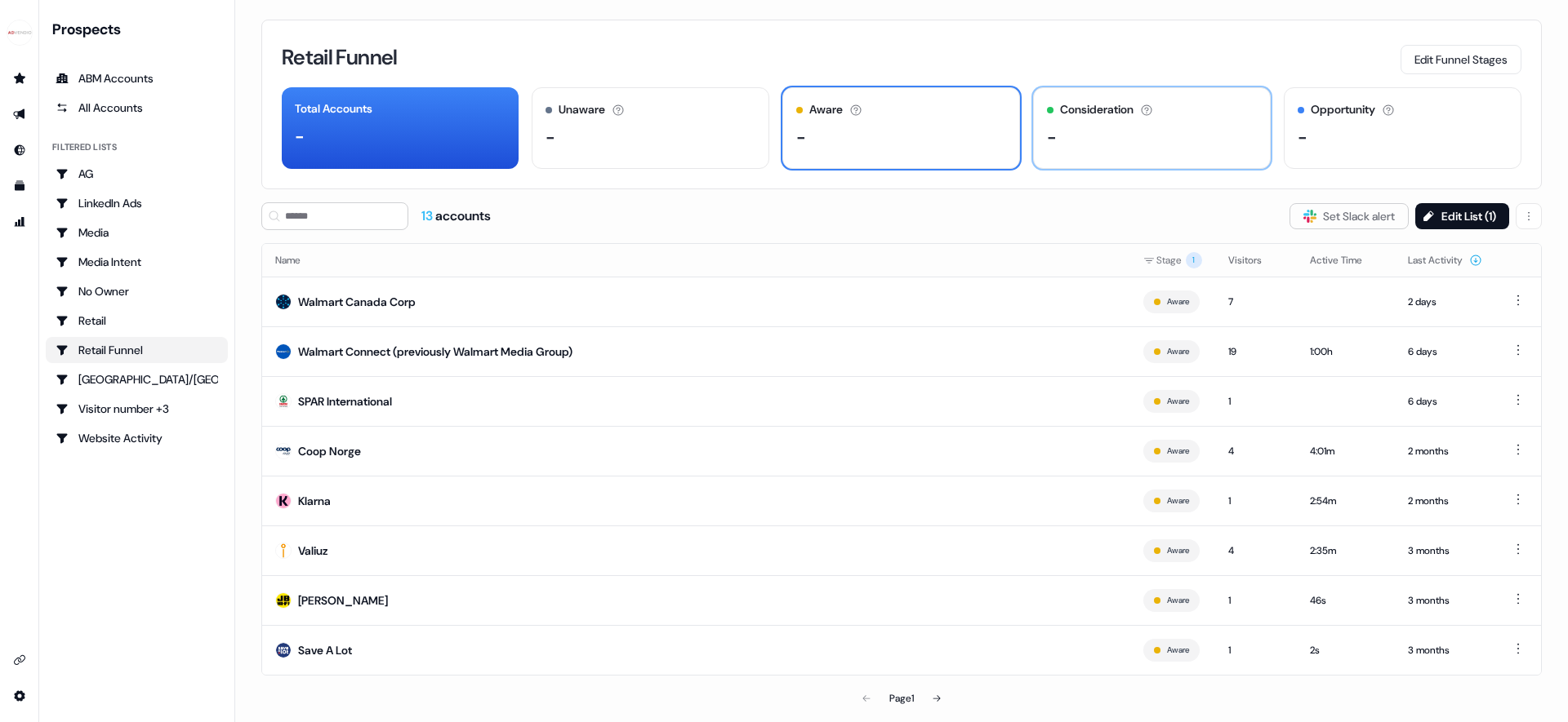
click at [1159, 126] on div "-" at bounding box center [1151, 137] width 210 height 25
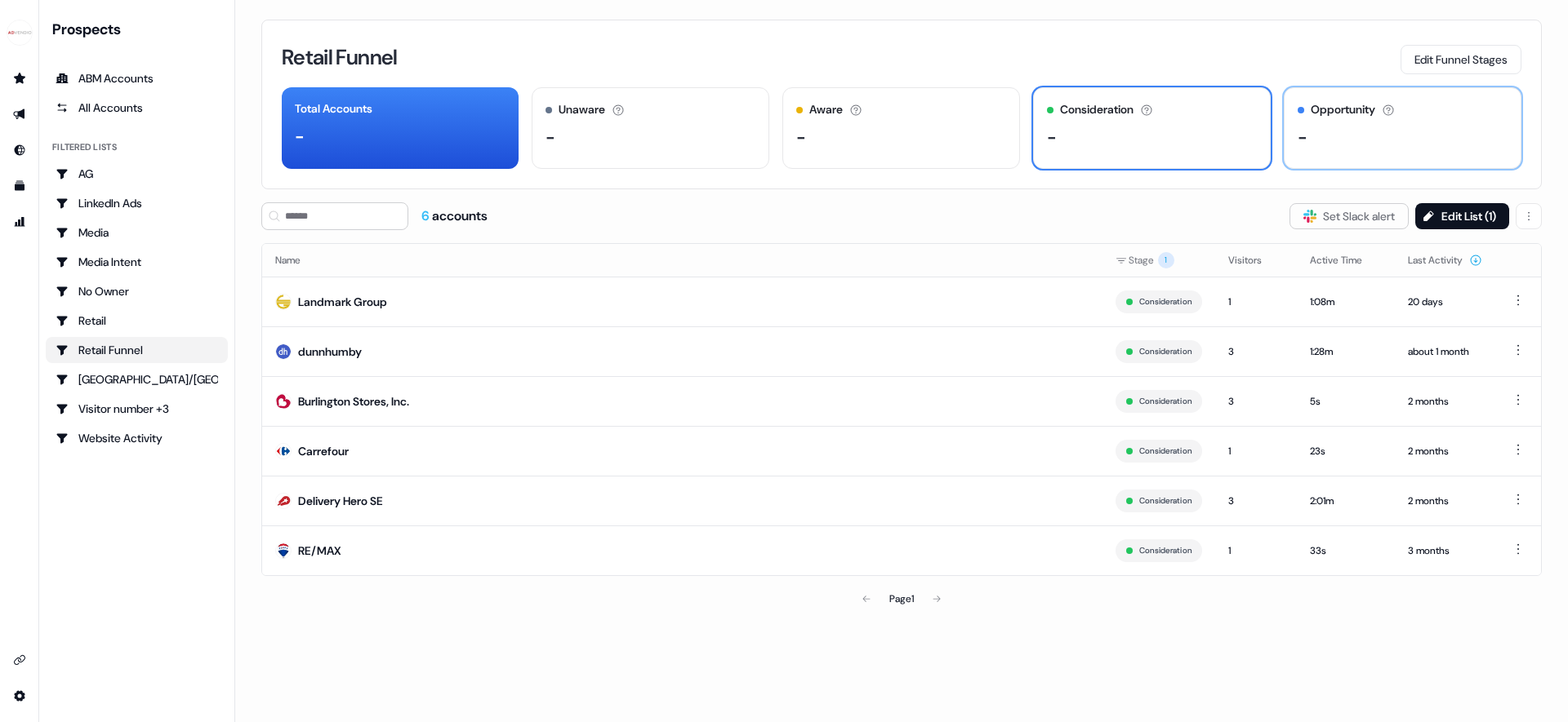
click at [1332, 130] on div "-" at bounding box center [1402, 137] width 210 height 25
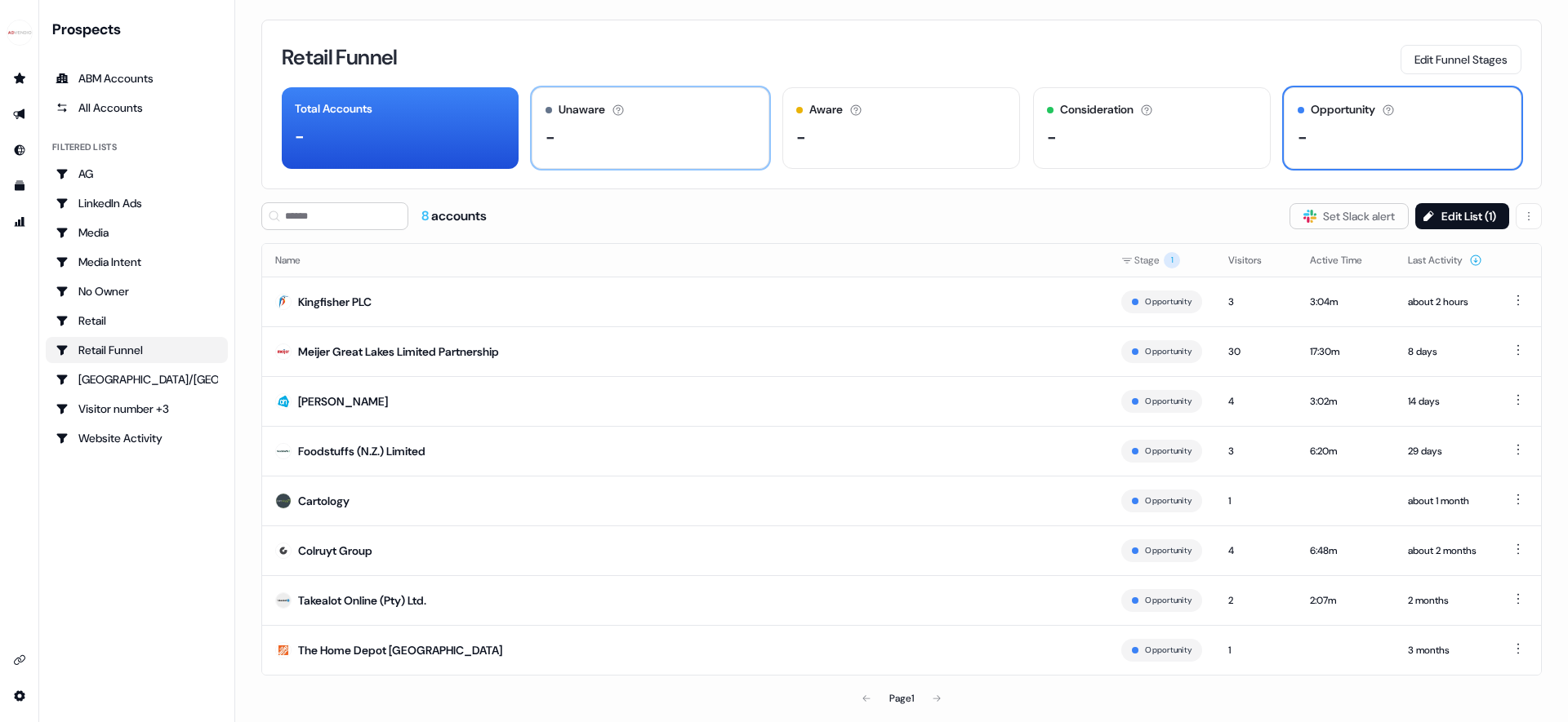
click at [631, 132] on div "-" at bounding box center [650, 137] width 210 height 25
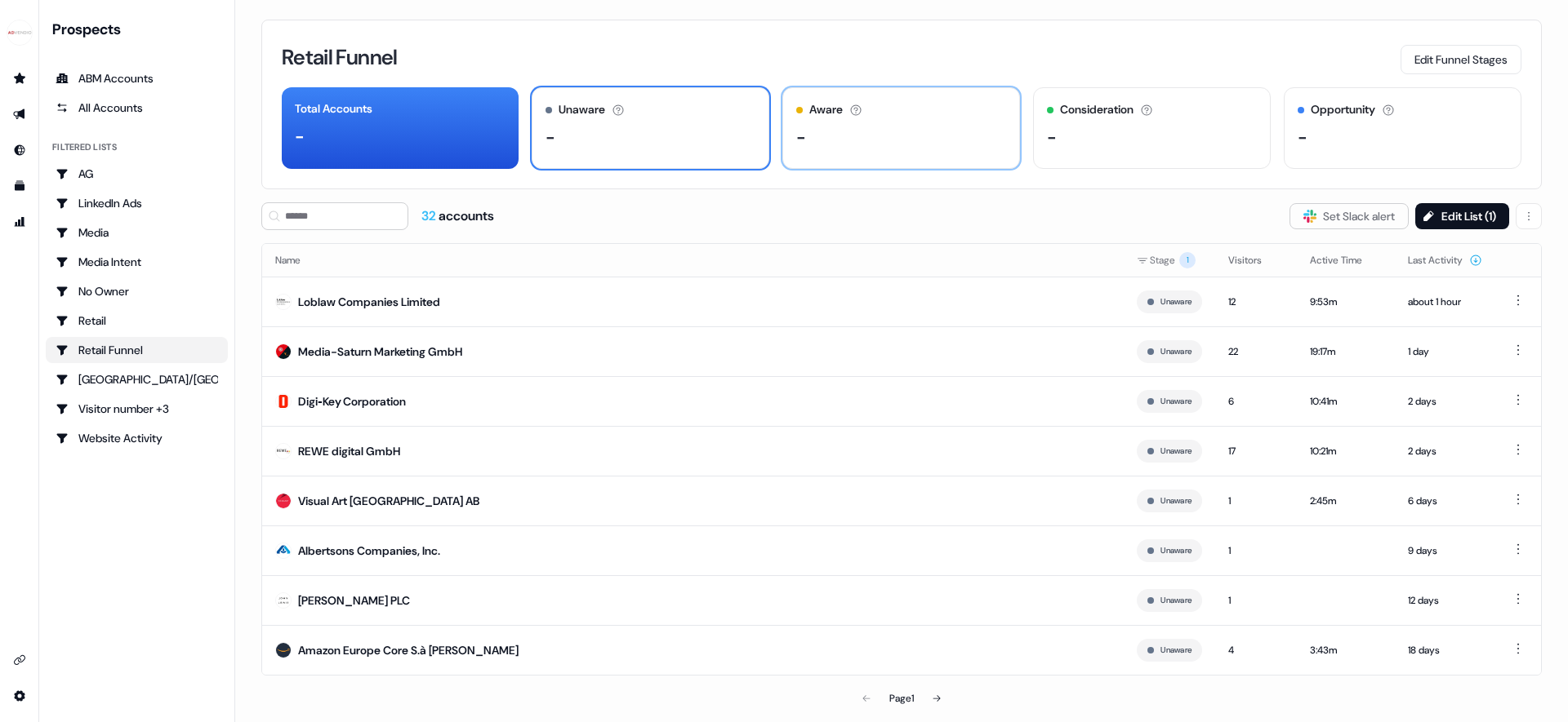
click at [825, 138] on div "-" at bounding box center [901, 137] width 210 height 25
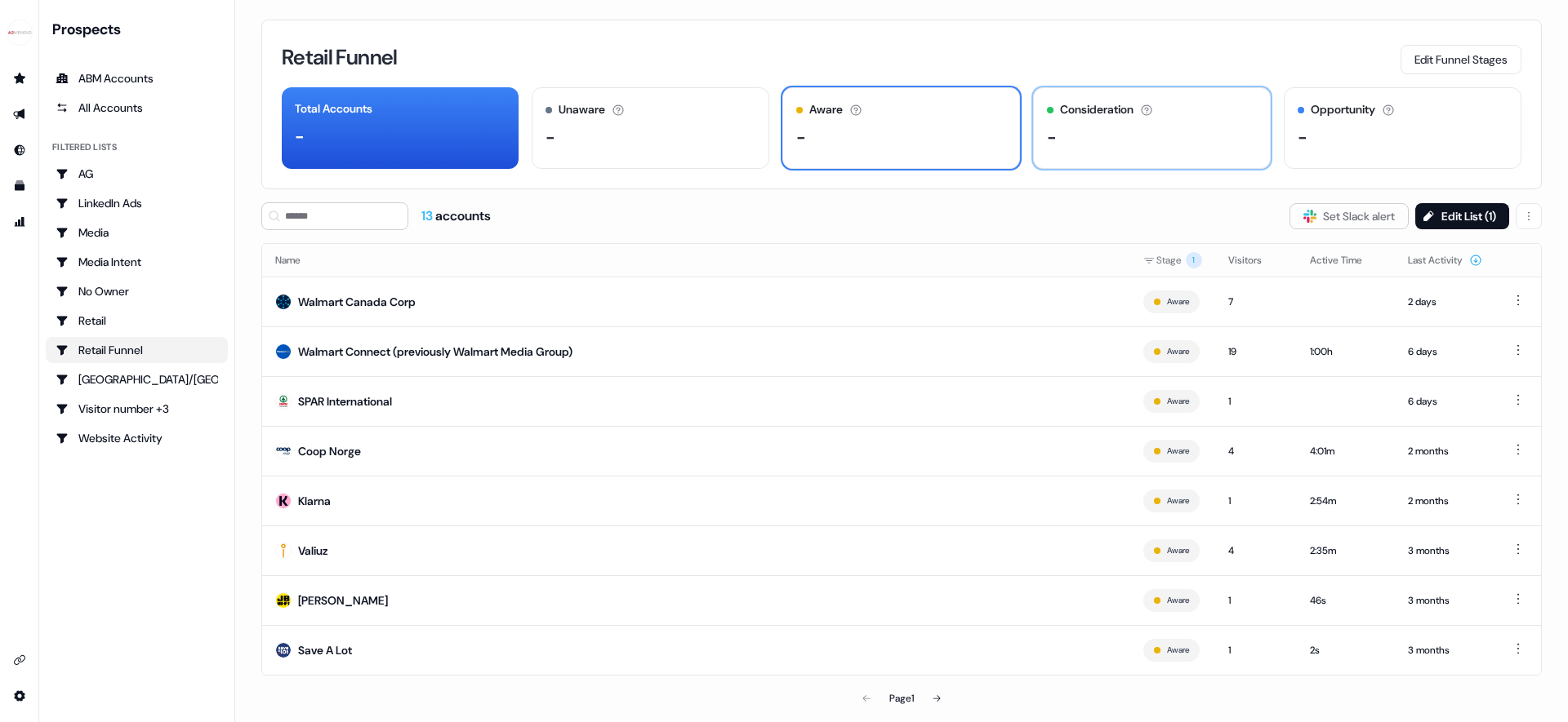
click at [1127, 136] on div "-" at bounding box center [1151, 137] width 210 height 25
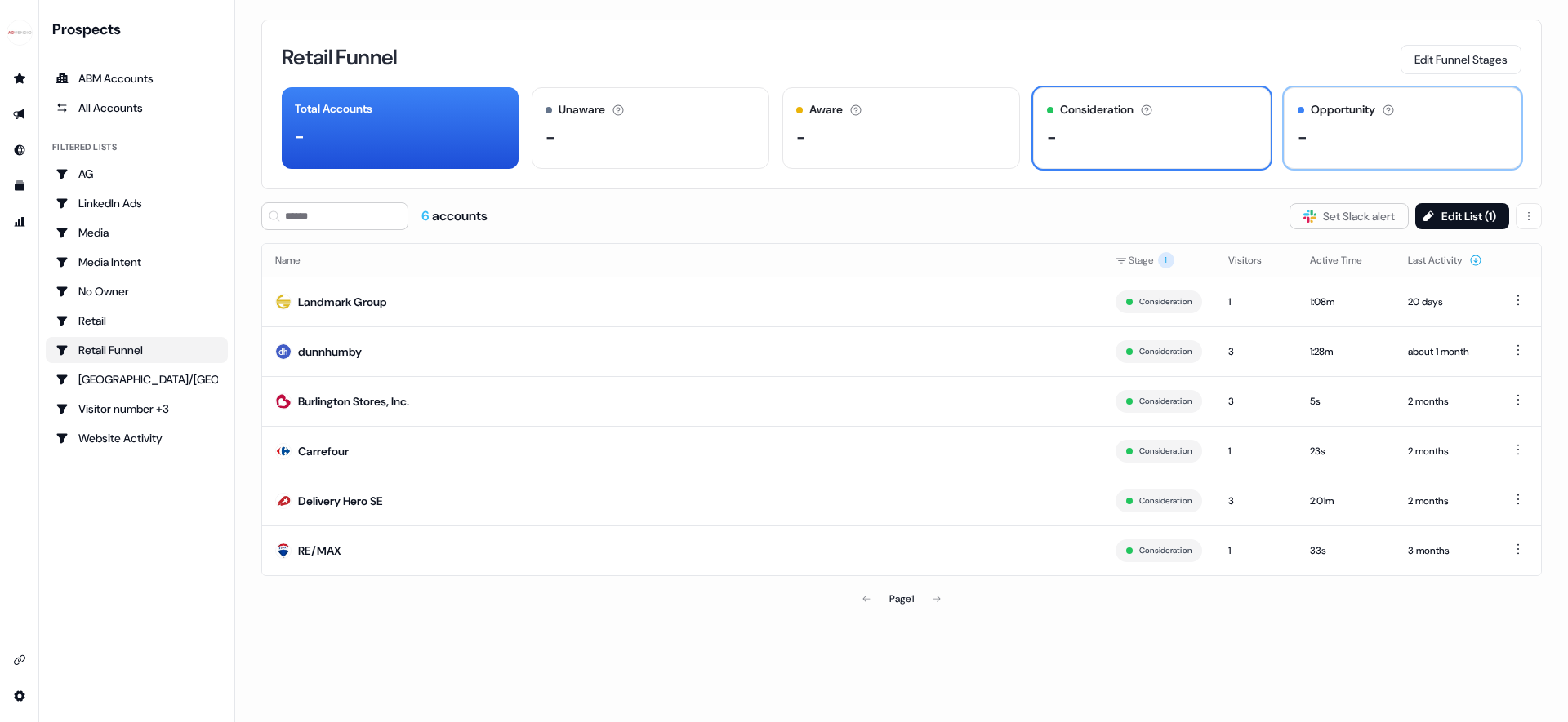
click at [1295, 137] on div "Opportunity The account has an open opportunity and is in the sales process. -" at bounding box center [1403, 127] width 237 height 82
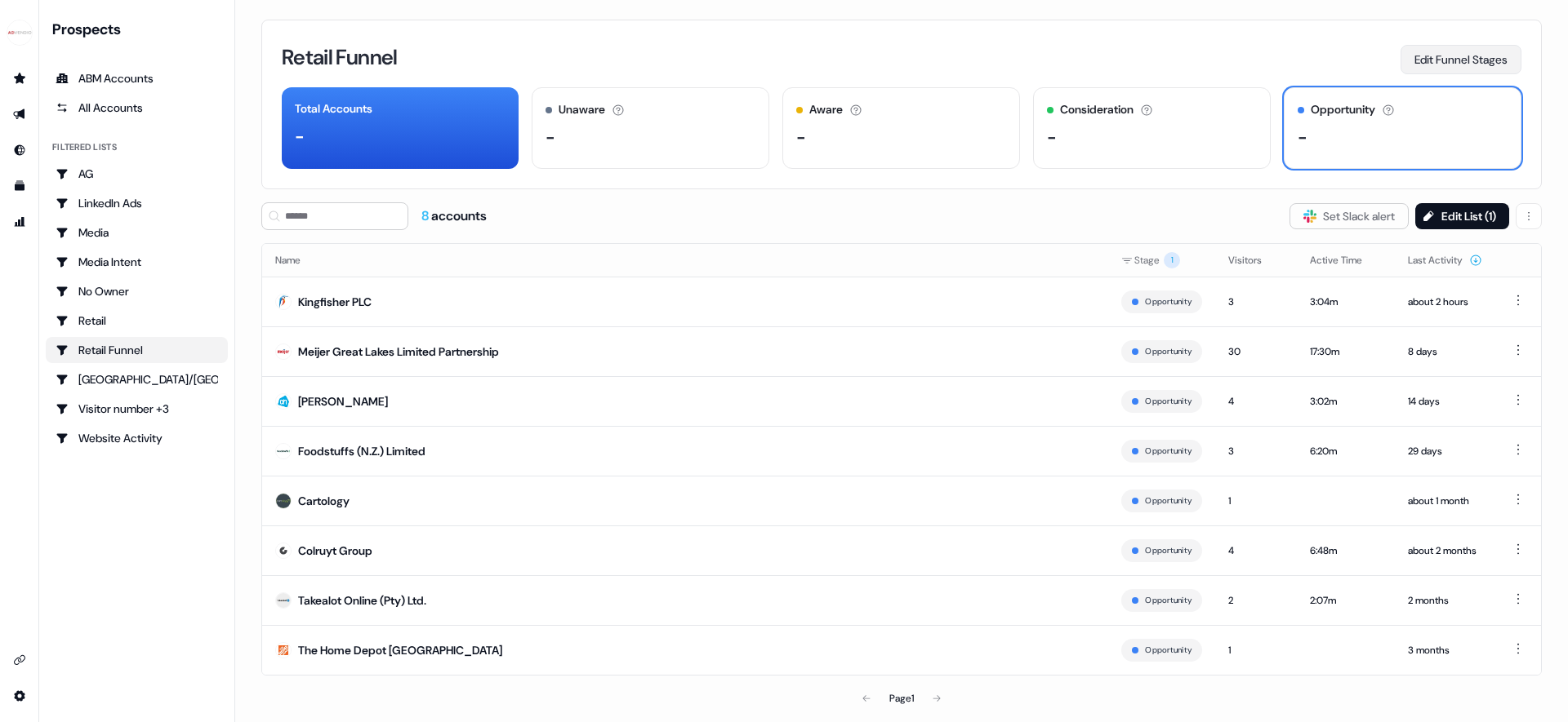
click at [1489, 54] on button "Edit Funnel Stages" at bounding box center [1462, 59] width 121 height 29
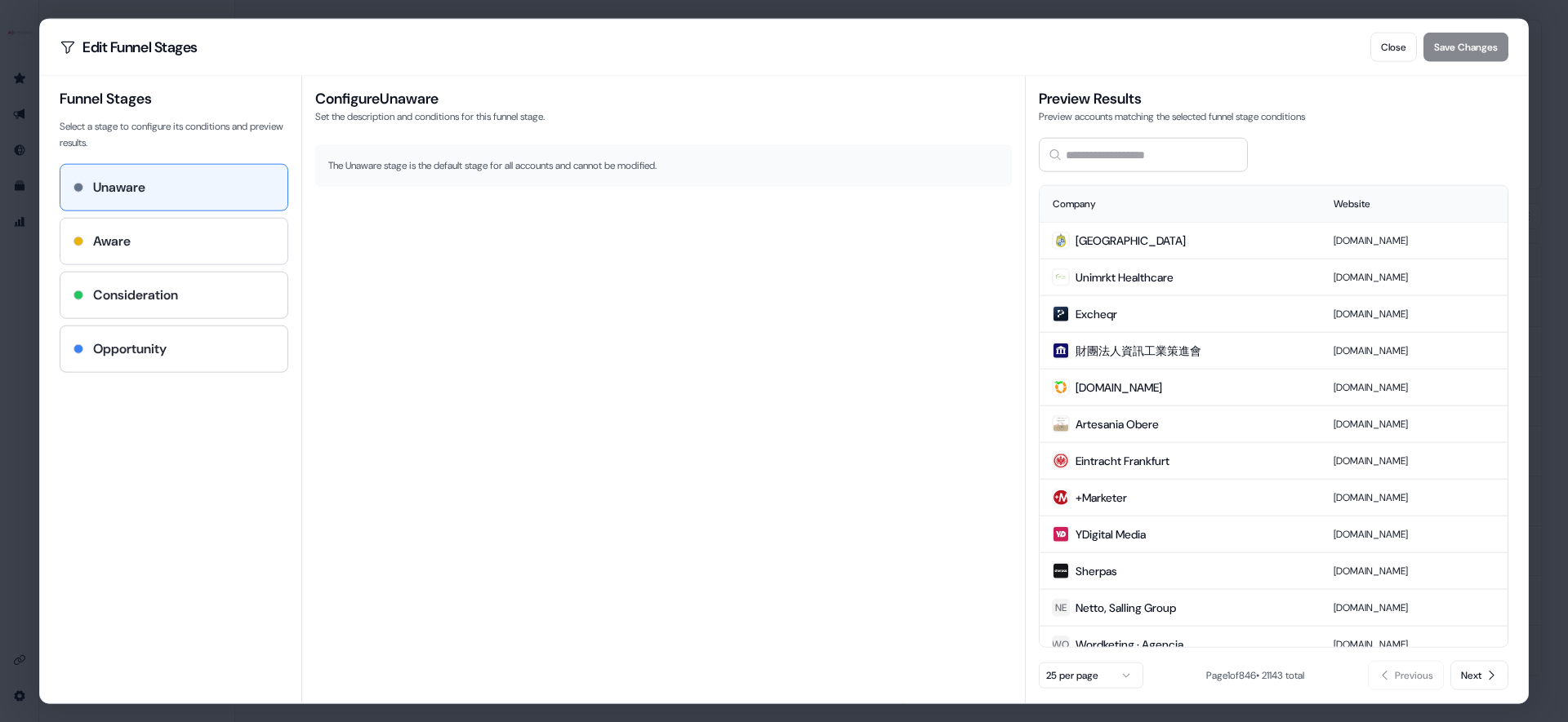
click at [158, 249] on div "Aware" at bounding box center [174, 241] width 201 height 19
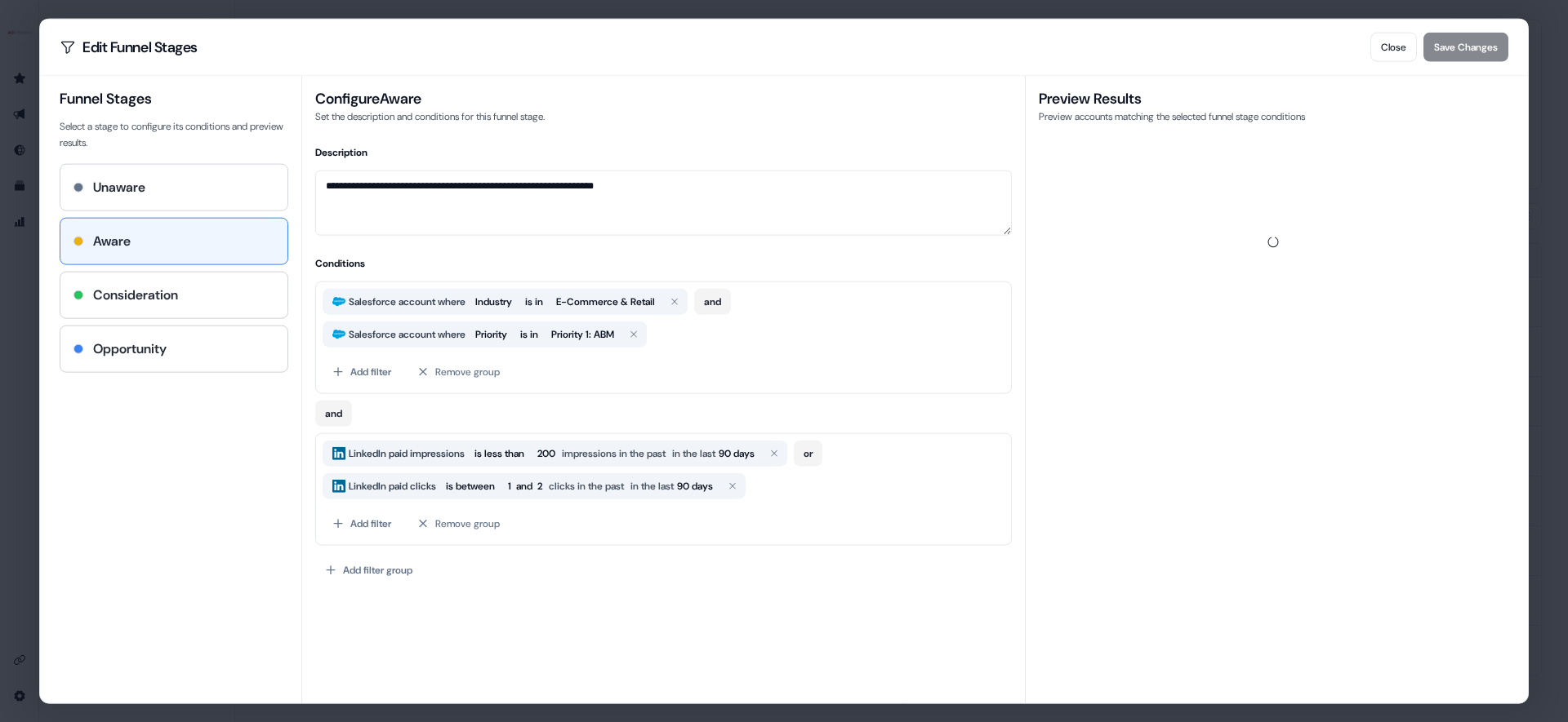
click at [157, 195] on div "Unaware" at bounding box center [174, 187] width 201 height 19
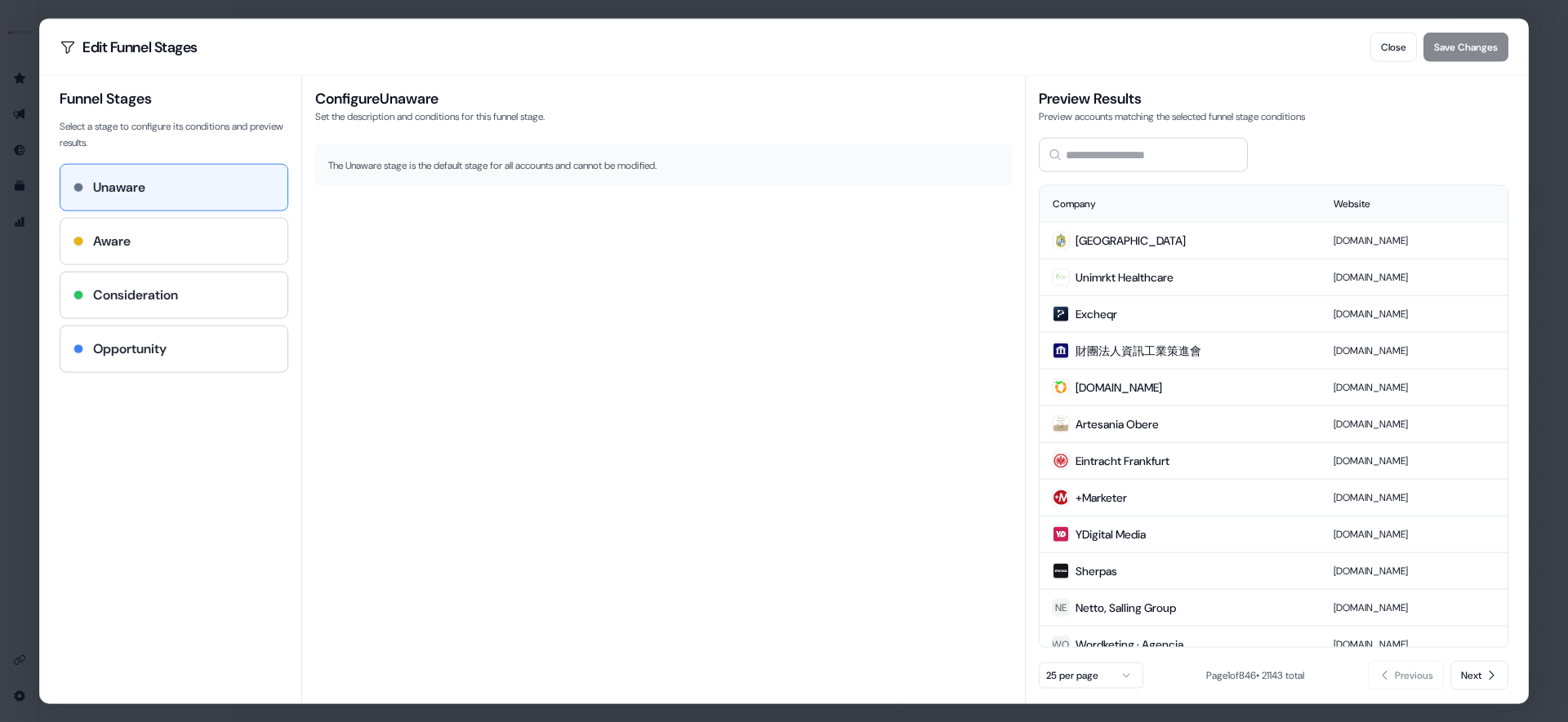
click at [165, 248] on div "Aware" at bounding box center [174, 241] width 201 height 19
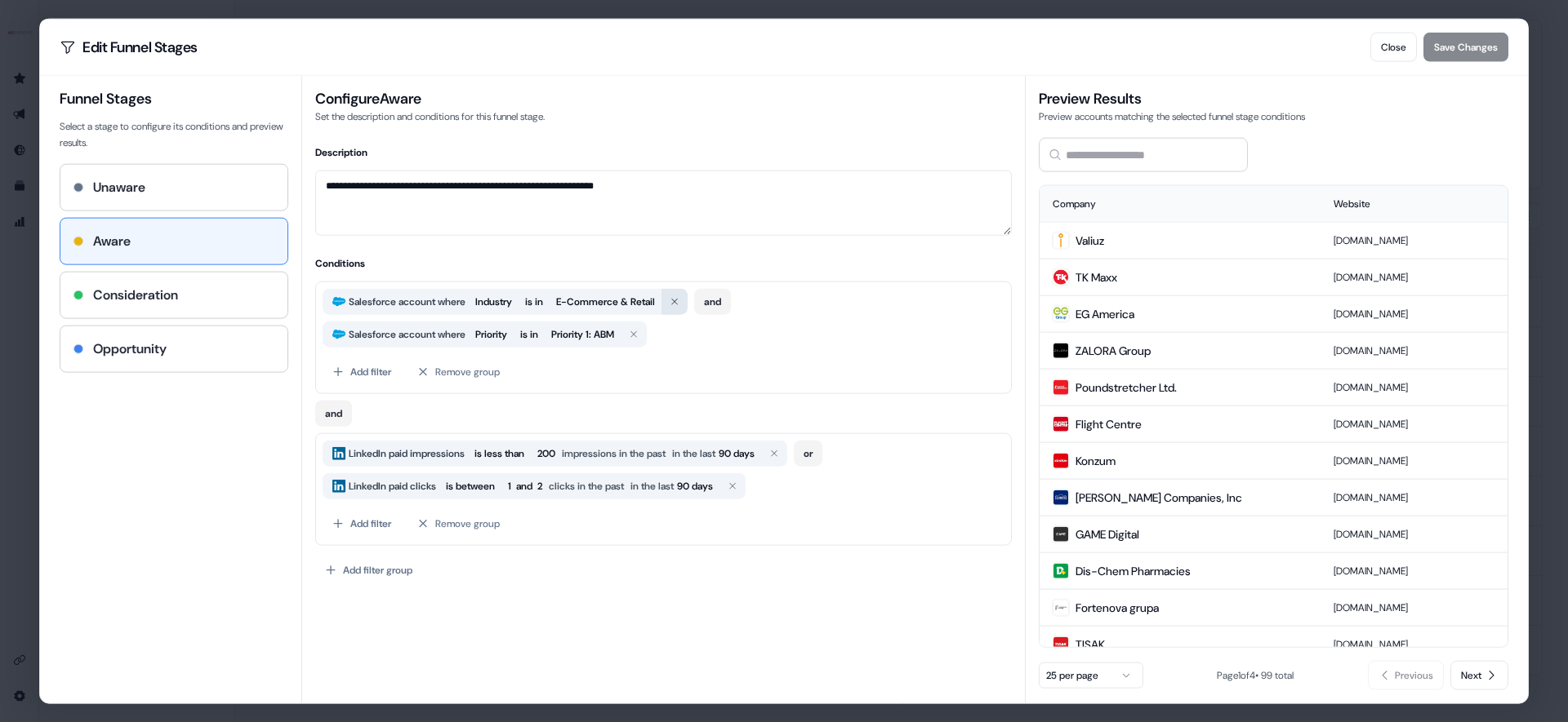
click at [685, 307] on button "button" at bounding box center [675, 301] width 26 height 26
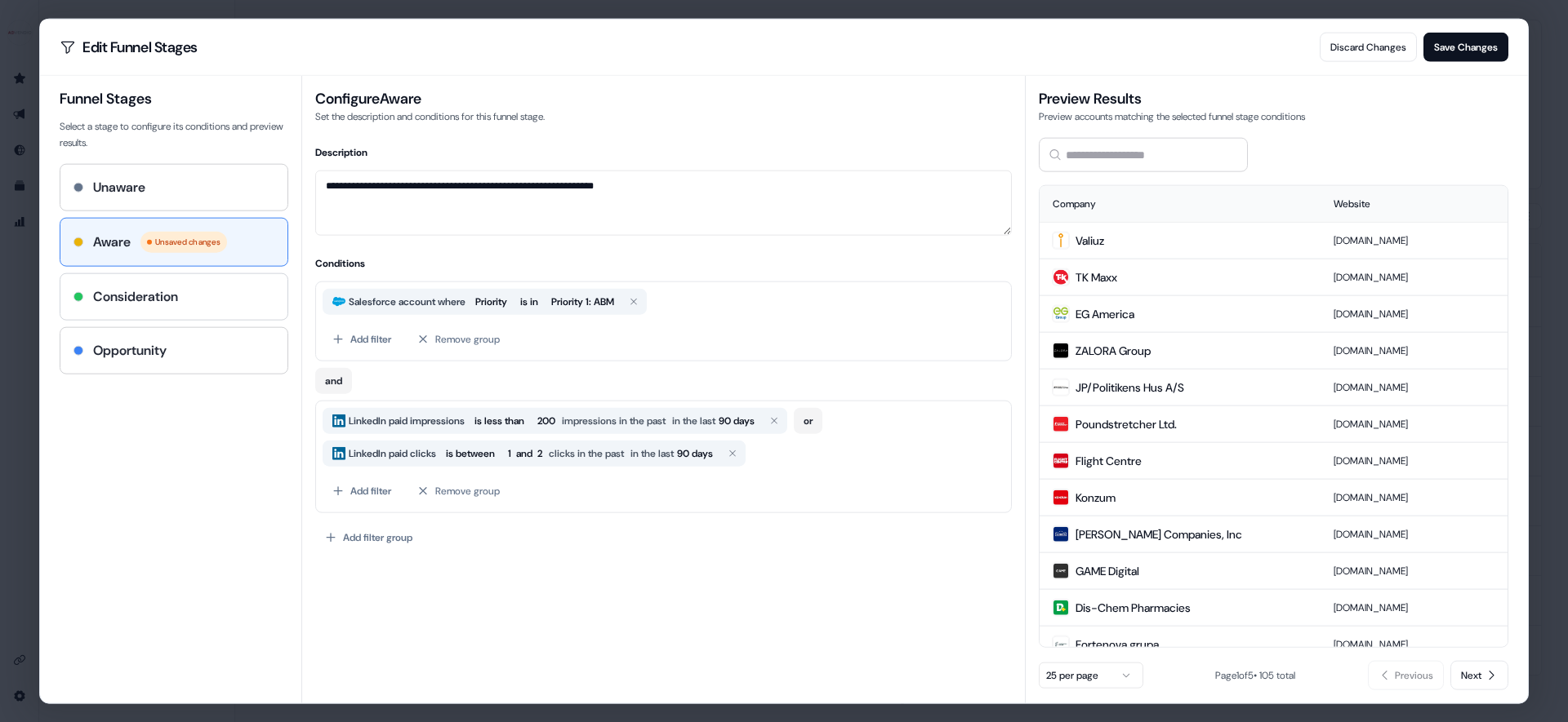
click at [264, 315] on div "Consideration" at bounding box center [174, 296] width 227 height 46
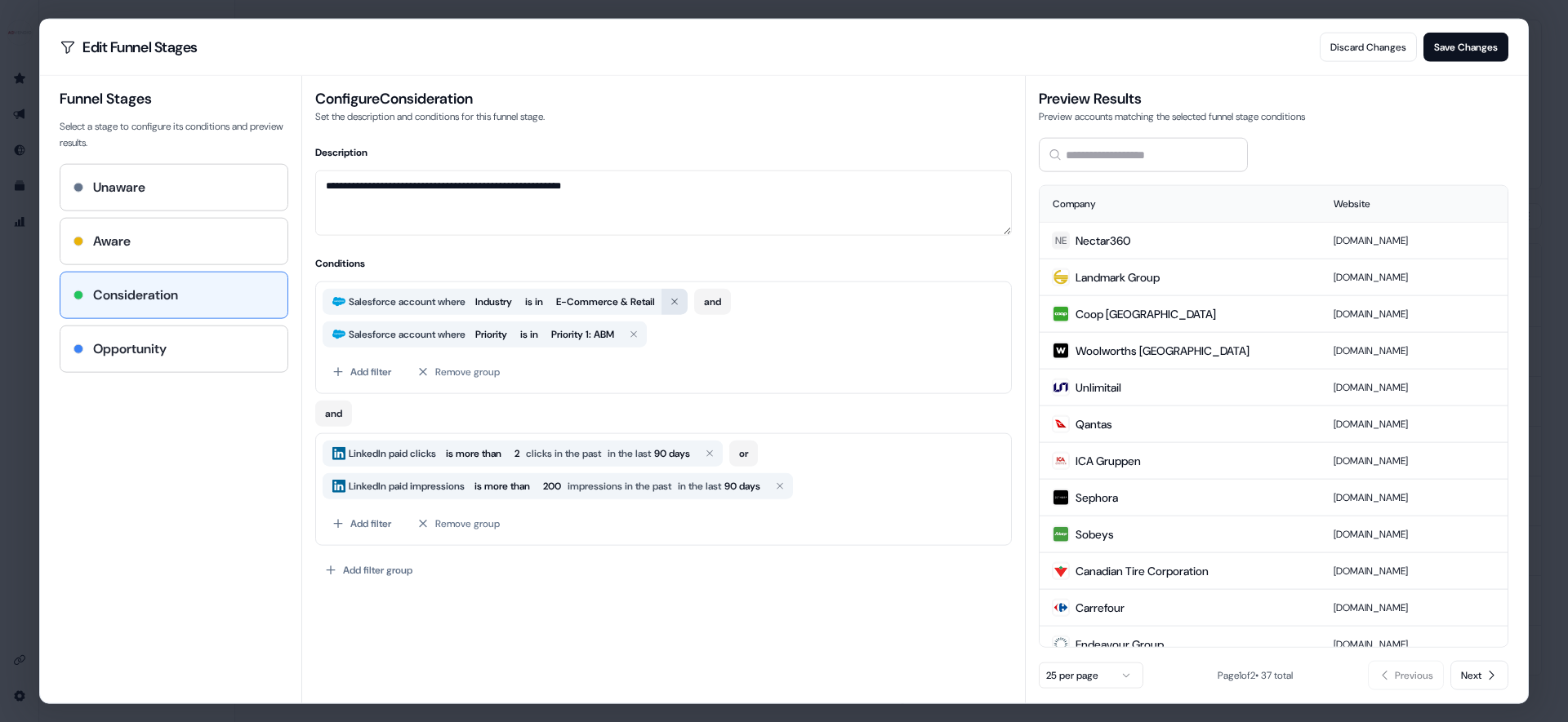
click at [684, 307] on button "button" at bounding box center [675, 301] width 26 height 26
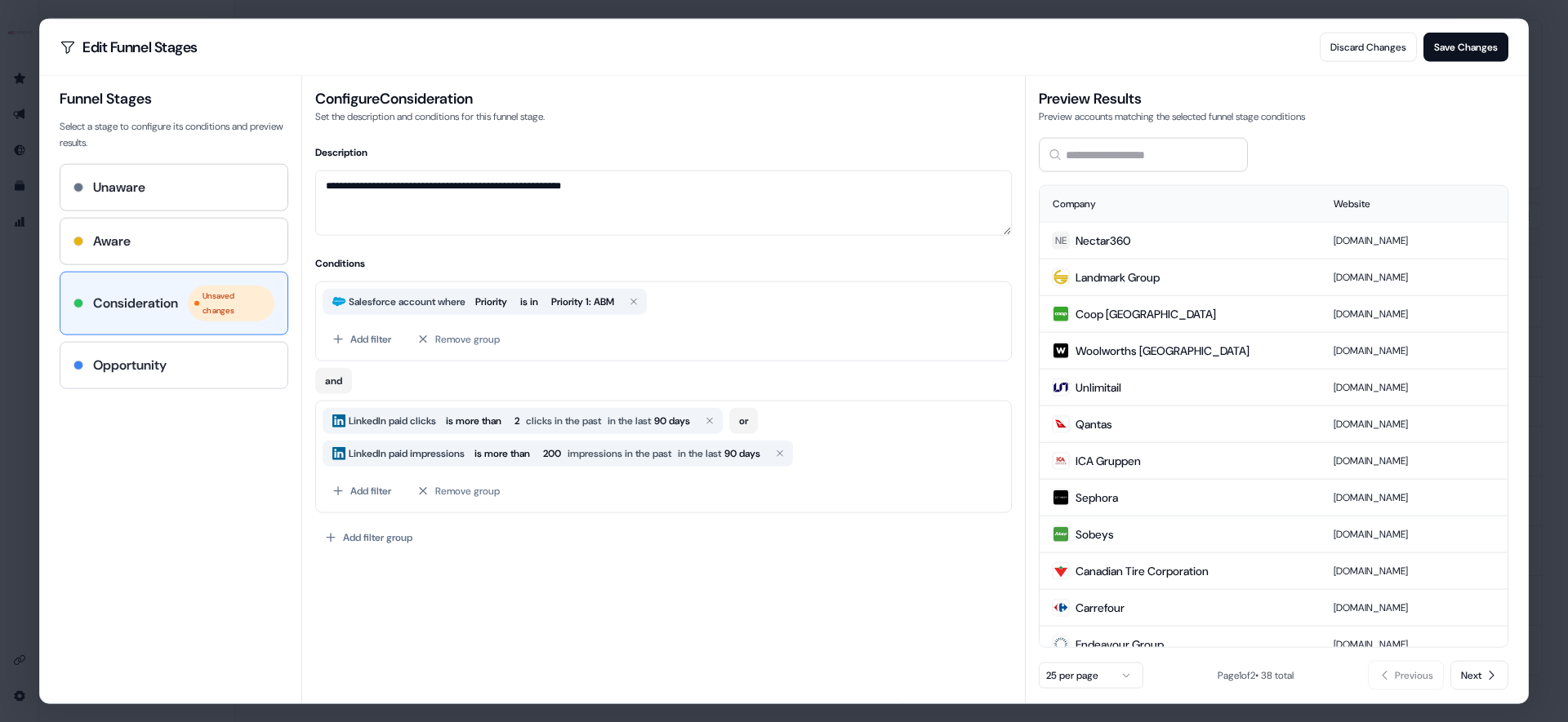
click at [200, 365] on div "Opportunity" at bounding box center [174, 365] width 201 height 19
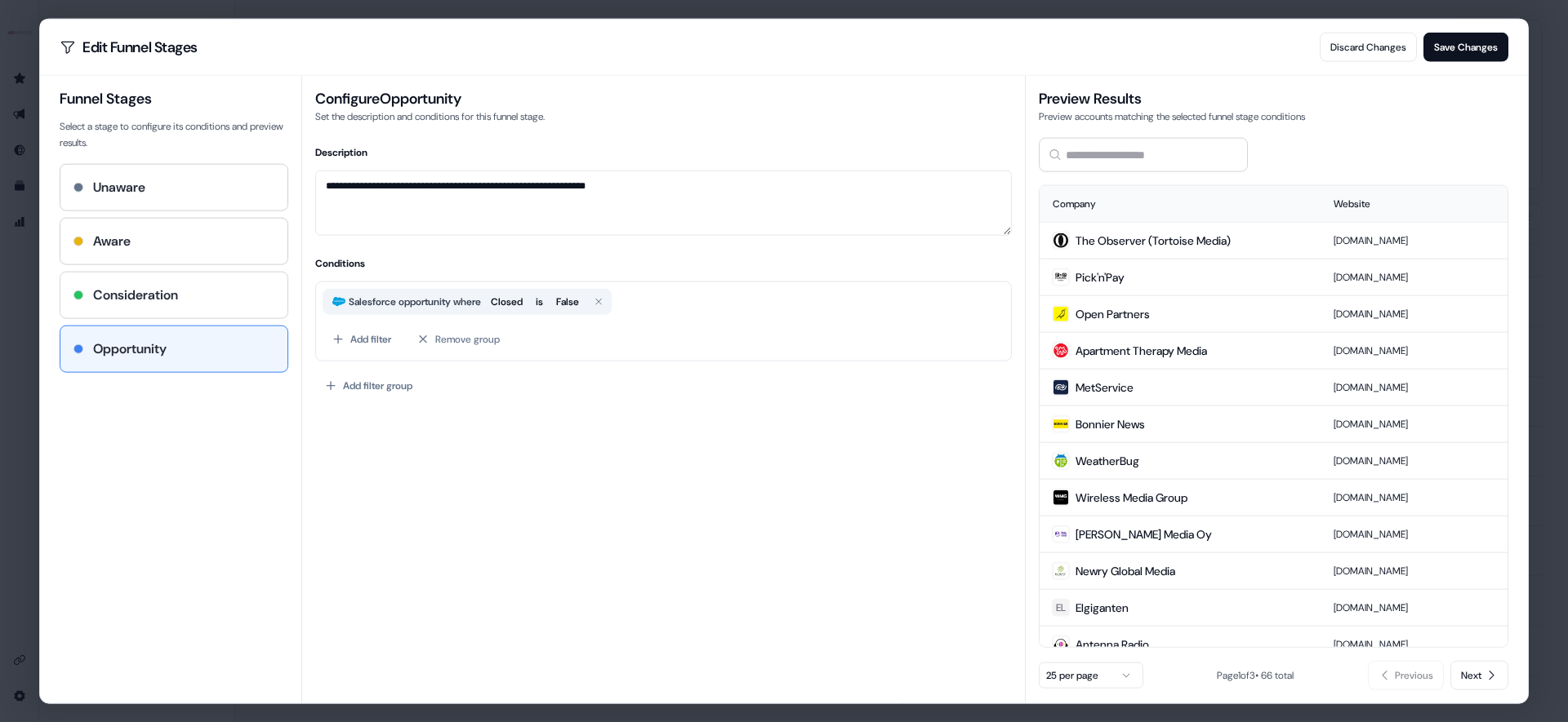
click at [147, 292] on h4 "Consideration" at bounding box center [135, 294] width 85 height 19
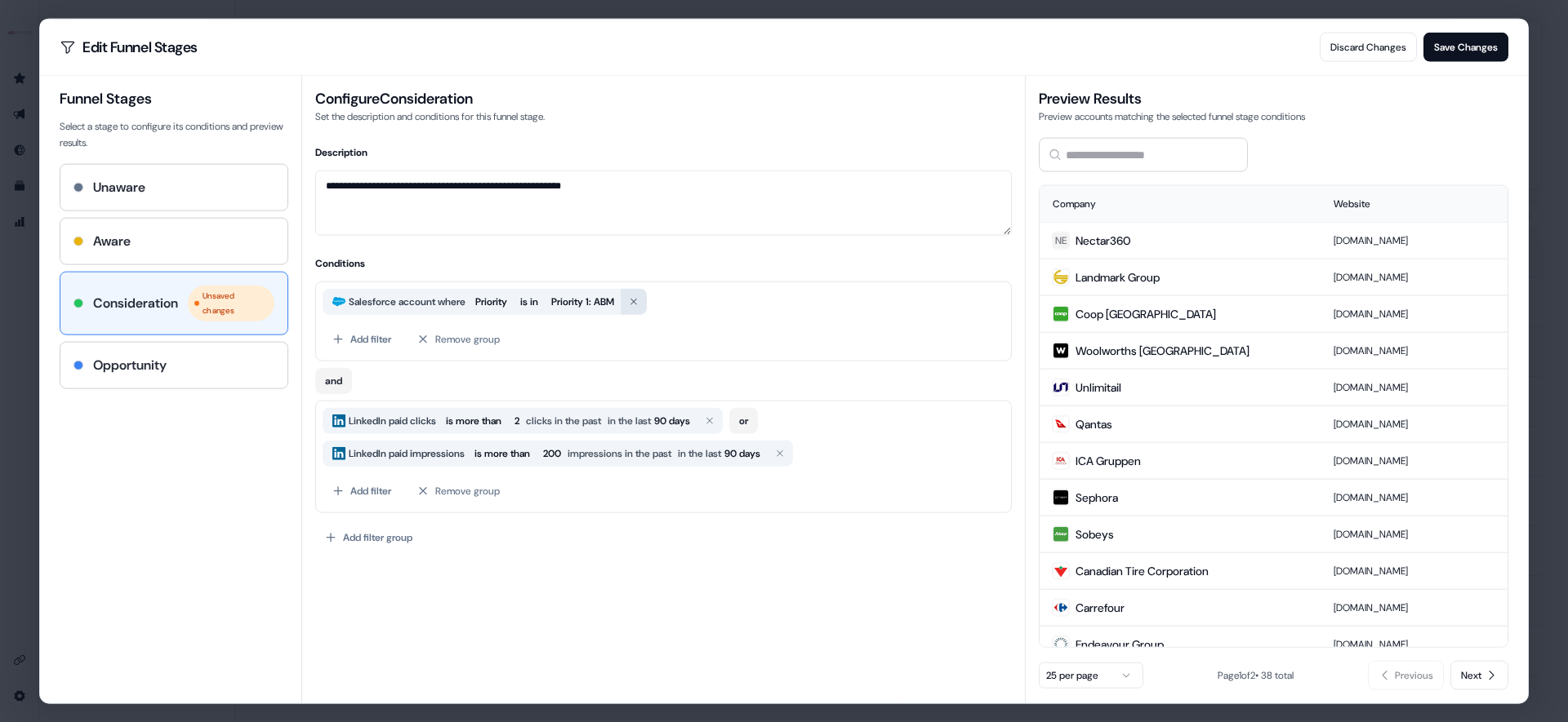
click at [639, 304] on icon "button" at bounding box center [633, 300] width 10 height 10
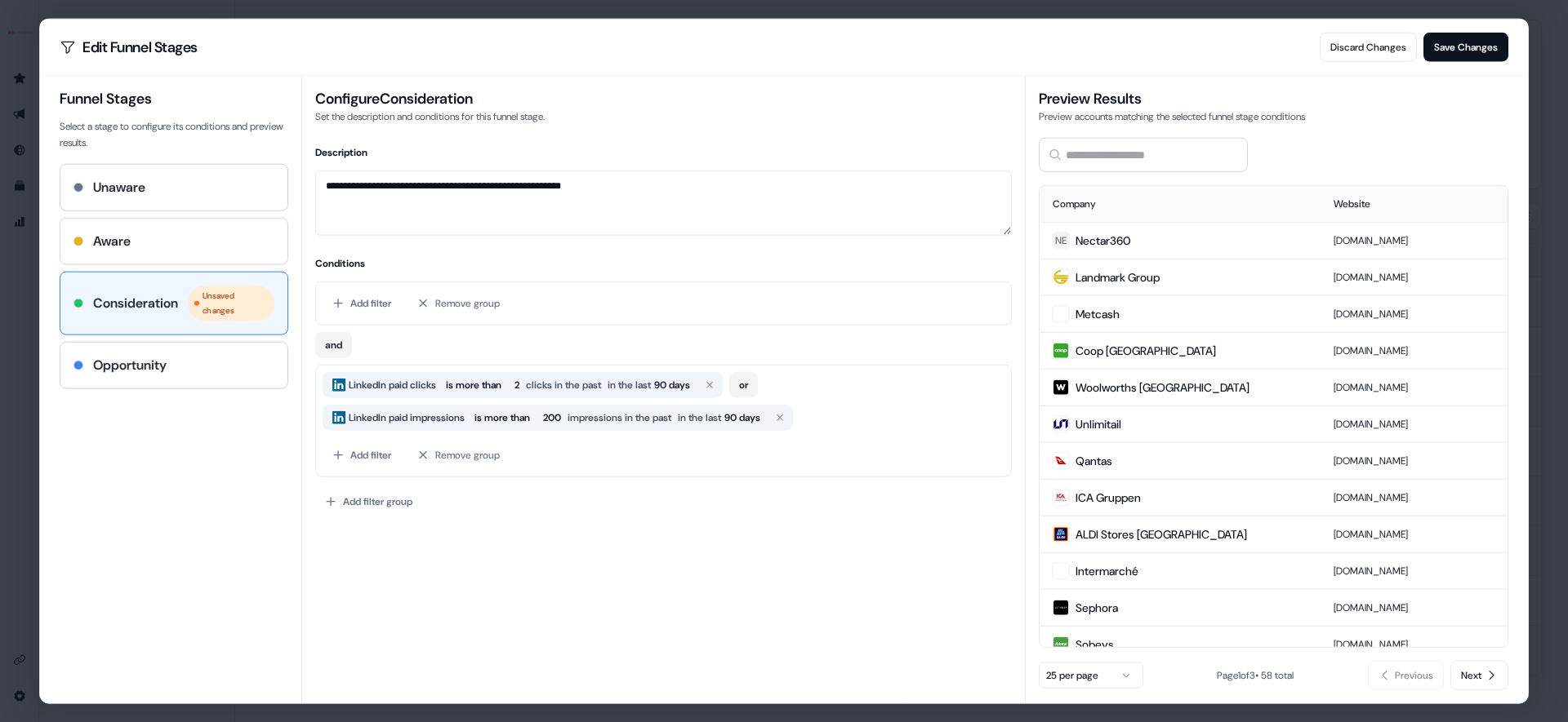
click at [200, 225] on div "Aware" at bounding box center [174, 241] width 227 height 46
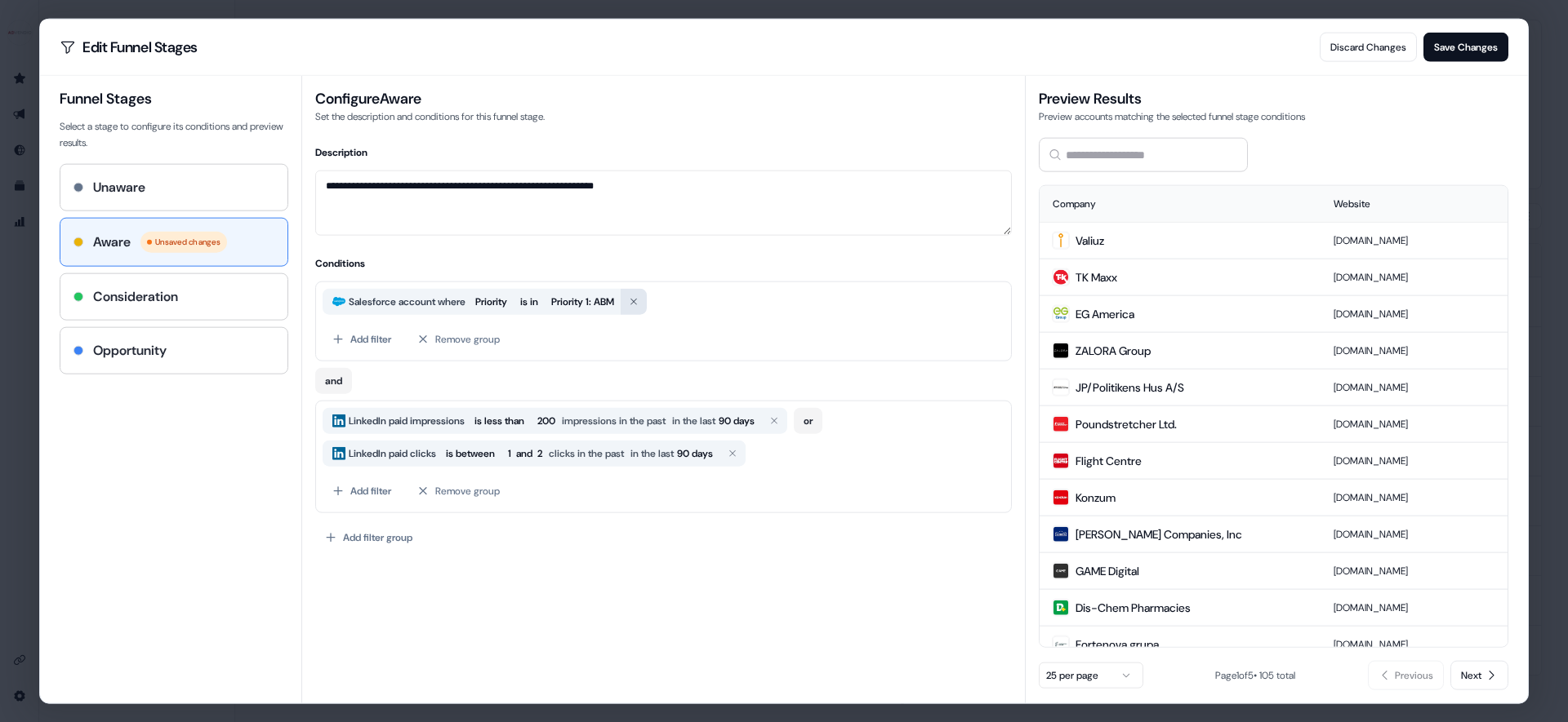
click at [639, 301] on icon "button" at bounding box center [633, 300] width 10 height 10
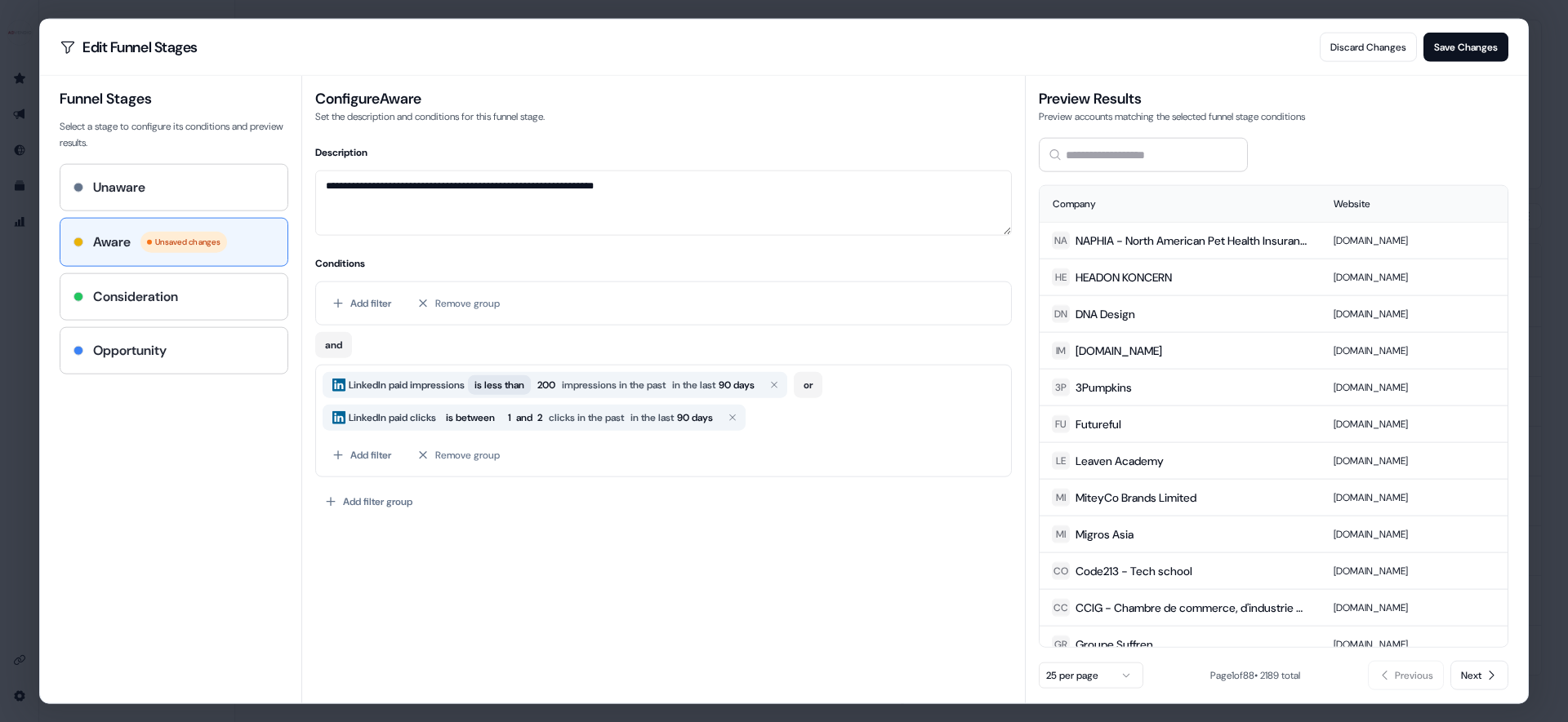
click at [480, 305] on button "Remove group" at bounding box center [459, 302] width 102 height 29
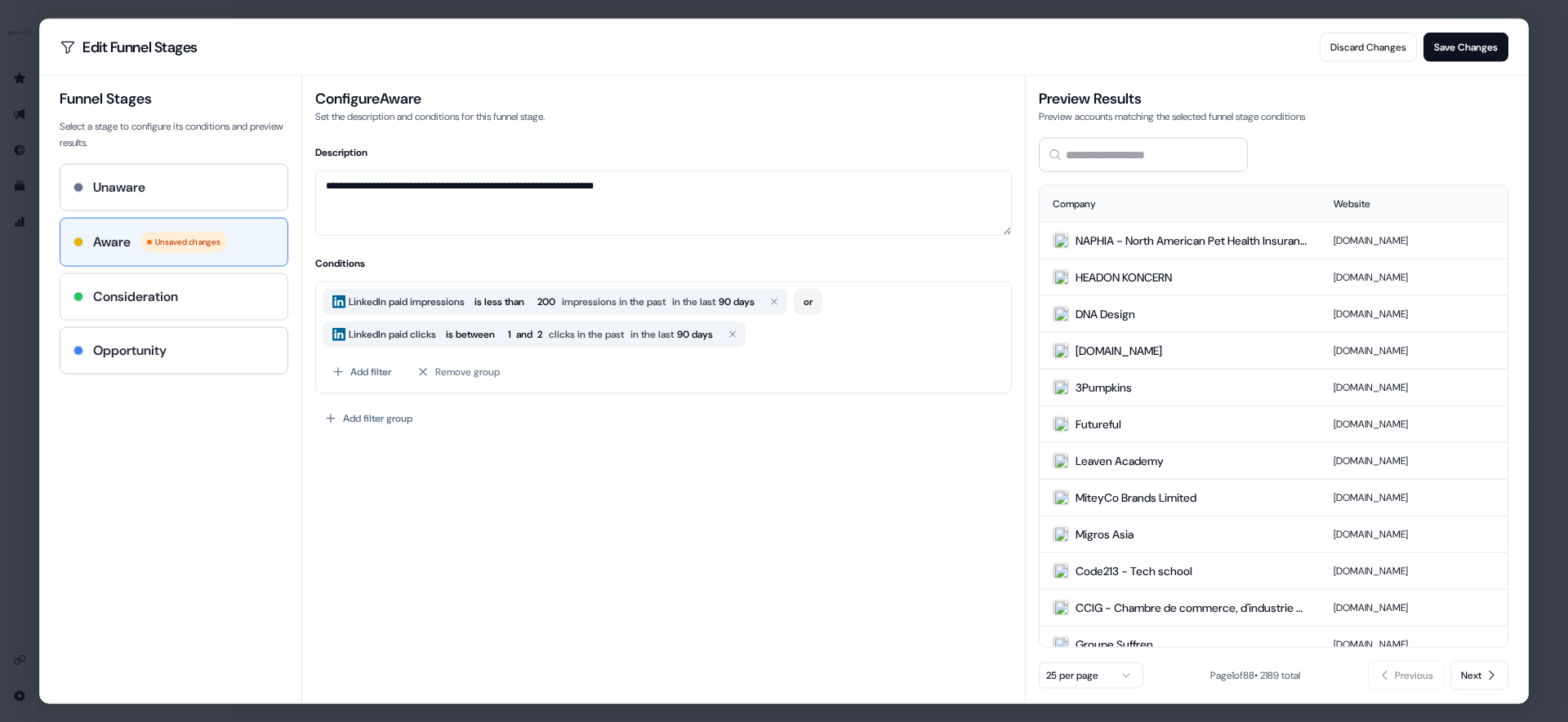
click at [171, 304] on h4 "Consideration" at bounding box center [135, 296] width 85 height 19
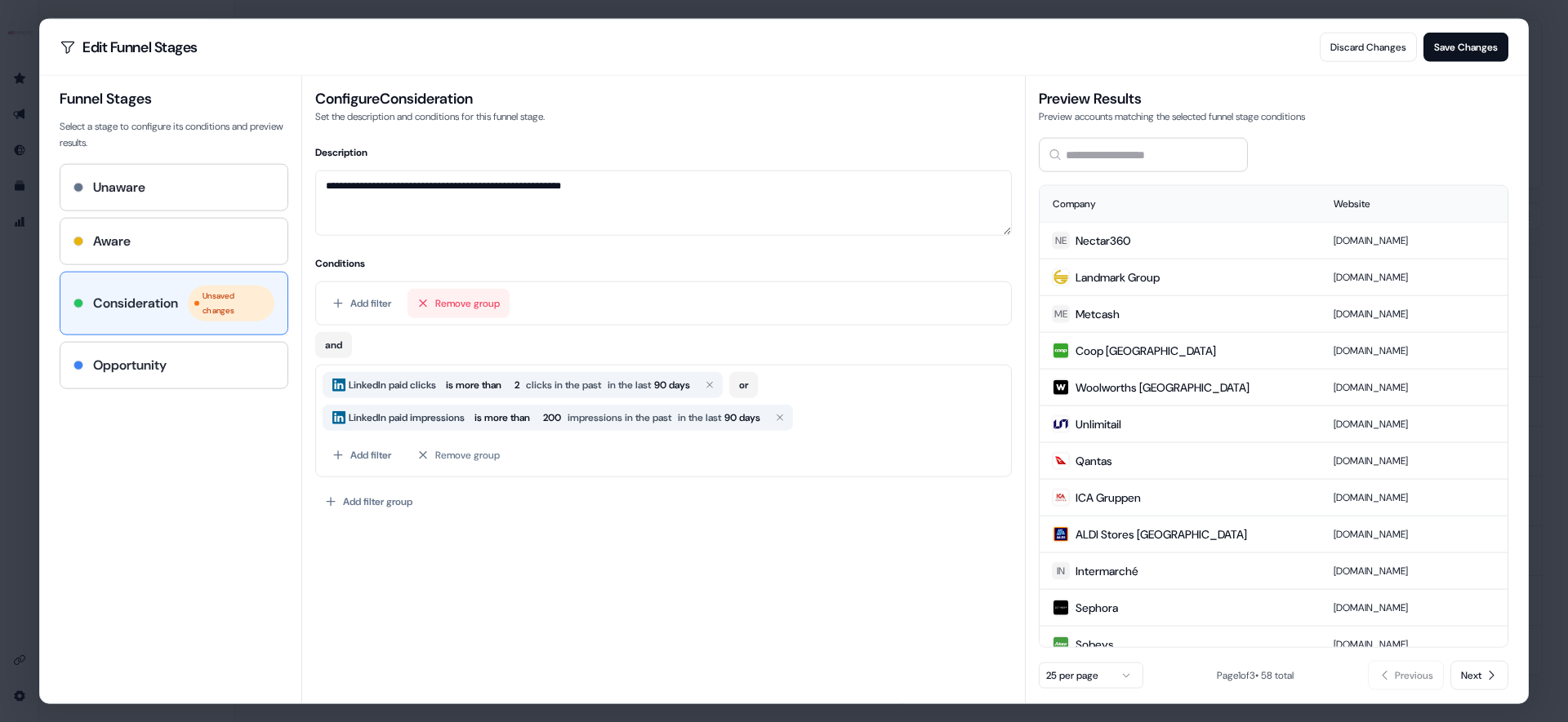
click at [481, 296] on button "Remove group" at bounding box center [459, 302] width 102 height 29
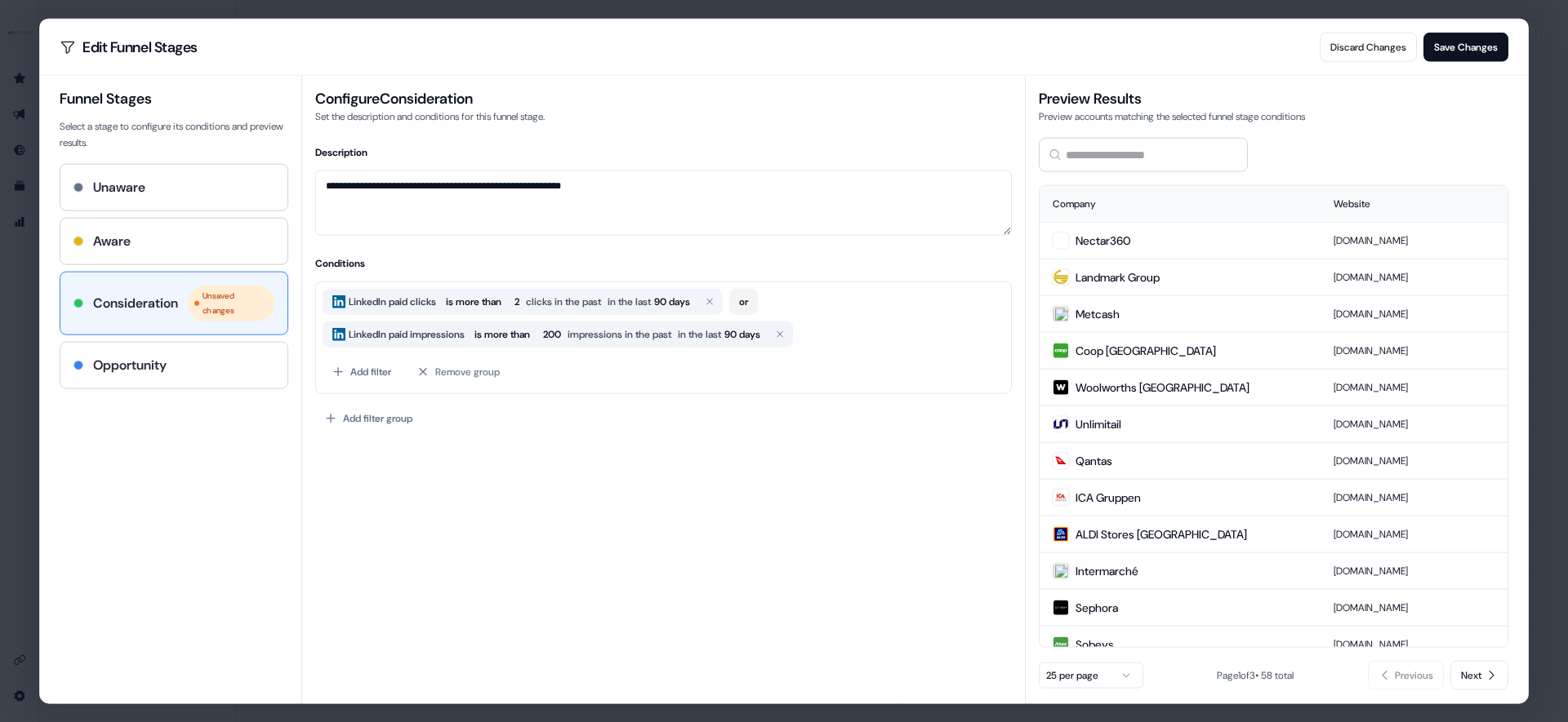
click at [247, 372] on div "Opportunity" at bounding box center [174, 365] width 201 height 19
type textarea "**********"
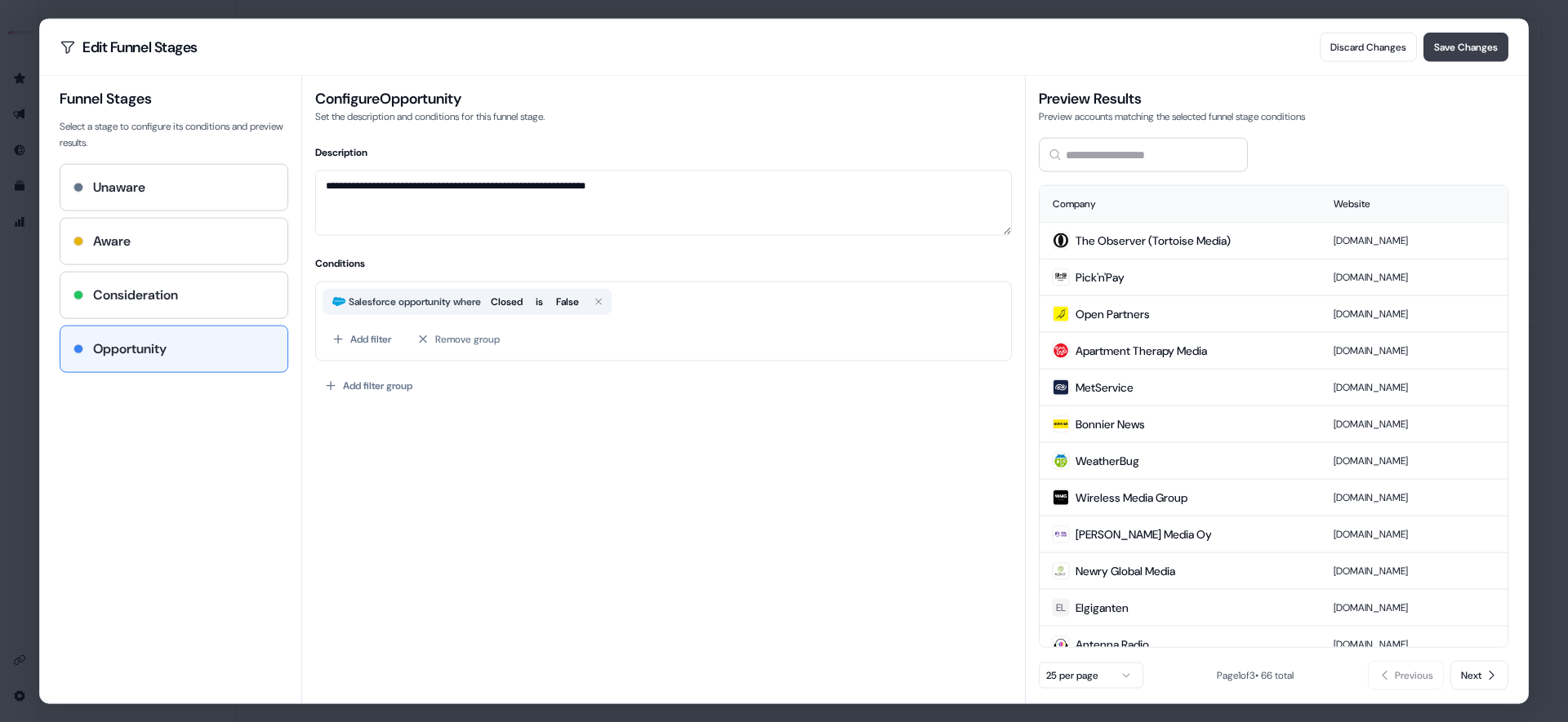
click at [1454, 52] on button "Save Changes" at bounding box center [1466, 46] width 85 height 29
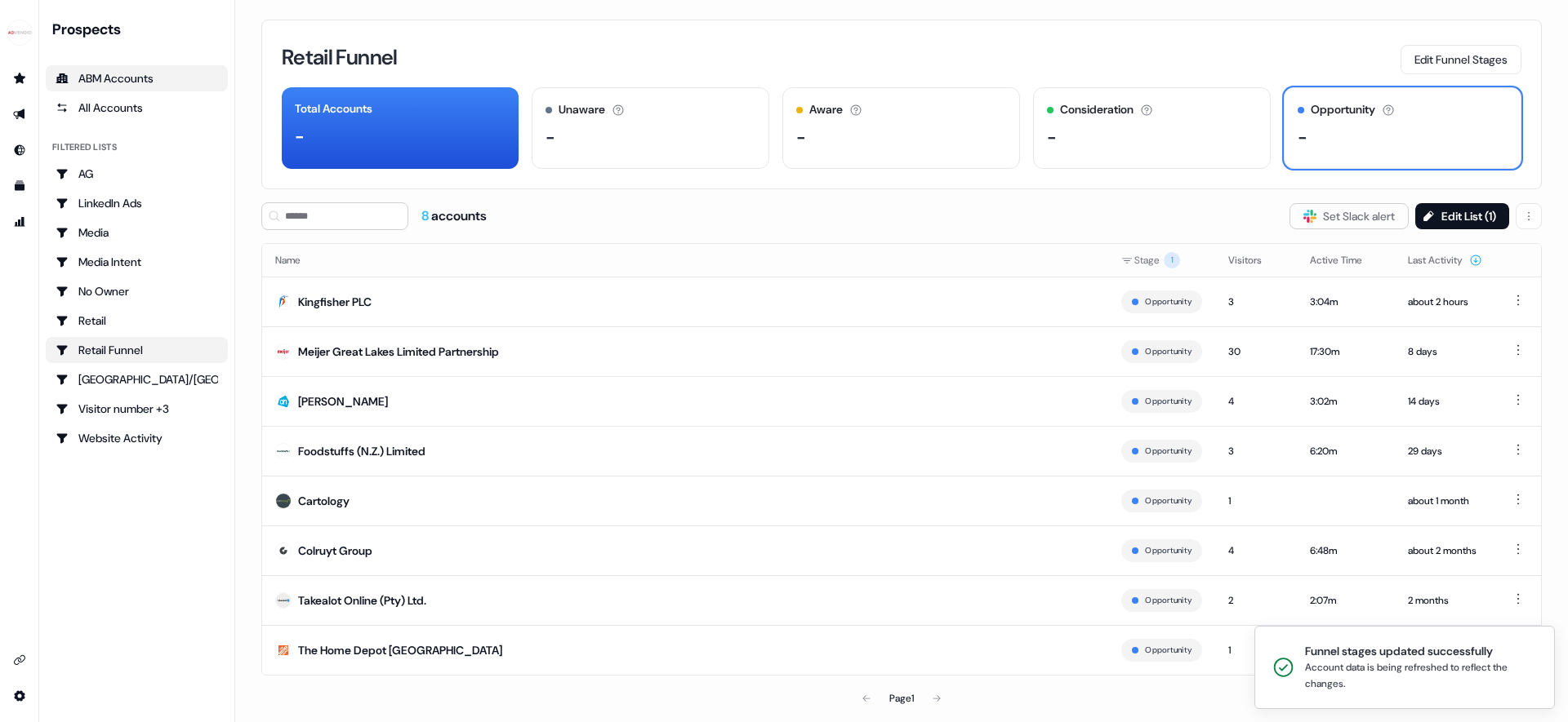
click at [179, 81] on div "ABM Accounts" at bounding box center [136, 78] width 163 height 17
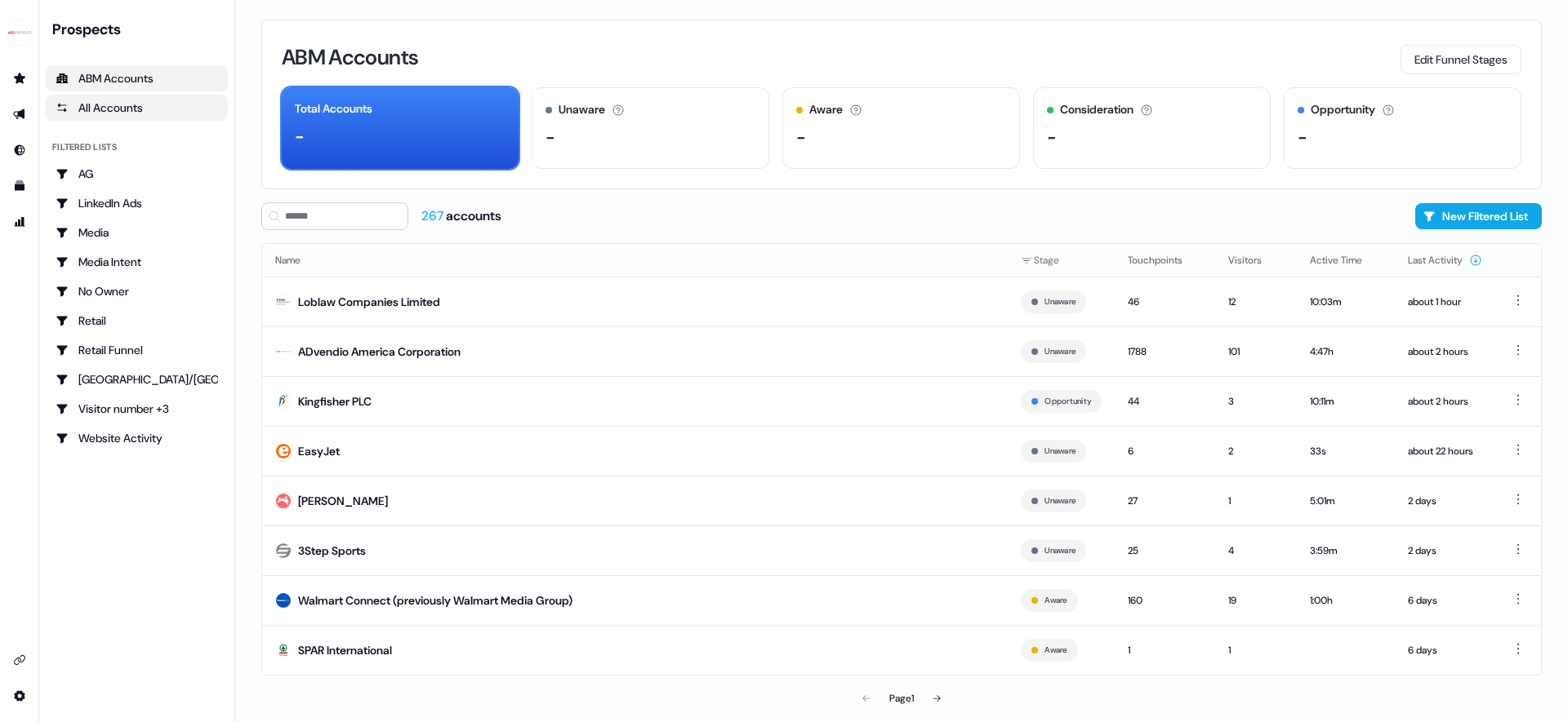
click at [167, 109] on div "All Accounts" at bounding box center [136, 107] width 163 height 17
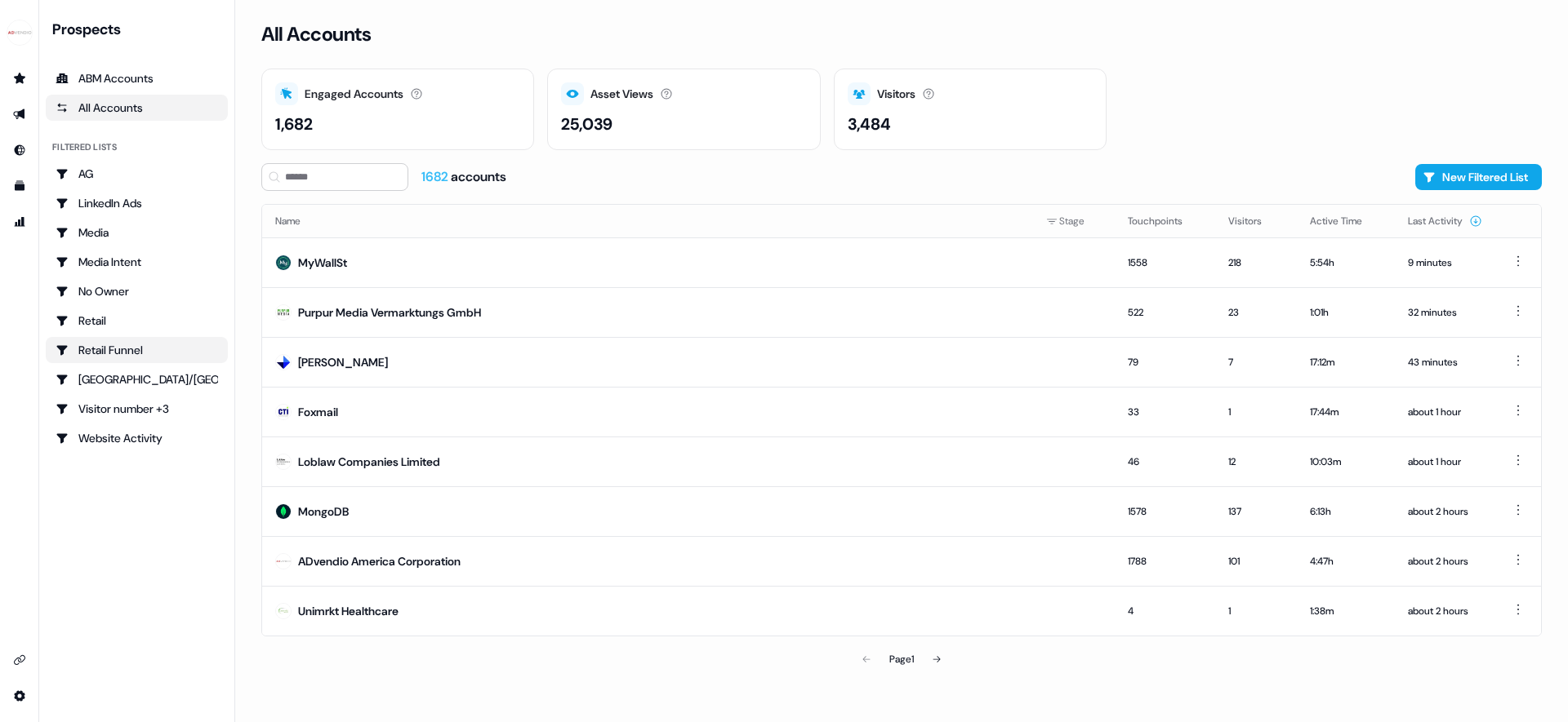
click at [144, 346] on div "Retail Funnel" at bounding box center [136, 350] width 163 height 17
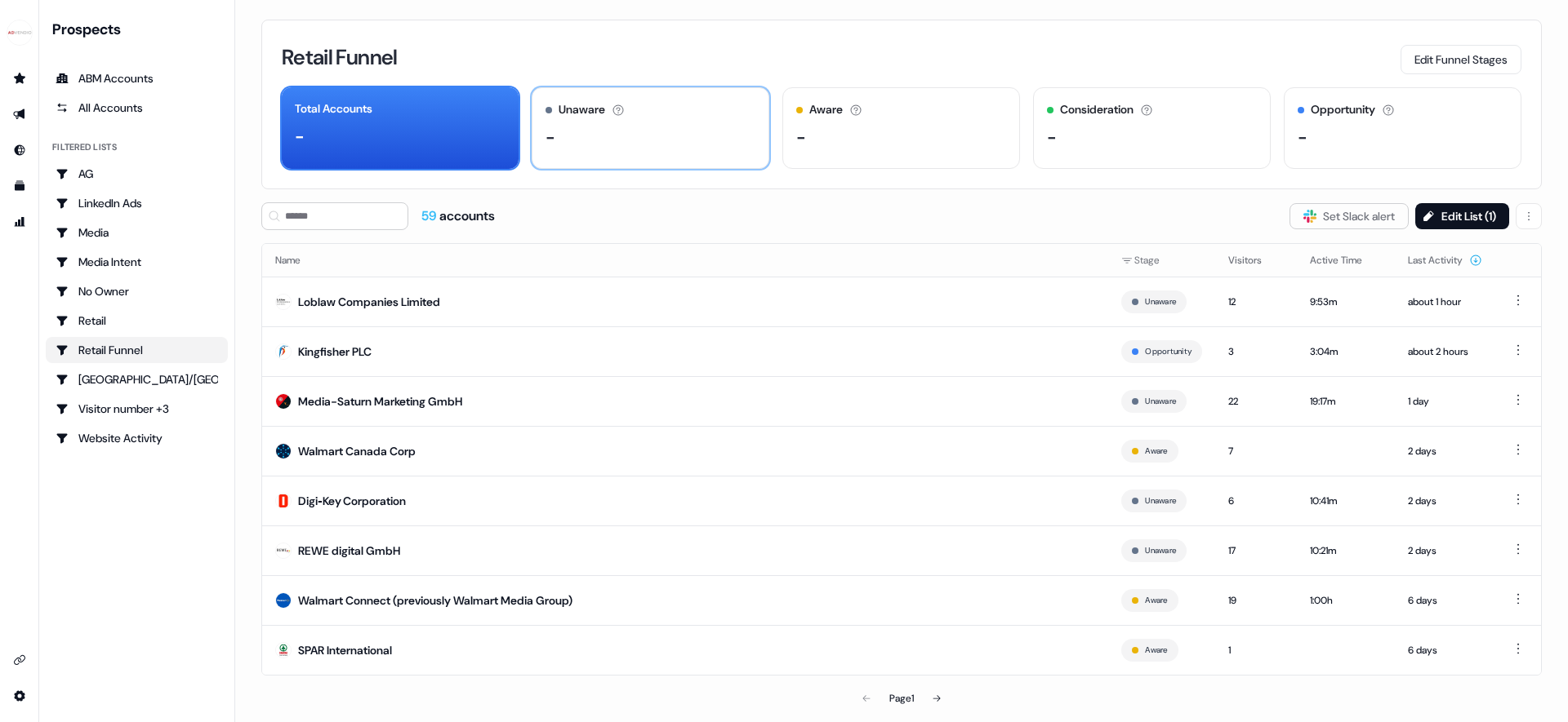
click at [706, 131] on div "-" at bounding box center [650, 137] width 210 height 25
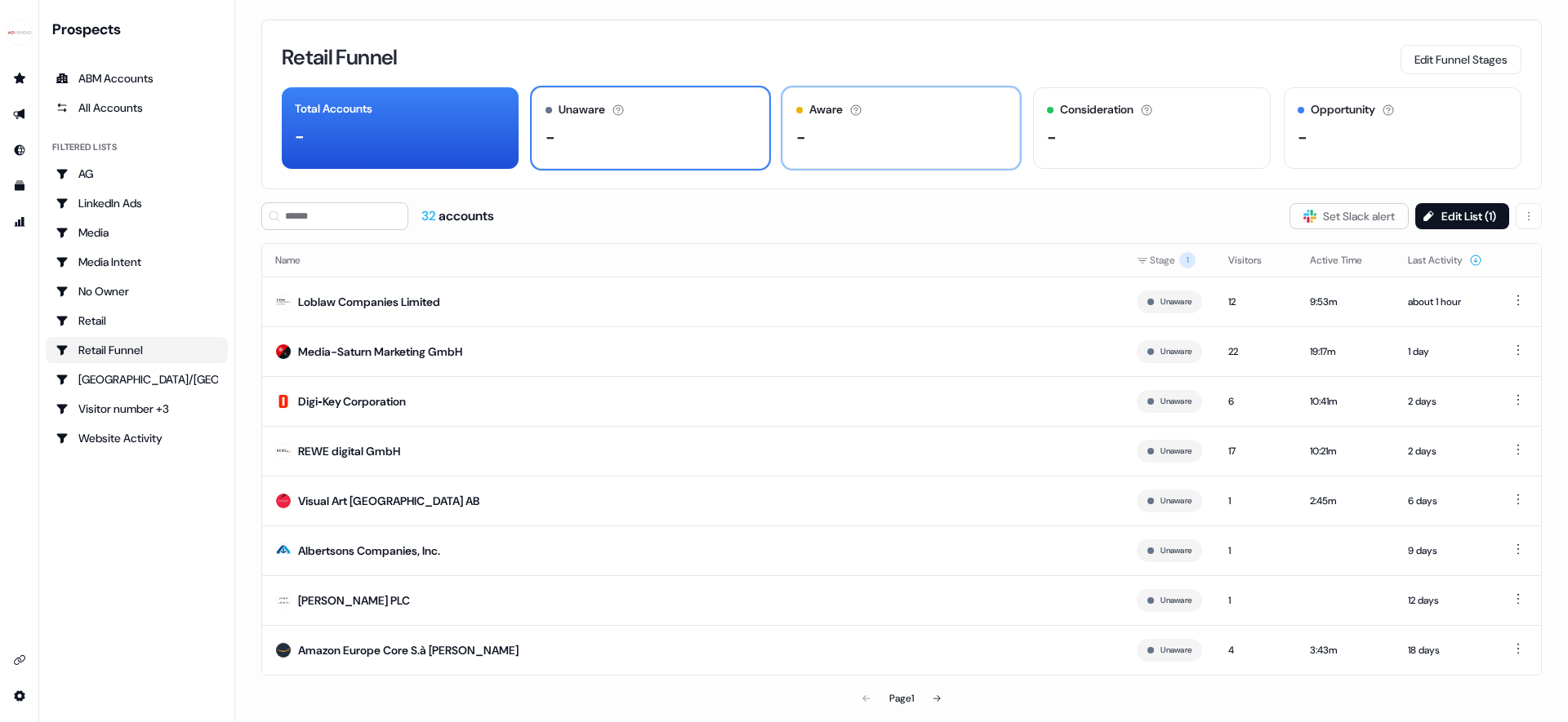
click at [951, 135] on div "-" at bounding box center [901, 137] width 210 height 25
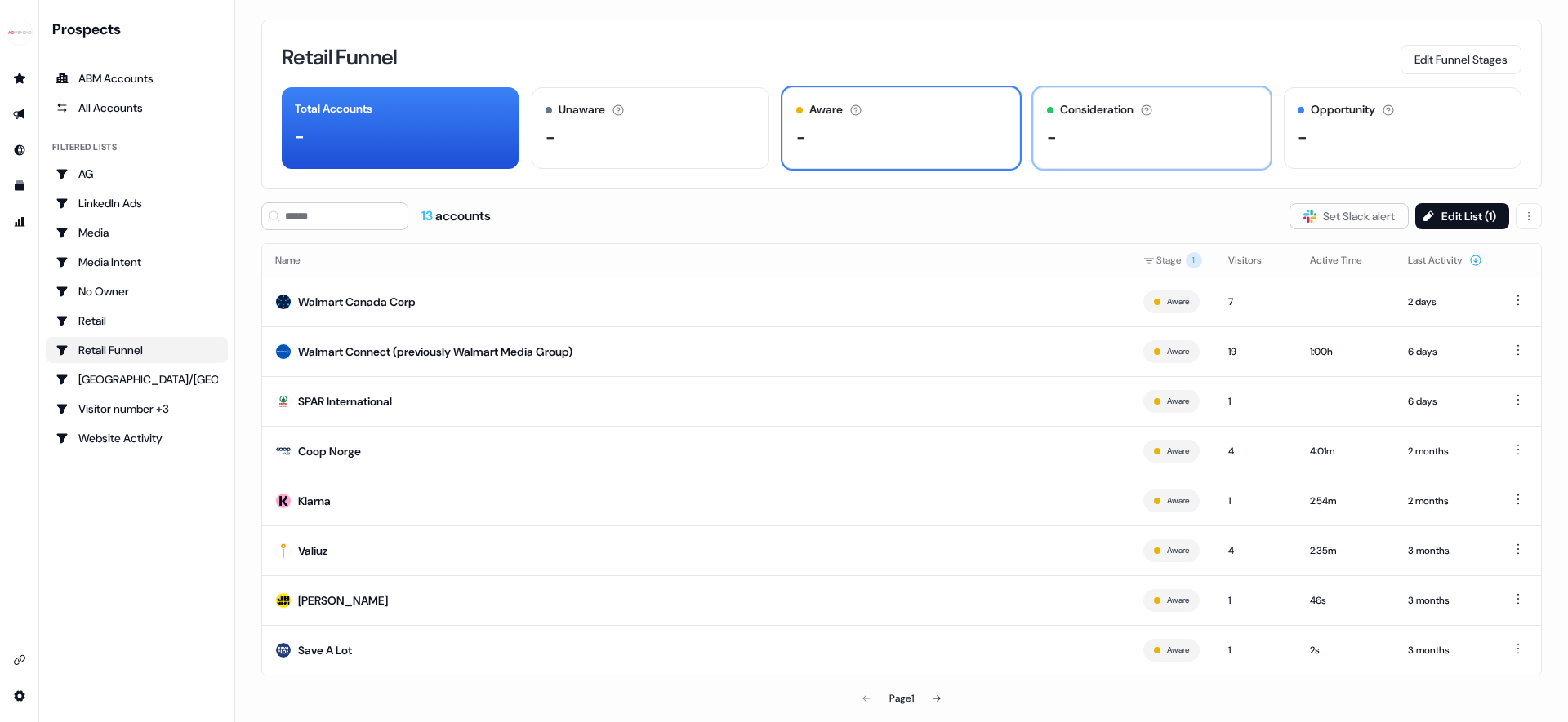
click at [1153, 134] on div "-" at bounding box center [1151, 137] width 210 height 25
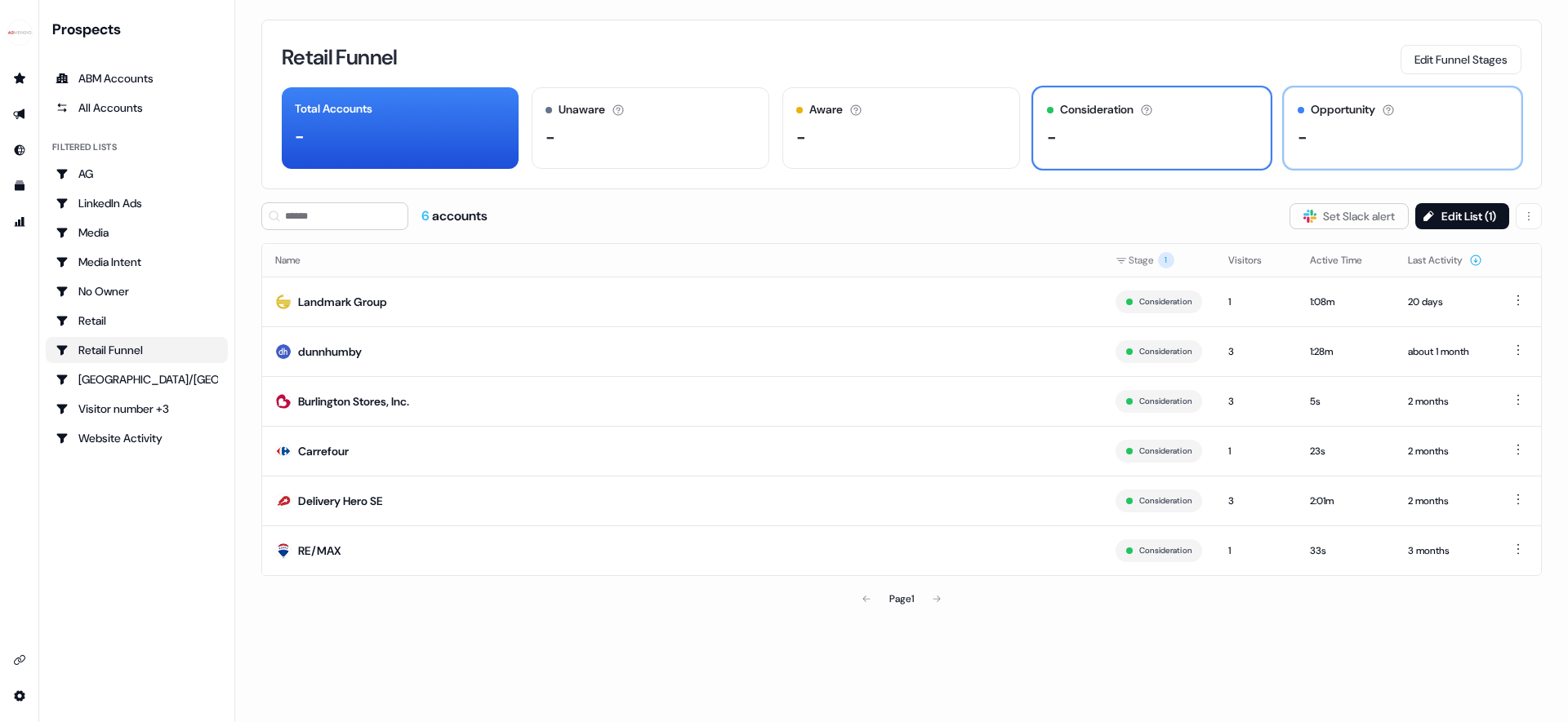
click at [1401, 135] on div "-" at bounding box center [1402, 137] width 210 height 25
